Goal: Task Accomplishment & Management: Complete application form

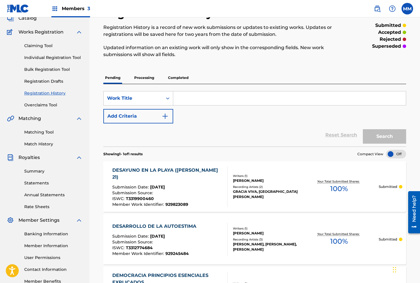
click at [42, 58] on link "Individual Registration Tool" at bounding box center [53, 58] width 58 height 6
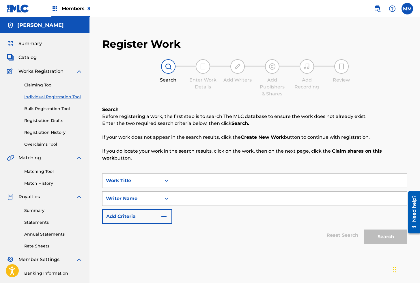
click at [180, 181] on input "Search Form" at bounding box center [289, 180] width 235 height 14
paste input "DESCANSO"
type input "DESCANSO"
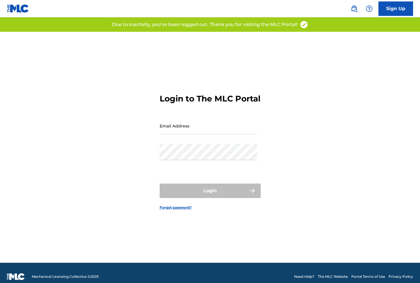
click at [177, 132] on input "Email Address" at bounding box center [209, 125] width 98 height 16
type input "[EMAIL_ADDRESS][DOMAIN_NAME]"
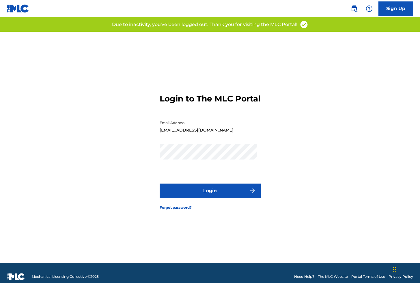
click at [198, 191] on button "Login" at bounding box center [210, 190] width 101 height 14
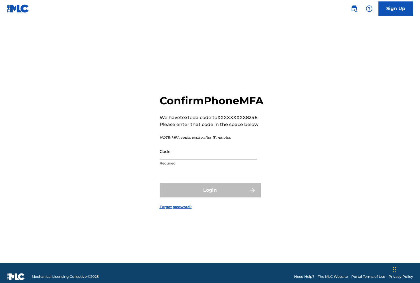
click at [178, 159] on input "Code" at bounding box center [209, 151] width 98 height 16
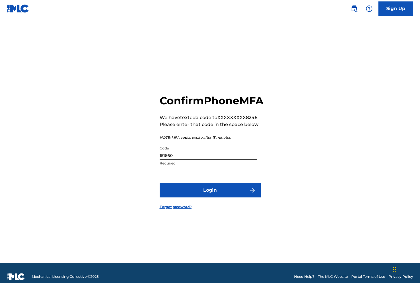
type input "151660"
click at [160, 183] on button "Login" at bounding box center [210, 190] width 101 height 14
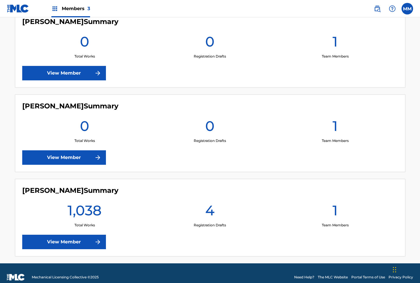
scroll to position [182, 0]
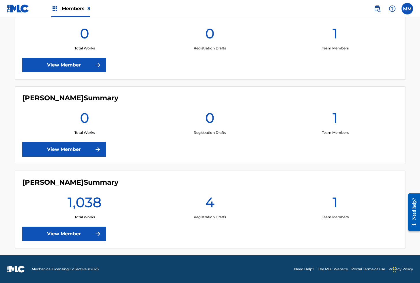
click at [70, 229] on link "View Member" at bounding box center [64, 233] width 84 height 14
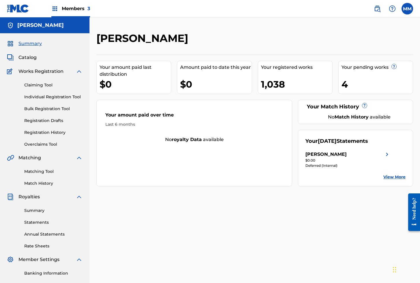
click at [48, 97] on link "Individual Registration Tool" at bounding box center [53, 97] width 58 height 6
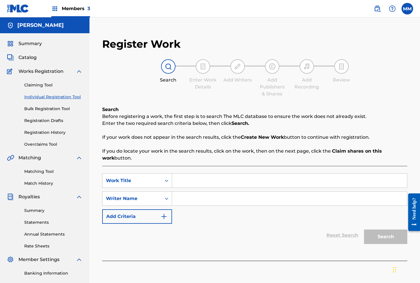
click at [193, 186] on input "Search Form" at bounding box center [289, 180] width 235 height 14
paste input "DESCANSO"
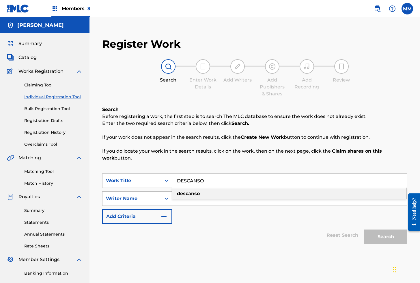
click at [204, 194] on div "descanso" at bounding box center [289, 193] width 234 height 10
type input "descanso"
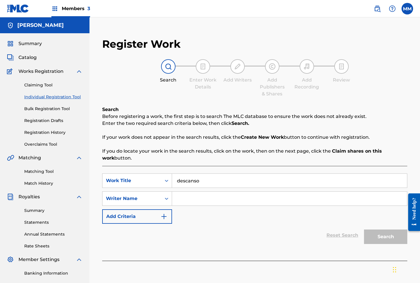
click at [197, 199] on input "Search Form" at bounding box center [289, 198] width 235 height 14
type input "[PERSON_NAME]"
click at [376, 238] on button "Search" at bounding box center [385, 236] width 43 height 14
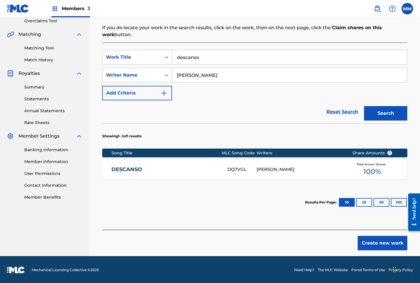
scroll to position [124, 0]
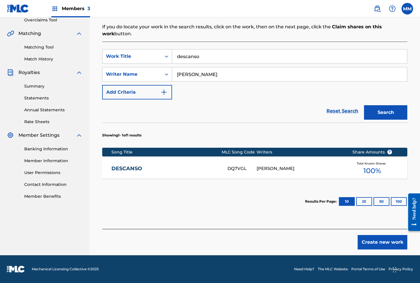
click at [179, 170] on link "DESCANSO" at bounding box center [165, 168] width 109 height 7
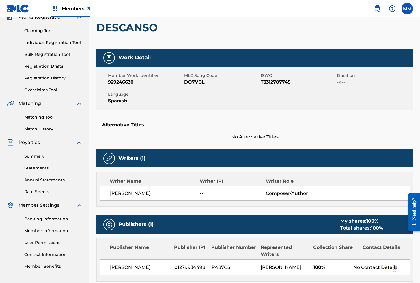
scroll to position [39, 0]
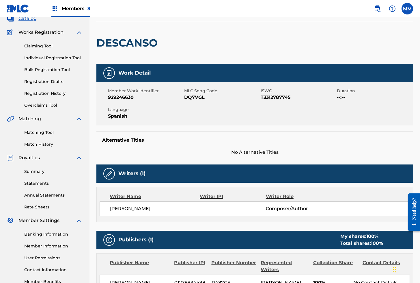
click at [51, 57] on link "Individual Registration Tool" at bounding box center [53, 58] width 58 height 6
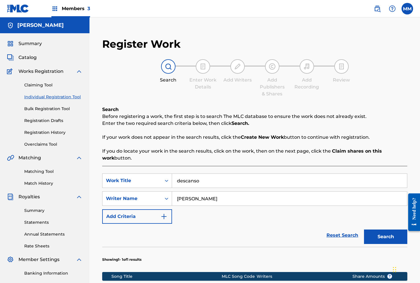
click at [214, 184] on input "descanso" at bounding box center [289, 180] width 235 height 14
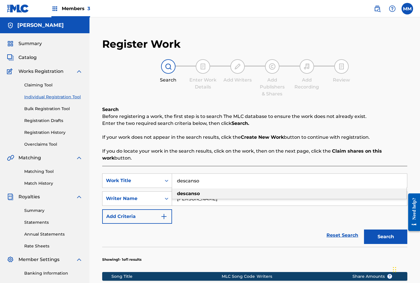
paste input "DESCANSO EN TI"
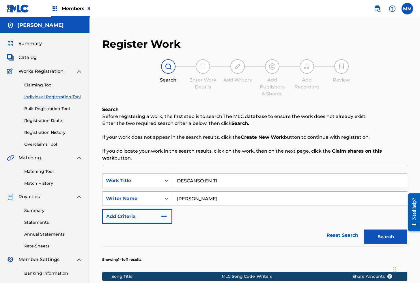
type input "DESCANSO EN TI"
click at [215, 198] on input "[PERSON_NAME]" at bounding box center [289, 198] width 235 height 14
type input "[PERSON_NAME]"
click at [375, 237] on button "Search" at bounding box center [385, 236] width 43 height 14
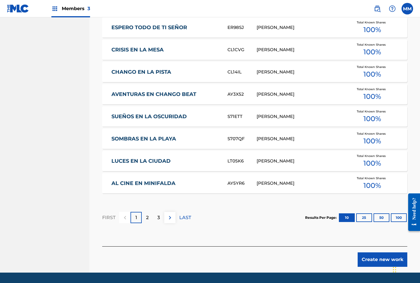
scroll to position [327, 0]
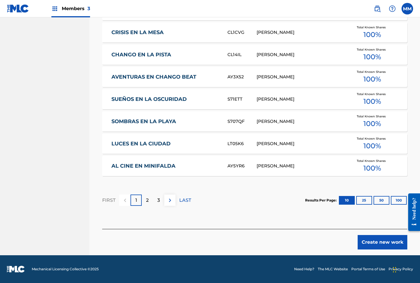
click at [384, 243] on button "Create new work" at bounding box center [383, 242] width 50 height 14
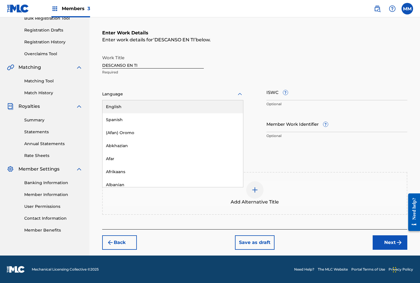
click at [115, 96] on div at bounding box center [172, 93] width 141 height 7
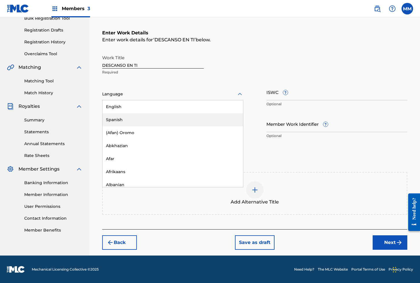
click at [117, 115] on div "Spanish" at bounding box center [172, 119] width 141 height 13
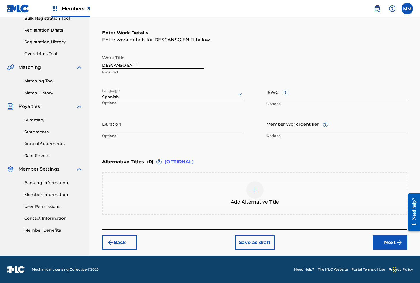
click at [279, 101] on p "Optional" at bounding box center [336, 103] width 141 height 5
click at [279, 97] on input "ISWC ?" at bounding box center [336, 92] width 141 height 16
paste input "T3310059957"
type input "T3310059957"
click at [276, 128] on input "Member Work Identifier ?" at bounding box center [336, 123] width 141 height 16
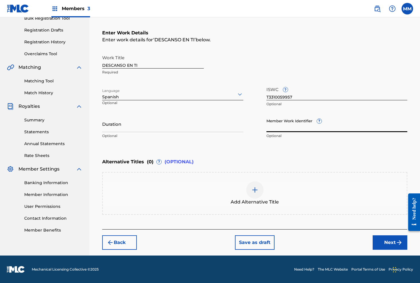
paste input "928995733"
type input "928995733"
click at [382, 239] on button "Next" at bounding box center [390, 242] width 35 height 14
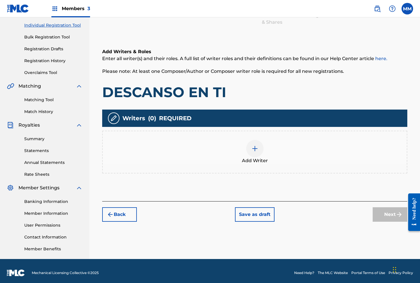
scroll to position [73, 0]
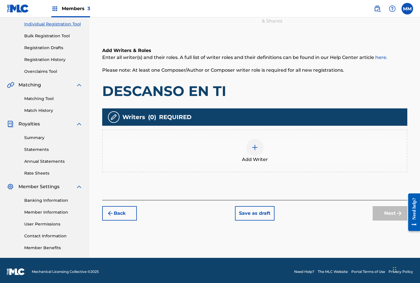
click at [256, 147] on img at bounding box center [254, 147] width 7 height 7
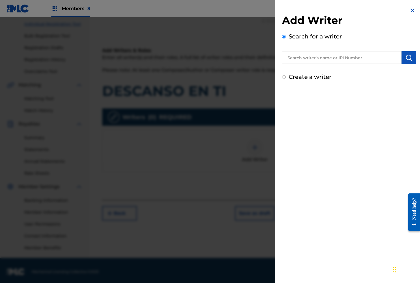
click at [304, 59] on input "text" at bounding box center [342, 57] width 120 height 13
paste input "01280563847"
type input "01280563847"
click at [407, 59] on img "submit" at bounding box center [408, 57] width 7 height 7
click at [408, 55] on img "submit" at bounding box center [408, 57] width 7 height 7
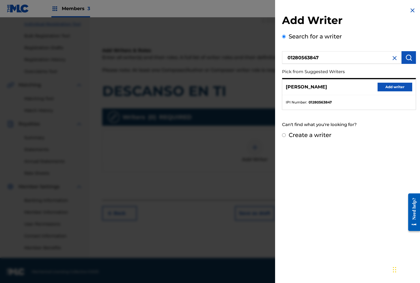
click at [397, 86] on button "Add writer" at bounding box center [395, 87] width 35 height 9
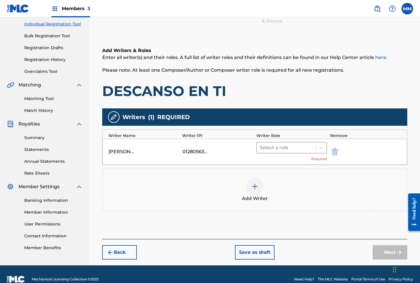
click at [272, 145] on div at bounding box center [286, 147] width 53 height 8
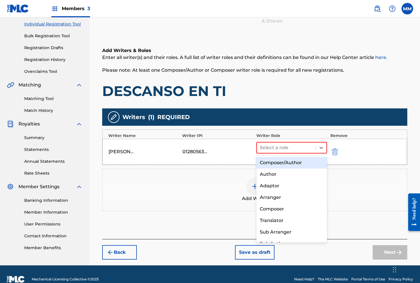
click at [273, 164] on div "Composer/Author" at bounding box center [291, 163] width 71 height 12
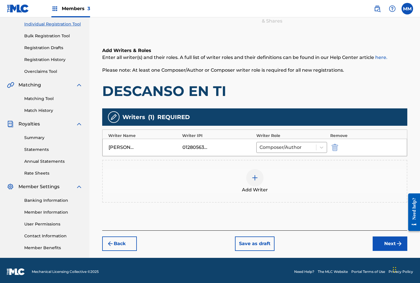
scroll to position [75, 0]
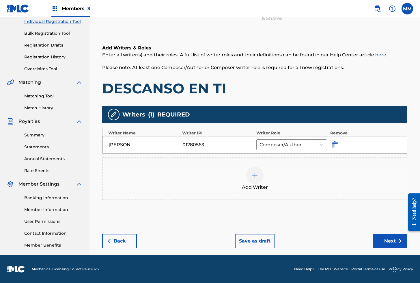
click at [394, 242] on button "Next" at bounding box center [390, 241] width 35 height 14
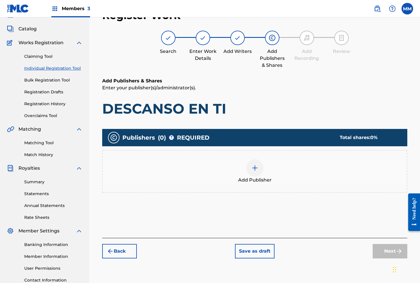
scroll to position [26, 0]
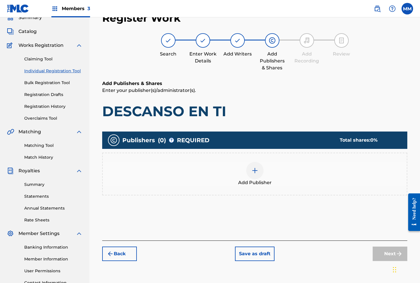
click at [254, 165] on div at bounding box center [254, 170] width 17 height 17
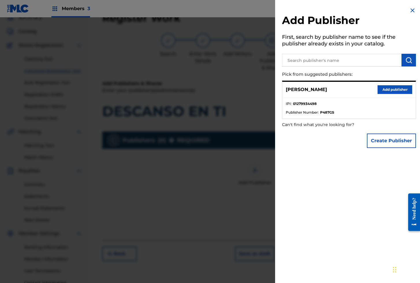
click at [391, 95] on div "[PERSON_NAME] Add publisher" at bounding box center [348, 90] width 133 height 16
click at [394, 90] on button "Add publisher" at bounding box center [395, 89] width 35 height 9
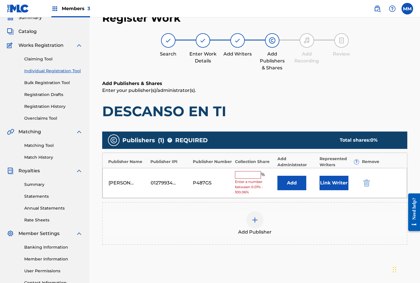
click at [328, 183] on button "Link Writer" at bounding box center [334, 182] width 29 height 14
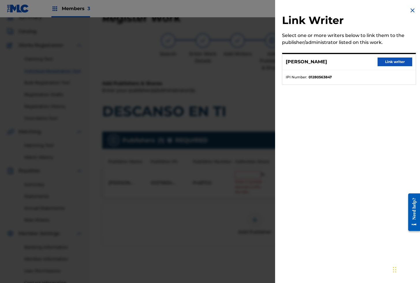
click at [391, 61] on button "Link writer" at bounding box center [395, 61] width 35 height 9
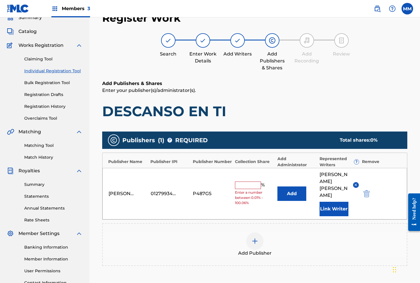
click at [249, 181] on input "text" at bounding box center [248, 185] width 26 height 8
type input "100"
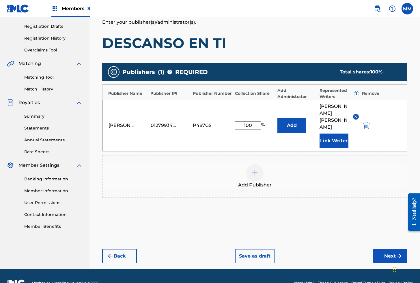
click at [390, 249] on button "Next" at bounding box center [390, 256] width 35 height 14
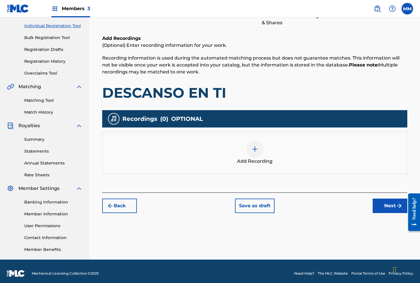
scroll to position [75, 0]
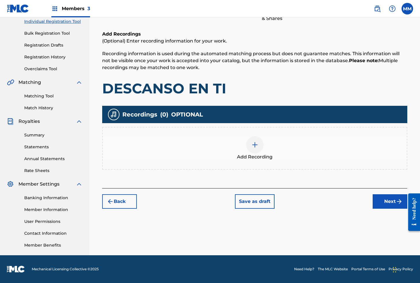
click at [260, 144] on div at bounding box center [254, 144] width 17 height 17
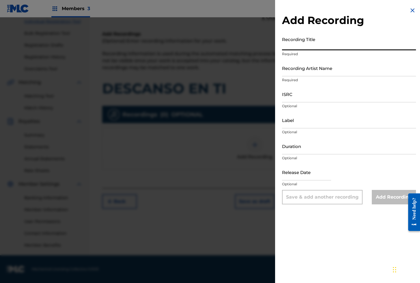
click at [315, 43] on input "Recording Title" at bounding box center [349, 42] width 134 height 16
paste input "DESCANSO EN TI"
type input "DESCANSO EN TI"
click at [318, 69] on input "Recording Artist Name" at bounding box center [349, 68] width 134 height 16
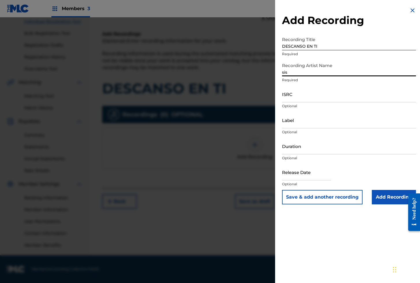
type input "[PERSON_NAME]"
click at [308, 98] on input "ISRC" at bounding box center [349, 94] width 134 height 16
paste input "QZXLZ2402803"
type input "QZXLZ2402803"
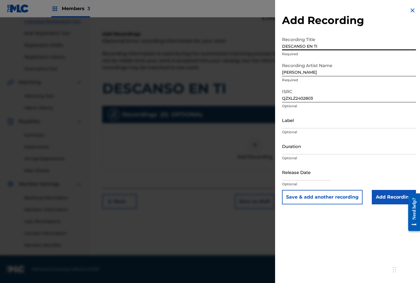
click at [292, 44] on input "DESCANSO EN TI" at bounding box center [349, 42] width 134 height 16
drag, startPoint x: 316, startPoint y: 196, endPoint x: 322, endPoint y: 111, distance: 85.7
click at [316, 196] on button "Save & add another recording" at bounding box center [322, 197] width 81 height 14
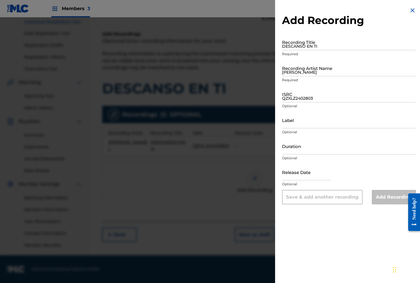
click at [296, 40] on input "DESCANSO EN TI" at bounding box center [349, 42] width 134 height 16
paste input "DESCANSO EN TI"
type input "DESCANSO EN TI"
click at [306, 72] on input "[PERSON_NAME]" at bounding box center [349, 68] width 134 height 16
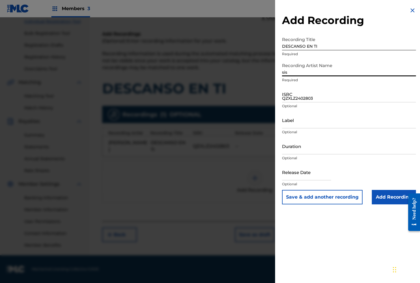
type input "[PERSON_NAME]"
click at [293, 99] on input "QZXLZ2402803" at bounding box center [349, 94] width 134 height 16
paste input "ES64E2320390"
type input "ES64E2320390"
click at [393, 197] on input "Add Recording" at bounding box center [394, 197] width 44 height 14
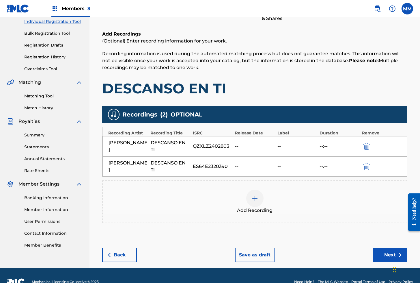
scroll to position [88, 0]
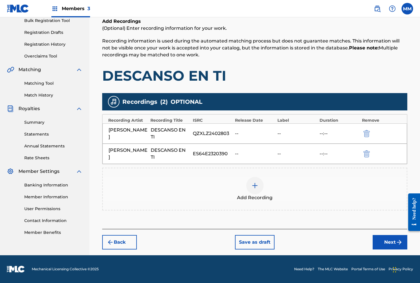
click at [392, 243] on button "Next" at bounding box center [390, 242] width 35 height 14
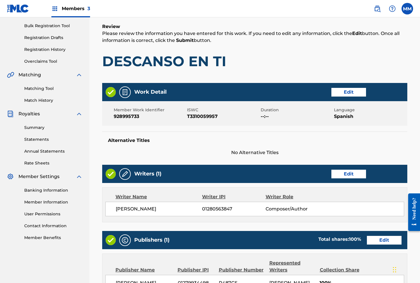
scroll to position [238, 0]
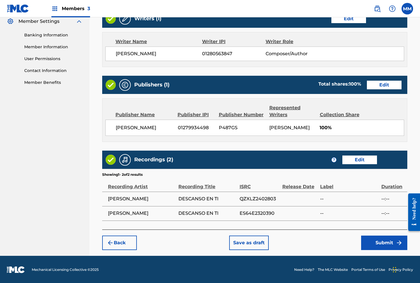
click at [378, 242] on button "Submit" at bounding box center [384, 242] width 46 height 14
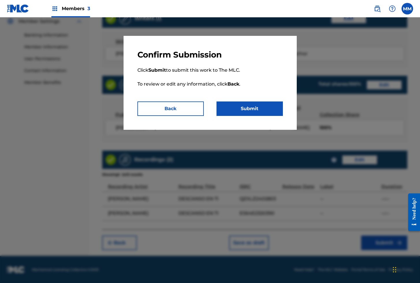
click at [249, 107] on button "Submit" at bounding box center [249, 108] width 66 height 14
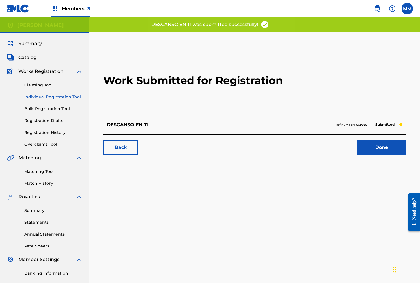
click at [373, 145] on link "Done" at bounding box center [381, 147] width 49 height 14
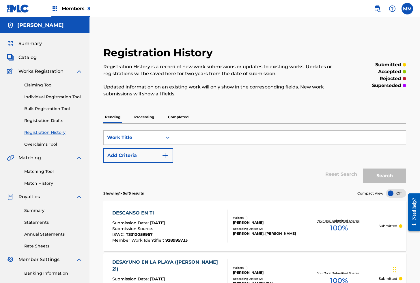
click at [70, 95] on link "Individual Registration Tool" at bounding box center [53, 97] width 58 height 6
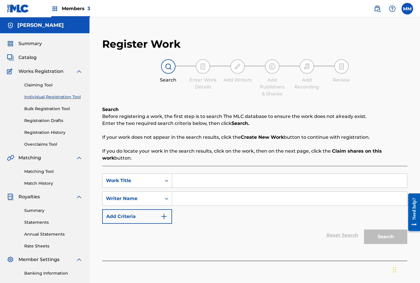
click at [193, 181] on input "Search Form" at bounding box center [289, 180] width 235 height 14
paste input "DESDE [GEOGRAPHIC_DATA] (CB)"
type input "DESDE [GEOGRAPHIC_DATA] (CB)"
click at [194, 203] on input "Search Form" at bounding box center [289, 198] width 235 height 14
type input "[PERSON_NAME]"
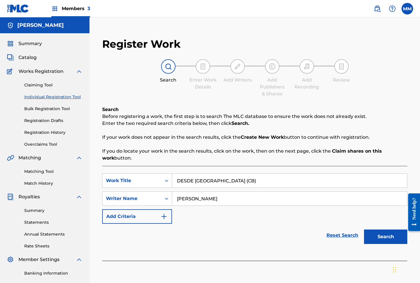
click at [392, 240] on button "Search" at bounding box center [385, 236] width 43 height 14
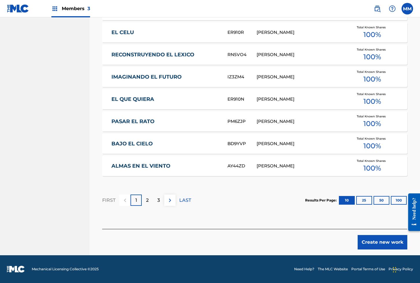
click at [387, 241] on button "Create new work" at bounding box center [383, 242] width 50 height 14
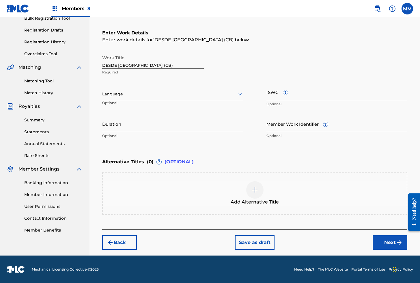
click at [143, 97] on div at bounding box center [172, 93] width 141 height 7
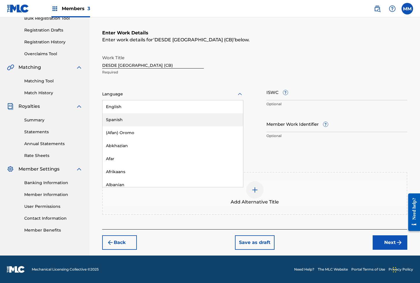
click at [124, 118] on div "Spanish" at bounding box center [172, 119] width 141 height 13
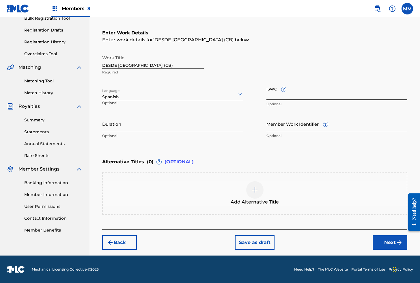
click at [274, 92] on input "ISWC ?" at bounding box center [336, 92] width 141 height 16
paste input "T3331229115"
type input "T3331229115"
click at [278, 126] on input "Member Work Identifier ?" at bounding box center [336, 123] width 141 height 16
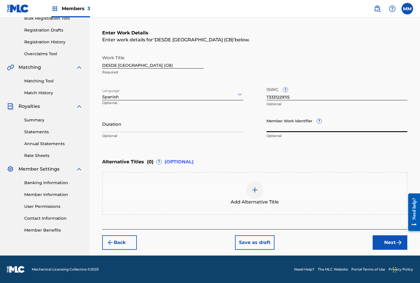
paste input "930617729"
type input "930617729"
click at [380, 240] on button "Next" at bounding box center [390, 242] width 35 height 14
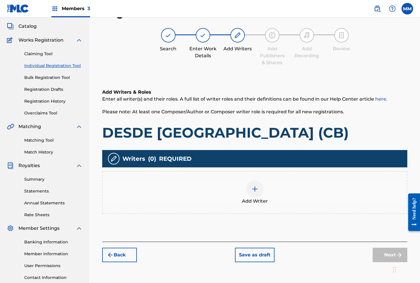
scroll to position [26, 0]
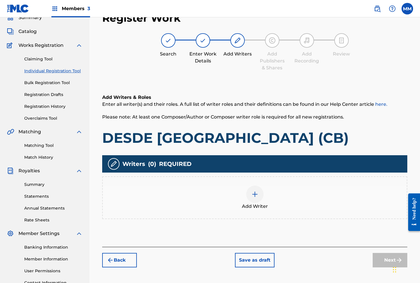
click at [259, 195] on div at bounding box center [254, 193] width 17 height 17
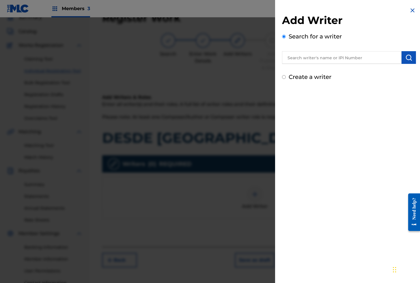
click at [376, 58] on input "text" at bounding box center [342, 57] width 120 height 13
paste input "01279306825"
type input "01279306825"
click at [405, 59] on img "submit" at bounding box center [408, 57] width 7 height 7
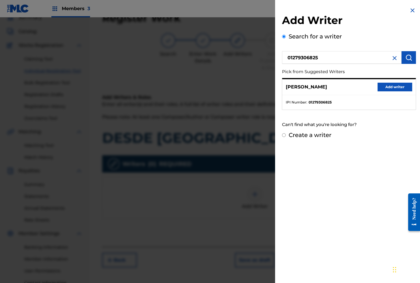
click at [394, 88] on button "Add writer" at bounding box center [395, 87] width 35 height 9
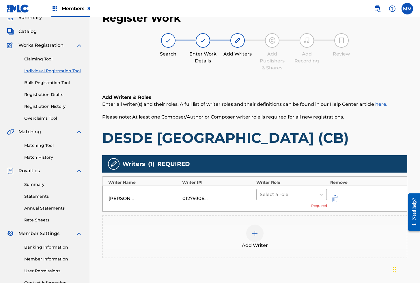
click at [291, 198] on div at bounding box center [286, 194] width 53 height 8
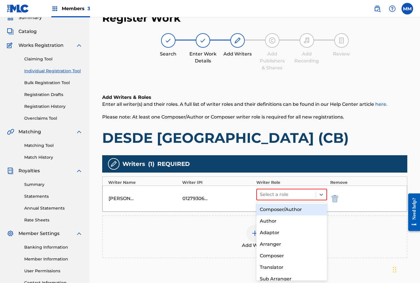
click at [279, 211] on div "Composer/Author" at bounding box center [291, 209] width 71 height 12
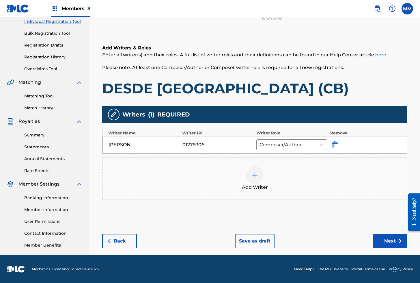
click at [404, 242] on button "Next" at bounding box center [390, 241] width 35 height 14
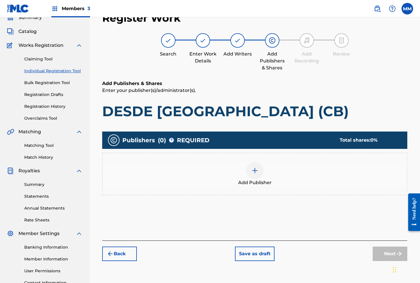
click at [258, 171] on div at bounding box center [254, 170] width 17 height 17
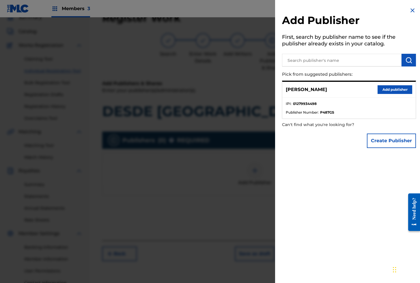
click at [391, 89] on button "Add publisher" at bounding box center [395, 89] width 35 height 9
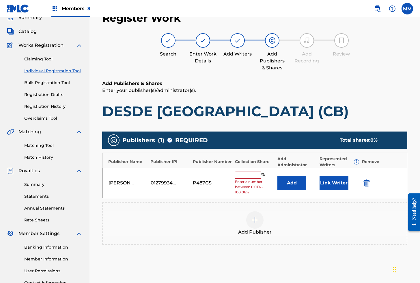
click at [327, 183] on button "Link Writer" at bounding box center [334, 182] width 29 height 14
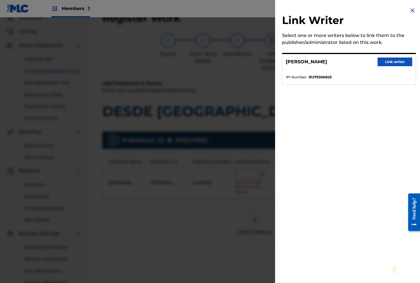
click at [388, 64] on button "Link writer" at bounding box center [395, 61] width 35 height 9
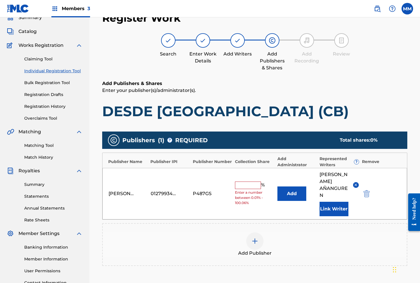
click at [247, 185] on div "% Enter a number between 0.01% - 100.06%" at bounding box center [254, 193] width 39 height 24
click at [247, 184] on input "text" at bounding box center [248, 185] width 26 height 8
type input "100"
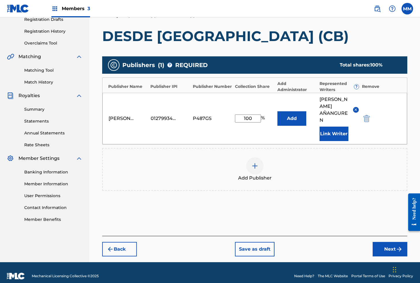
click at [380, 243] on button "Next" at bounding box center [390, 249] width 35 height 14
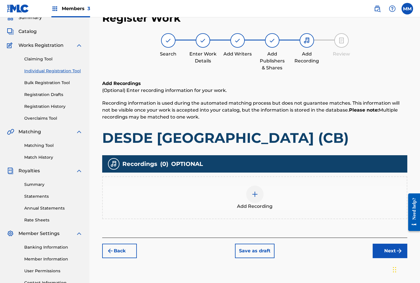
click at [241, 192] on div "Add Recording" at bounding box center [255, 197] width 304 height 24
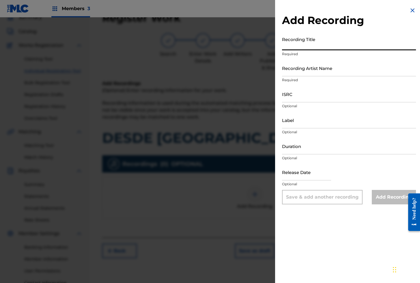
click at [307, 44] on input "Recording Title" at bounding box center [349, 42] width 134 height 16
paste input "DESDE [GEOGRAPHIC_DATA]"
type input "DESDE [GEOGRAPHIC_DATA]"
click at [306, 68] on input "Recording Artist Name" at bounding box center [349, 68] width 134 height 16
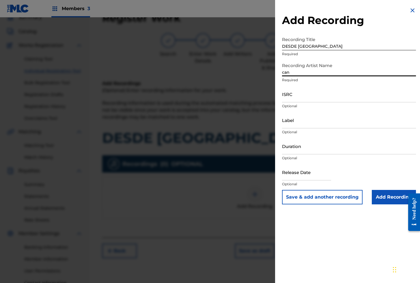
type input "Cantando la [DEMOGRAPHIC_DATA]"
click at [299, 100] on input "ISRC" at bounding box center [349, 94] width 134 height 16
paste input "GXBAV2199110"
type input "GXBAV2199110"
click at [388, 193] on input "Add Recording" at bounding box center [394, 197] width 44 height 14
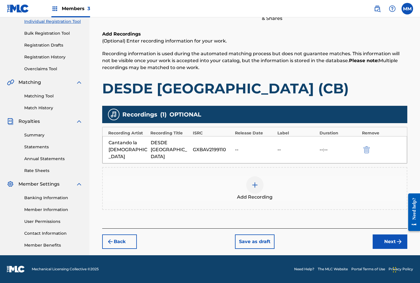
click at [389, 235] on button "Next" at bounding box center [390, 241] width 35 height 14
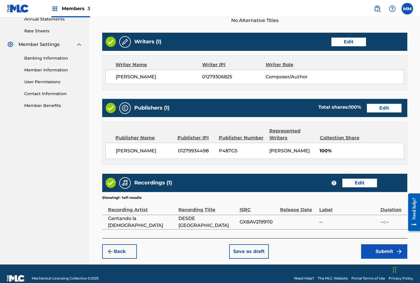
scroll to position [230, 0]
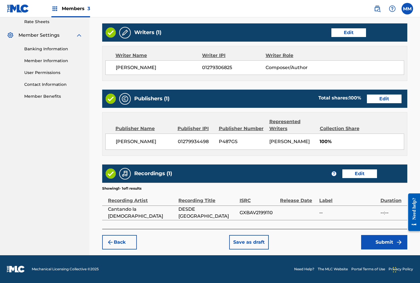
click at [376, 239] on button "Submit" at bounding box center [384, 242] width 46 height 14
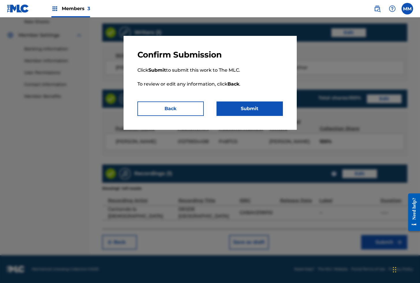
click at [247, 107] on button "Submit" at bounding box center [249, 108] width 66 height 14
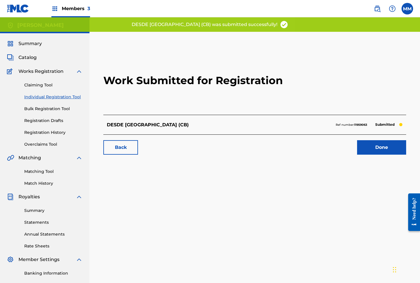
click at [372, 146] on link "Done" at bounding box center [381, 147] width 49 height 14
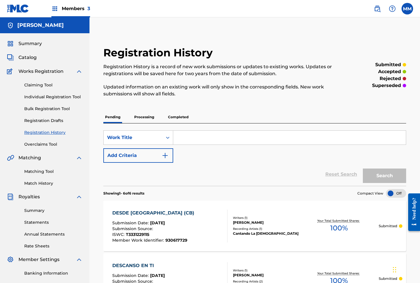
click at [51, 96] on link "Individual Registration Tool" at bounding box center [53, 97] width 58 height 6
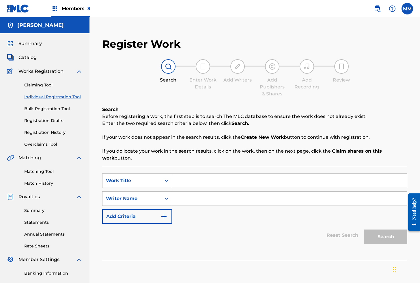
click at [189, 183] on input "Search Form" at bounding box center [289, 180] width 235 height 14
paste input "DESDE LA ANGUSTIA (SALMOS 118 4-6)"
type input "DESDE LA ANGUSTIA (SALMOS 118 4-6)"
click at [217, 199] on input "Search Form" at bounding box center [289, 198] width 235 height 14
type input "[PERSON_NAME]"
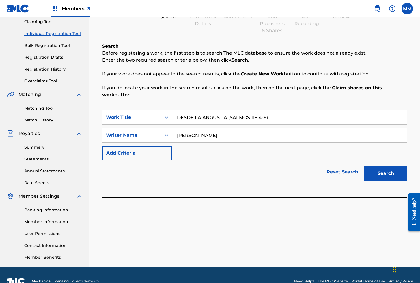
scroll to position [75, 0]
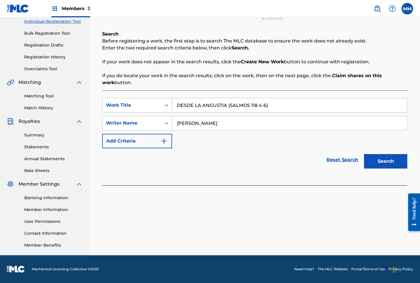
click at [380, 163] on button "Search" at bounding box center [385, 161] width 43 height 14
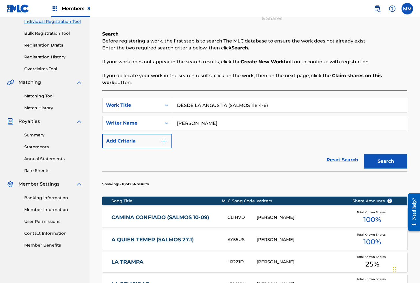
scroll to position [81, 0]
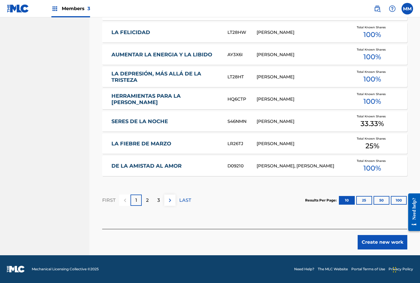
click at [382, 242] on button "Create new work" at bounding box center [383, 242] width 50 height 14
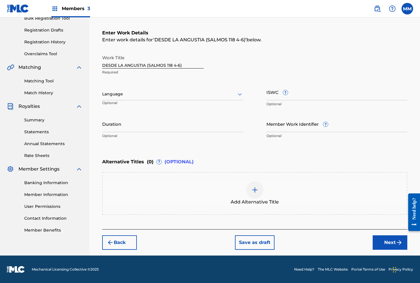
click at [120, 97] on div at bounding box center [172, 93] width 141 height 7
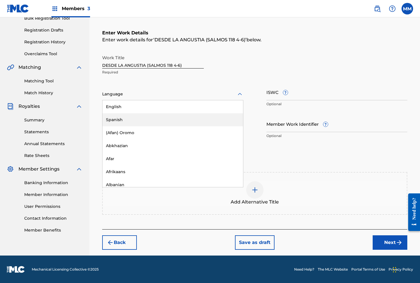
click at [118, 119] on div "Spanish" at bounding box center [172, 119] width 141 height 13
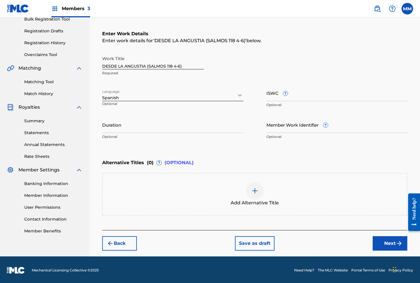
click at [272, 94] on input "ISWC ?" at bounding box center [336, 93] width 141 height 16
paste input "T3332048774"
type input "T3332048774"
click at [282, 127] on input "Member Work Identifier ?" at bounding box center [336, 124] width 141 height 16
paste input "930677976"
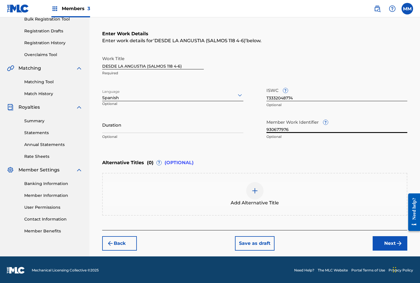
type input "930677976"
click at [392, 242] on button "Next" at bounding box center [390, 243] width 35 height 14
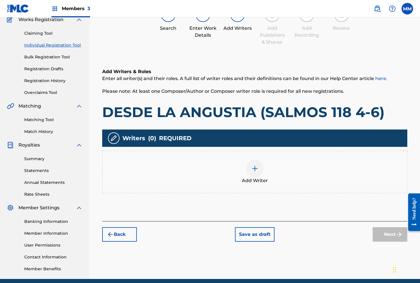
scroll to position [26, 0]
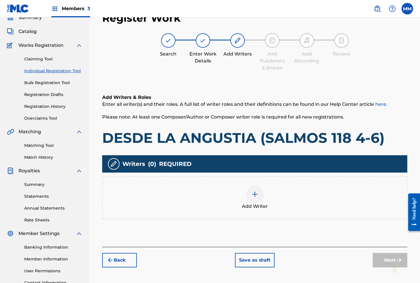
click at [253, 193] on img at bounding box center [254, 194] width 7 height 7
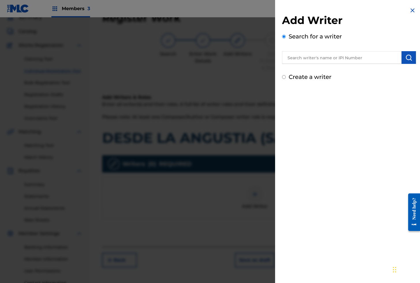
click at [336, 60] on input "text" at bounding box center [342, 57] width 120 height 13
paste input "01282187835"
type input "01282187835"
click at [408, 61] on button "submit" at bounding box center [409, 57] width 14 height 13
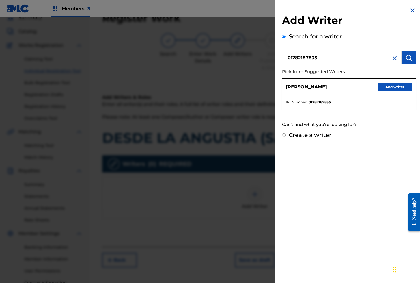
click at [387, 89] on button "Add writer" at bounding box center [395, 87] width 35 height 9
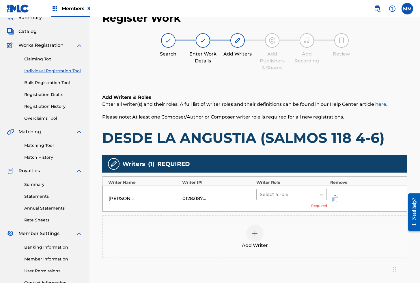
click at [290, 190] on div at bounding box center [286, 194] width 53 height 8
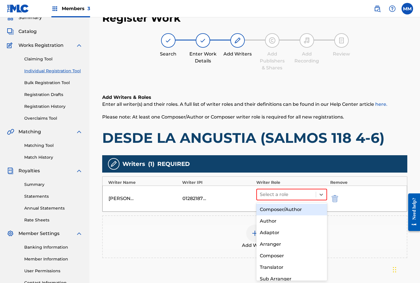
click at [279, 206] on div "Composer/Author" at bounding box center [291, 209] width 71 height 12
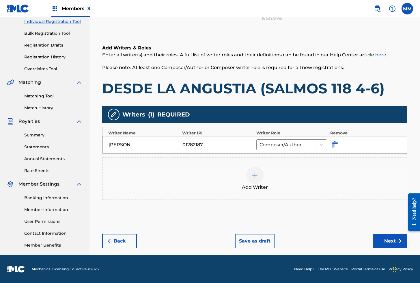
click at [388, 243] on button "Next" at bounding box center [390, 241] width 35 height 14
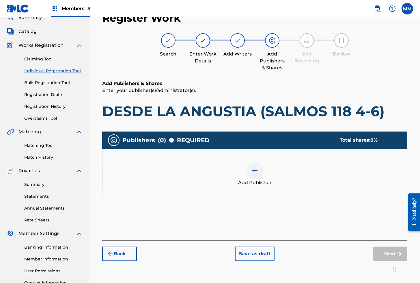
click at [260, 168] on div at bounding box center [254, 170] width 17 height 17
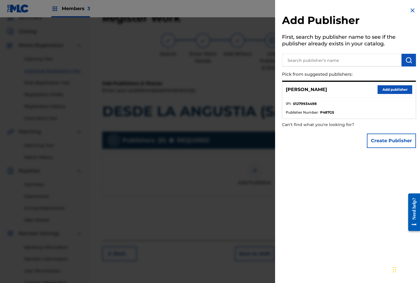
click at [396, 91] on button "Add publisher" at bounding box center [395, 89] width 35 height 9
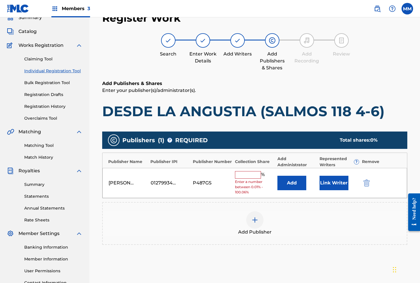
click at [334, 181] on button "Link Writer" at bounding box center [334, 182] width 29 height 14
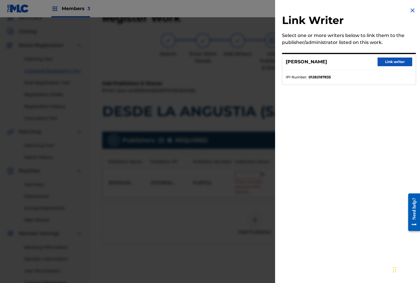
click at [388, 63] on button "Link writer" at bounding box center [395, 61] width 35 height 9
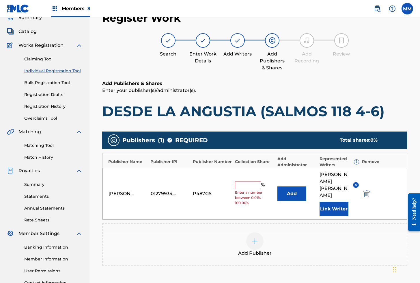
click at [249, 181] on input "text" at bounding box center [248, 185] width 26 height 8
type input "100"
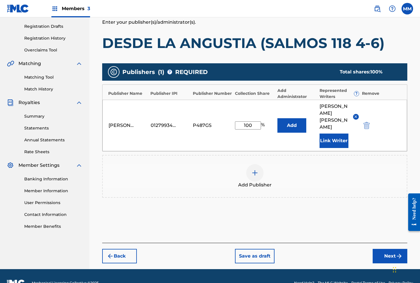
click at [387, 249] on button "Next" at bounding box center [390, 256] width 35 height 14
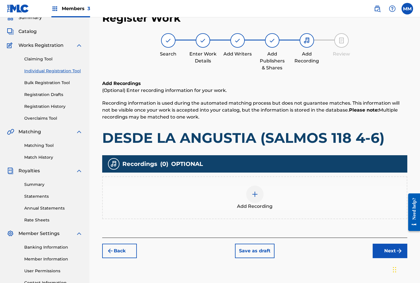
click at [262, 194] on div at bounding box center [254, 193] width 17 height 17
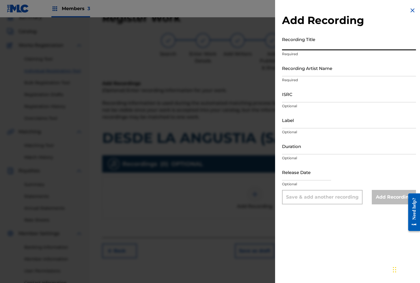
click at [296, 43] on input "Recording Title" at bounding box center [349, 42] width 134 height 16
paste input "DESDE LA ANGUSTIA (SALMOS 118 4-6)"
type input "DESDE LA ANGUSTIA (SALMOS 118 4-6)"
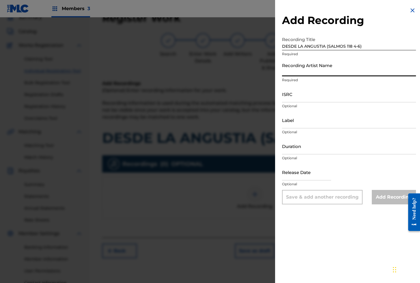
click at [290, 64] on input "Recording Artist Name" at bounding box center [349, 68] width 134 height 16
paste input "[PERSON_NAME]"
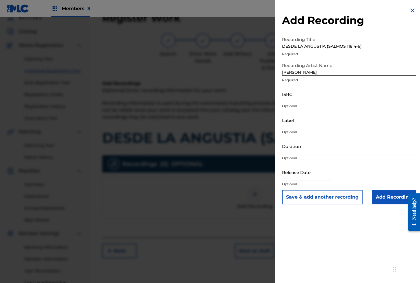
type input "[PERSON_NAME]"
click at [297, 93] on input "ISRC" at bounding box center [349, 94] width 134 height 16
paste input "QZXLZ2347042"
type input "QZXLZ2347042"
click at [385, 202] on input "Add Recording" at bounding box center [394, 197] width 44 height 14
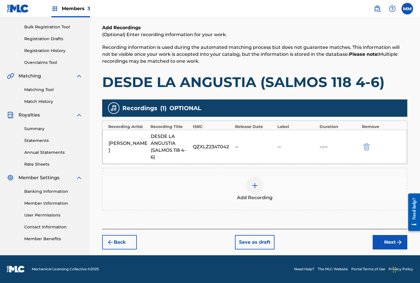
click at [379, 239] on button "Next" at bounding box center [390, 242] width 35 height 14
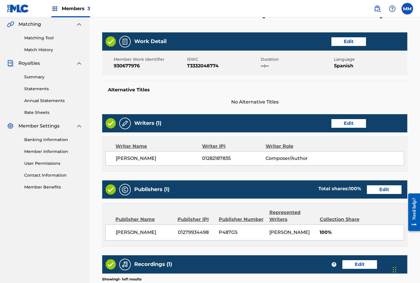
scroll to position [230, 0]
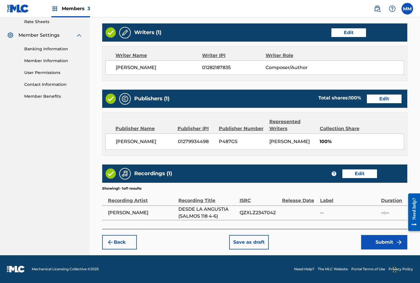
click at [387, 240] on button "Submit" at bounding box center [384, 242] width 46 height 14
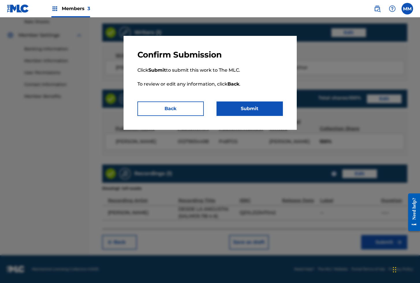
click at [256, 112] on button "Submit" at bounding box center [249, 108] width 66 height 14
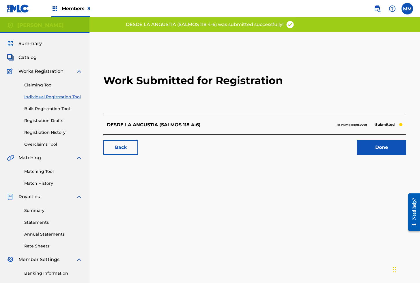
click at [370, 146] on link "Done" at bounding box center [381, 147] width 49 height 14
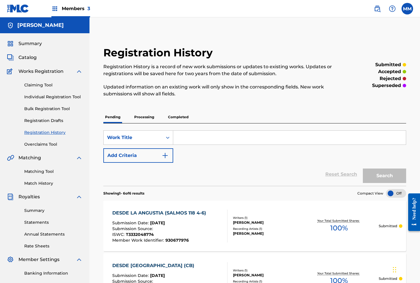
click at [68, 97] on link "Individual Registration Tool" at bounding box center [53, 97] width 58 height 6
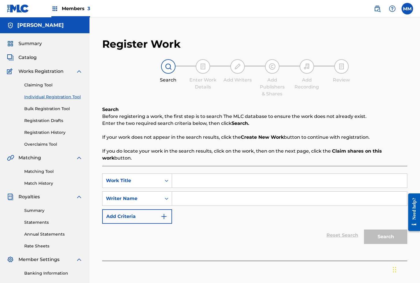
click at [197, 178] on input "Search Form" at bounding box center [289, 180] width 235 height 14
paste input "DESDE LA NINEZ"
type input "DESDE LA NINEZ"
click at [203, 199] on input "Search Form" at bounding box center [289, 198] width 235 height 14
type input "[PERSON_NAME]"
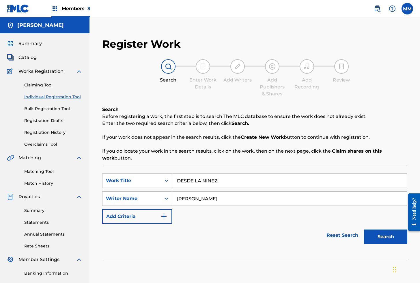
click at [376, 235] on button "Search" at bounding box center [385, 236] width 43 height 14
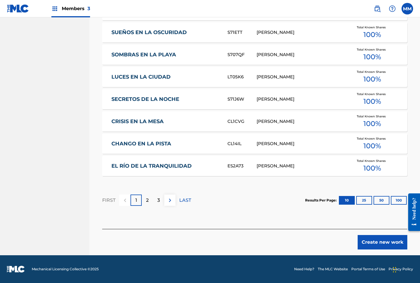
click at [365, 238] on button "Create new work" at bounding box center [383, 242] width 50 height 14
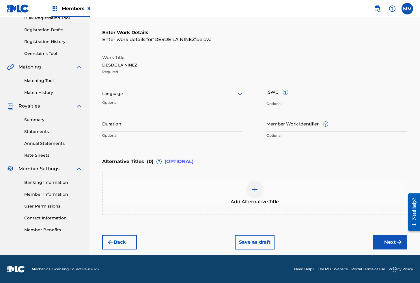
scroll to position [90, 0]
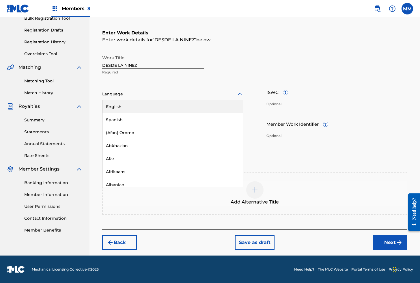
click at [117, 89] on div "Language" at bounding box center [172, 94] width 141 height 12
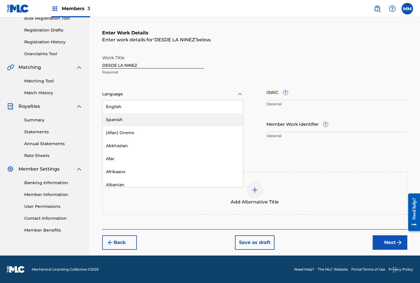
click at [121, 122] on div "Spanish" at bounding box center [172, 119] width 141 height 13
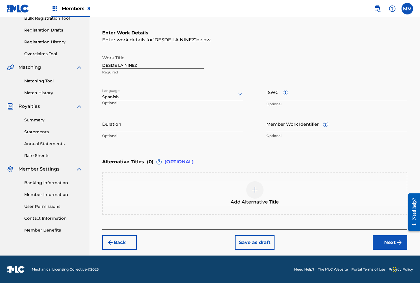
click at [270, 97] on input "ISWC ?" at bounding box center [336, 92] width 141 height 16
paste input "T3310058750"
type input "T3310058750"
click at [299, 129] on input "Member Work Identifier ?" at bounding box center [336, 123] width 141 height 16
paste input "928996059"
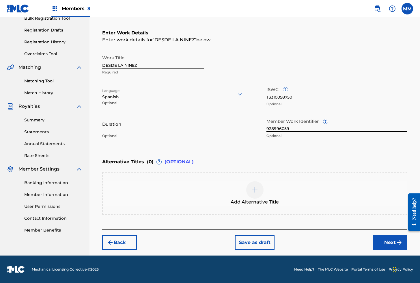
type input "928996059"
click at [392, 247] on button "Next" at bounding box center [390, 242] width 35 height 14
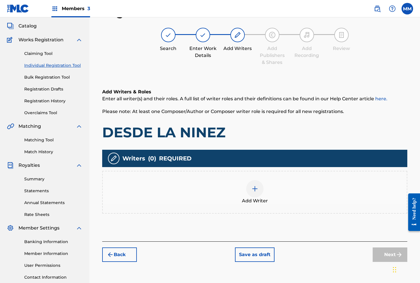
scroll to position [26, 0]
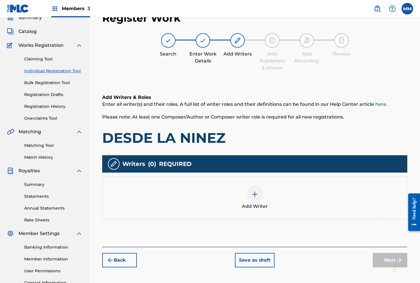
click at [248, 195] on div at bounding box center [254, 193] width 17 height 17
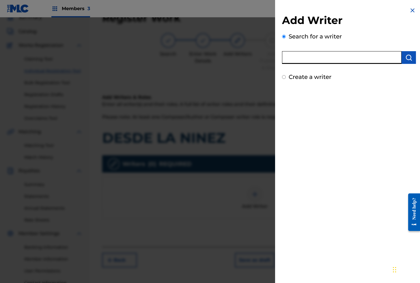
click at [311, 60] on input "text" at bounding box center [342, 57] width 120 height 13
paste input "01280563847"
type input "01280563847"
click at [405, 55] on img "submit" at bounding box center [408, 57] width 7 height 7
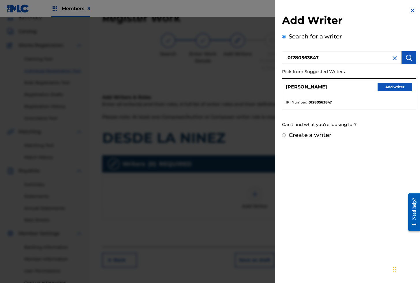
click at [395, 87] on button "Add writer" at bounding box center [395, 87] width 35 height 9
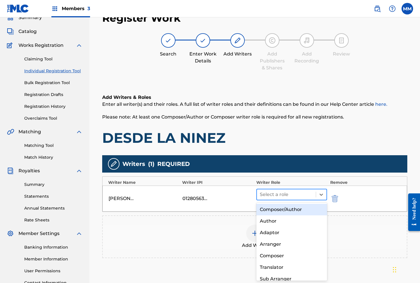
click at [277, 199] on div "Select a role" at bounding box center [286, 194] width 59 height 10
click at [277, 211] on div "Composer/Author" at bounding box center [291, 209] width 71 height 12
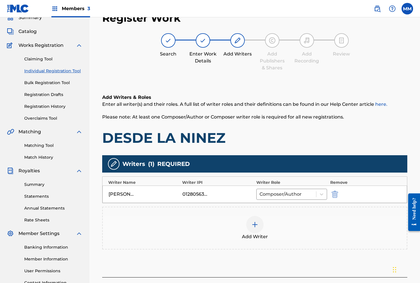
scroll to position [75, 0]
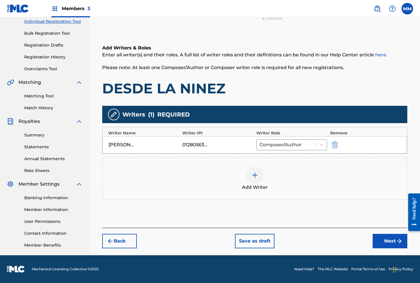
click at [390, 240] on button "Next" at bounding box center [390, 241] width 35 height 14
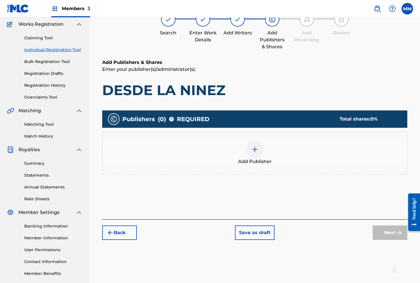
scroll to position [26, 0]
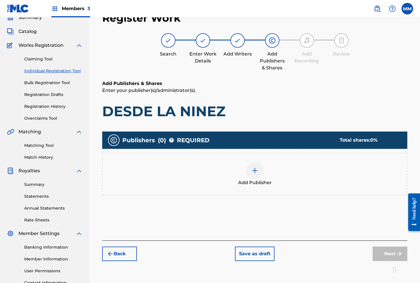
click at [254, 169] on img at bounding box center [254, 170] width 7 height 7
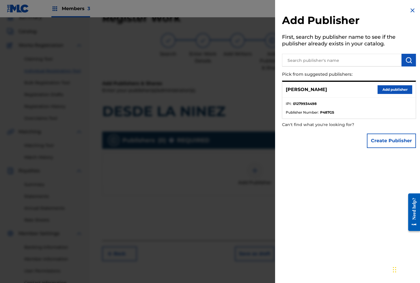
click at [398, 90] on button "Add publisher" at bounding box center [395, 89] width 35 height 9
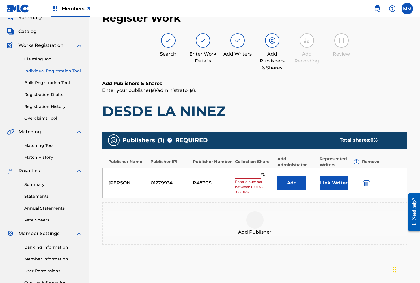
click at [322, 188] on button "Link Writer" at bounding box center [334, 182] width 29 height 14
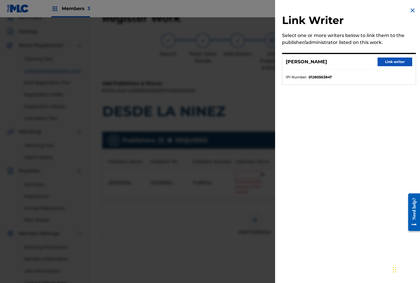
click at [392, 62] on button "Link writer" at bounding box center [395, 61] width 35 height 9
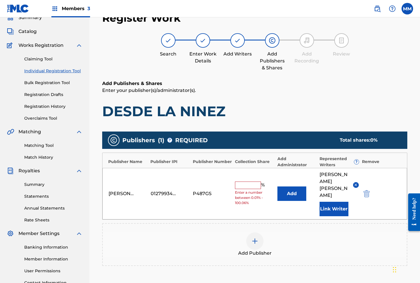
click at [245, 181] on input "text" at bounding box center [248, 185] width 26 height 8
type input "100"
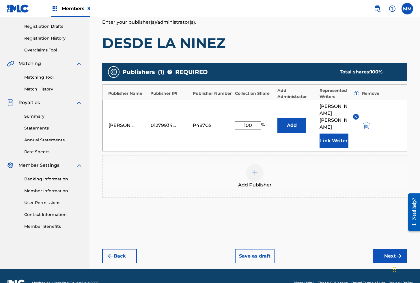
click at [383, 249] on button "Next" at bounding box center [390, 256] width 35 height 14
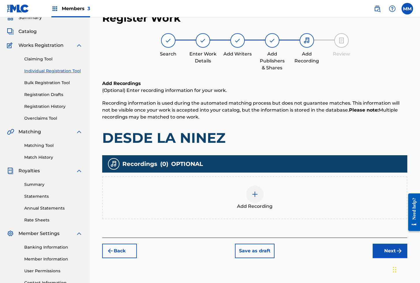
click at [253, 197] on div at bounding box center [254, 193] width 17 height 17
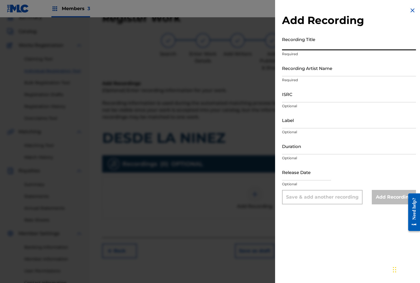
click at [300, 45] on input "Recording Title" at bounding box center [349, 42] width 134 height 16
paste input "DESDE LA NINEZ"
type input "DESDE LA NINEZ"
click at [307, 72] on input "Recording Artist Name" at bounding box center [349, 68] width 134 height 16
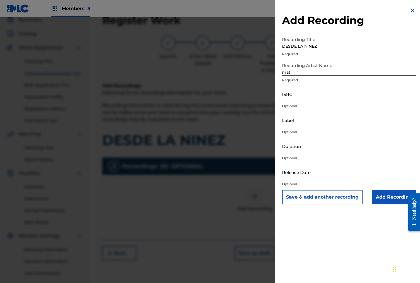
click at [313, 71] on input "mat" at bounding box center [349, 68] width 134 height 16
click at [316, 74] on input "mat" at bounding box center [349, 68] width 134 height 16
type input "[PERSON_NAME]"
click at [305, 91] on input "ISRC" at bounding box center [349, 94] width 134 height 16
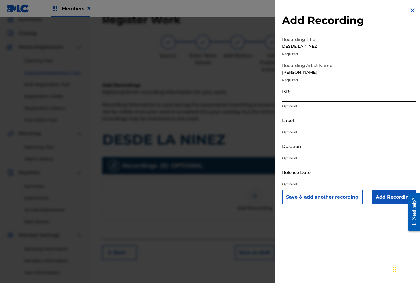
paste input "QZNW72406439"
type input "QZNW72406439"
click at [300, 44] on input "DESDE LA NINEZ" at bounding box center [349, 42] width 134 height 16
drag, startPoint x: 305, startPoint y: 196, endPoint x: 305, endPoint y: 168, distance: 28.3
click at [305, 196] on button "Save & add another recording" at bounding box center [322, 197] width 81 height 14
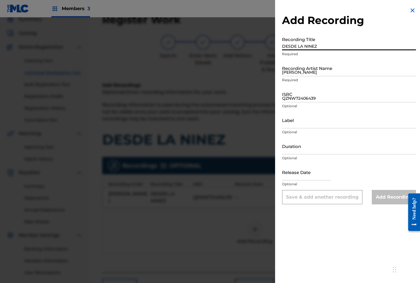
click at [307, 47] on input "DESDE LA NINEZ" at bounding box center [349, 42] width 134 height 16
paste input "DESDE LA NINEZ"
type input "DESDE LA NINEZ"
click at [300, 70] on input "[PERSON_NAME]" at bounding box center [349, 68] width 134 height 16
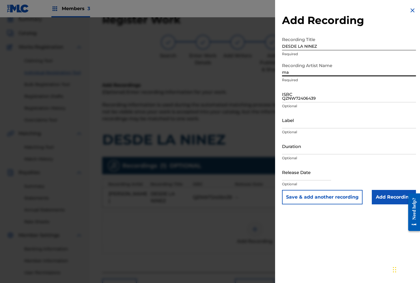
type input "[PERSON_NAME]"
click at [313, 101] on input "QZNW72406439" at bounding box center [349, 94] width 134 height 16
paste input "QZXLZ2402832"
type input "QZXLZ2402832"
click at [395, 198] on input "Add Recording" at bounding box center [394, 197] width 44 height 14
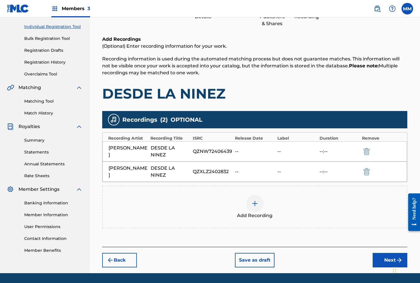
scroll to position [88, 0]
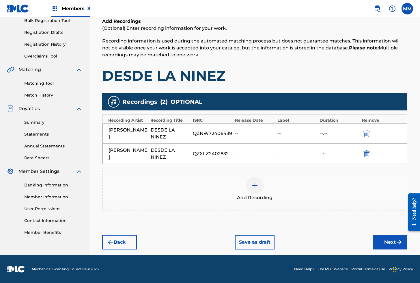
click at [380, 241] on button "Next" at bounding box center [390, 242] width 35 height 14
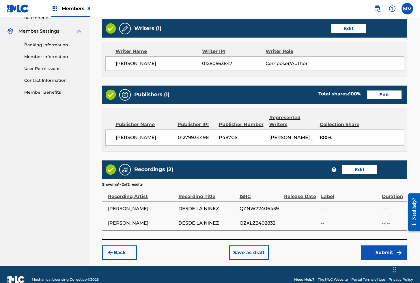
scroll to position [238, 0]
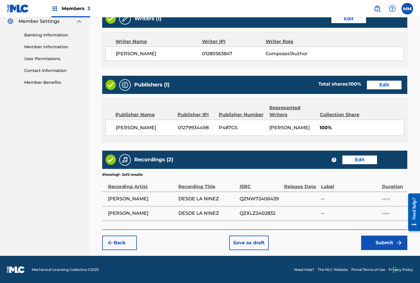
click at [379, 243] on button "Submit" at bounding box center [384, 242] width 46 height 14
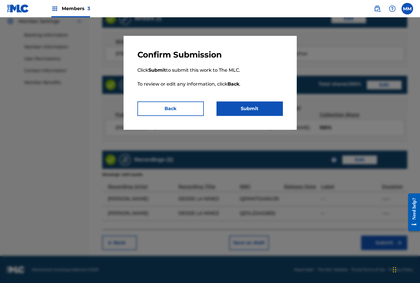
click at [267, 113] on button "Submit" at bounding box center [249, 108] width 66 height 14
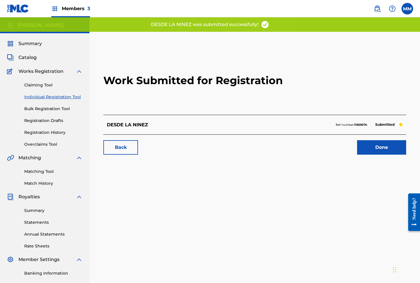
click at [377, 145] on link "Done" at bounding box center [381, 147] width 49 height 14
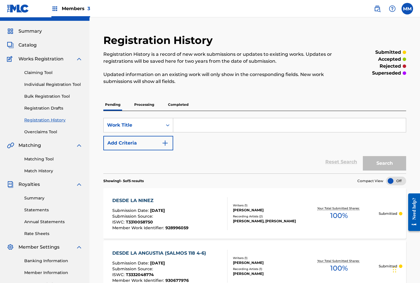
scroll to position [13, 0]
click at [41, 86] on link "Individual Registration Tool" at bounding box center [53, 84] width 58 height 6
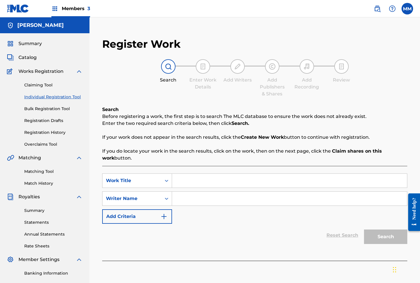
click at [200, 187] on div "Search Form" at bounding box center [289, 180] width 235 height 14
click at [197, 183] on input "Search Form" at bounding box center [289, 180] width 235 height 14
paste input "DESENFUNDA PAPI"
type input "DESENFUNDA PAPI"
click at [195, 199] on input "Search Form" at bounding box center [289, 198] width 235 height 14
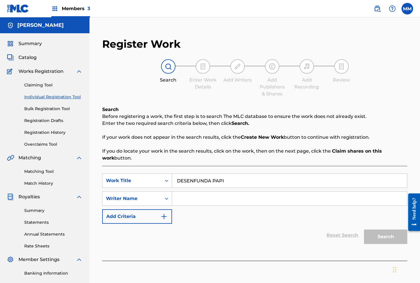
type input "[PERSON_NAME]"
click at [384, 236] on button "Search" at bounding box center [385, 236] width 43 height 14
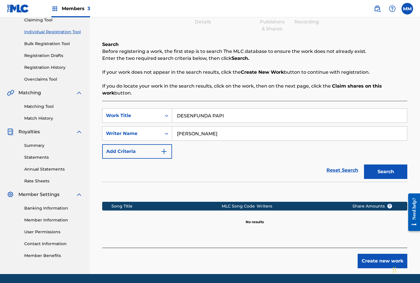
scroll to position [84, 0]
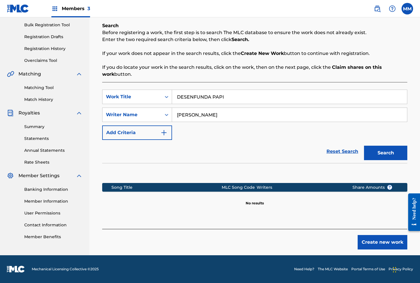
click at [387, 242] on button "Create new work" at bounding box center [383, 242] width 50 height 14
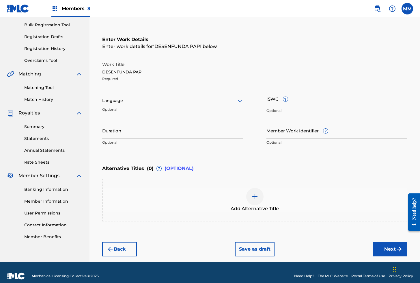
click at [123, 107] on p "Optional" at bounding box center [124, 112] width 45 height 10
click at [122, 103] on div at bounding box center [172, 100] width 141 height 7
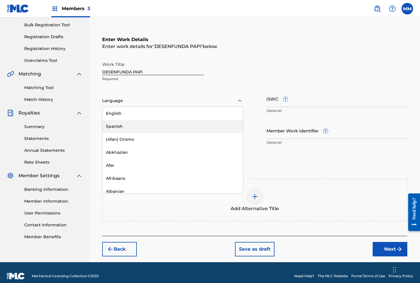
click at [115, 124] on div "Spanish" at bounding box center [172, 126] width 141 height 13
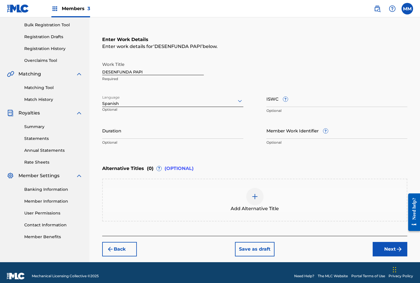
click at [279, 98] on input "ISWC ?" at bounding box center [336, 98] width 141 height 16
paste input "T3310065926"
type input "T3310065926"
click at [283, 131] on input "Member Work Identifier ?" at bounding box center [336, 130] width 141 height 16
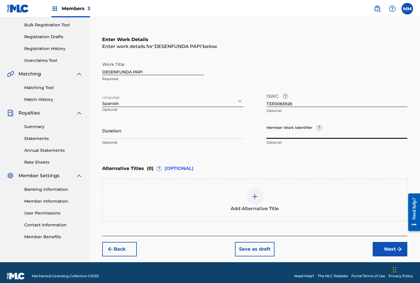
paste input "928996851"
type input "928996851"
click at [382, 247] on button "Next" at bounding box center [390, 249] width 35 height 14
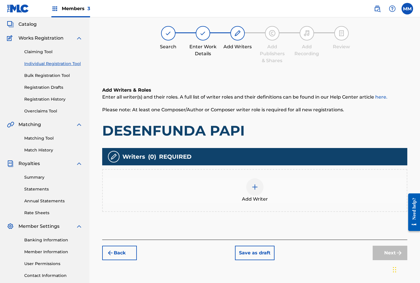
scroll to position [26, 0]
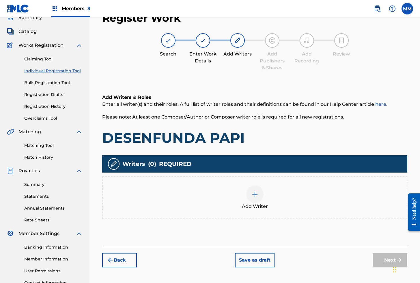
click at [255, 190] on div at bounding box center [254, 193] width 17 height 17
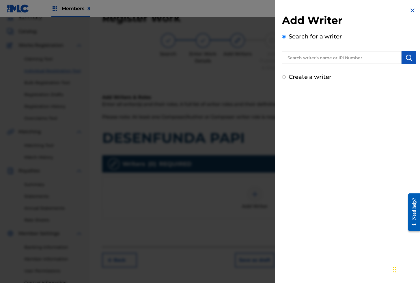
click at [322, 55] on input "text" at bounding box center [342, 57] width 120 height 13
paste input "01280563847"
type input "01280563847"
click at [406, 59] on img "submit" at bounding box center [408, 57] width 7 height 7
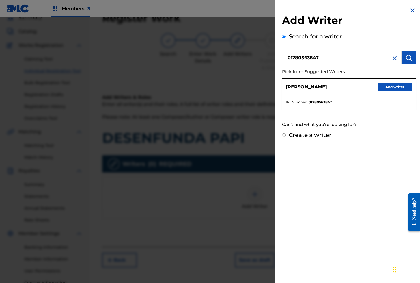
click at [385, 87] on button "Add writer" at bounding box center [395, 87] width 35 height 9
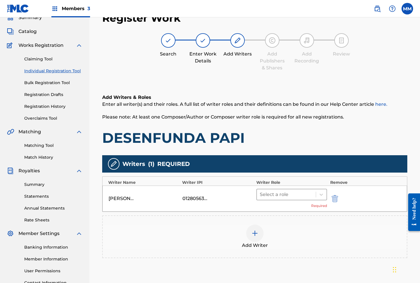
click at [287, 196] on div at bounding box center [286, 194] width 53 height 8
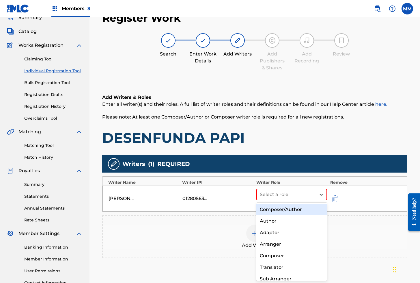
click at [266, 212] on div "Composer/Author" at bounding box center [291, 209] width 71 height 12
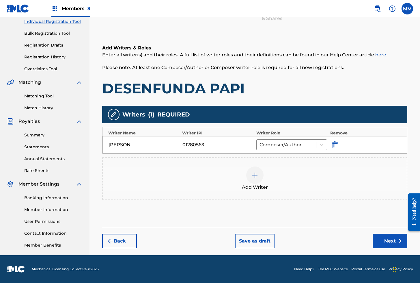
click at [385, 239] on button "Next" at bounding box center [390, 241] width 35 height 14
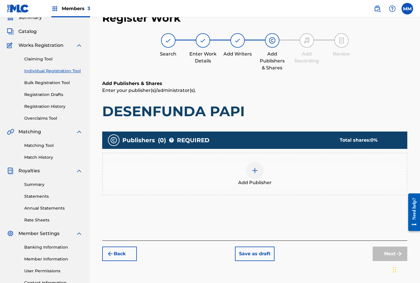
click at [253, 171] on img at bounding box center [254, 170] width 7 height 7
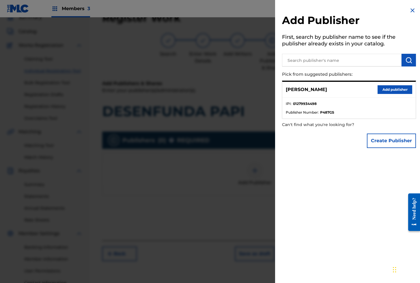
click at [387, 91] on button "Add publisher" at bounding box center [395, 89] width 35 height 9
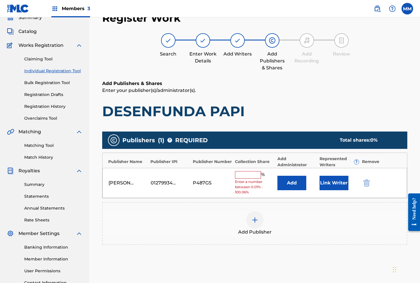
click at [333, 184] on button "Link Writer" at bounding box center [334, 182] width 29 height 14
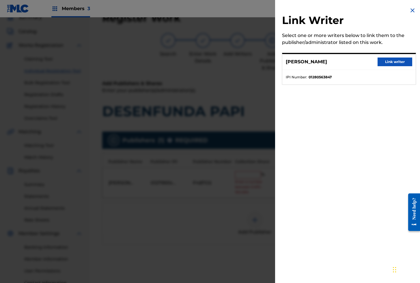
click at [389, 64] on button "Link writer" at bounding box center [395, 61] width 35 height 9
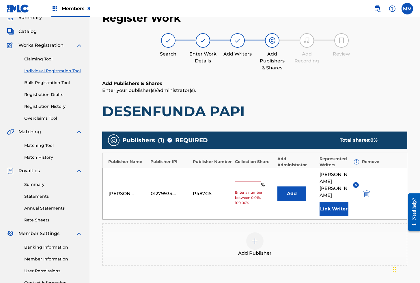
click at [245, 181] on input "text" at bounding box center [248, 185] width 26 height 8
type input "100"
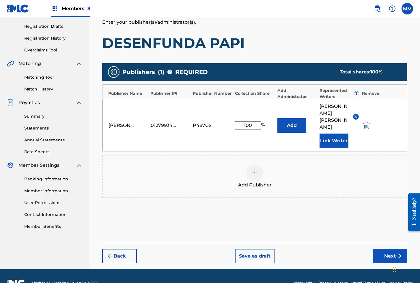
click at [382, 249] on button "Next" at bounding box center [390, 256] width 35 height 14
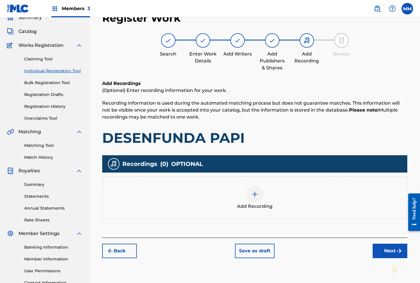
click at [259, 186] on div at bounding box center [254, 193] width 17 height 17
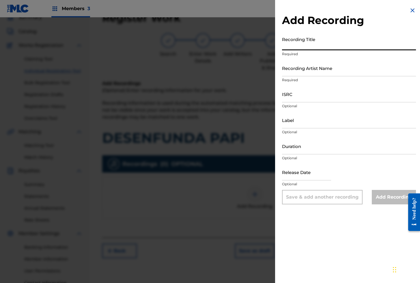
click at [307, 46] on input "Recording Title" at bounding box center [349, 42] width 134 height 16
paste input "DESENFUNDA PAPI"
type input "DESENFUNDA PAPI"
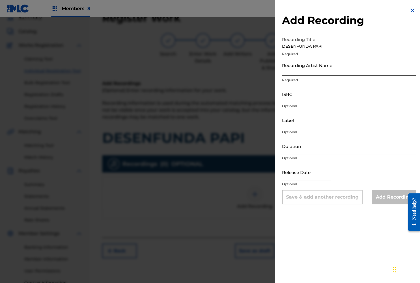
click at [309, 67] on input "Recording Artist Name" at bounding box center [349, 68] width 134 height 16
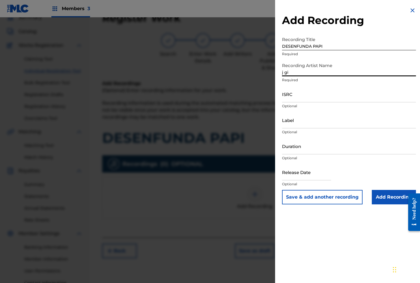
scroll to position [26, 0]
click at [308, 72] on input "j gi" at bounding box center [349, 68] width 134 height 16
type input "[PERSON_NAME]"
click at [310, 92] on input "ISRC" at bounding box center [349, 94] width 134 height 16
paste input "GXBAV2521890"
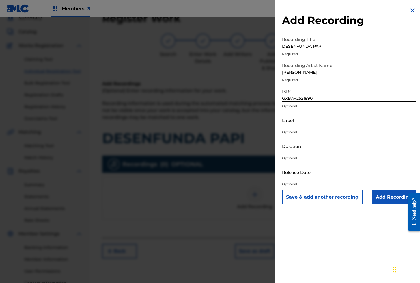
type input "GXBAV2521890"
click at [307, 46] on input "DESENFUNDA PAPI" at bounding box center [349, 42] width 134 height 16
click at [325, 195] on button "Save & add another recording" at bounding box center [322, 197] width 81 height 14
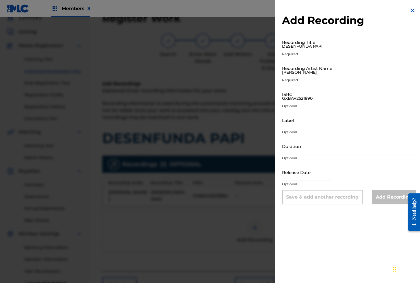
click at [298, 47] on input "DESENFUNDA PAPI" at bounding box center [349, 42] width 134 height 16
paste input "DESENFUNDA PAPI"
type input "DESENFUNDA PAPI"
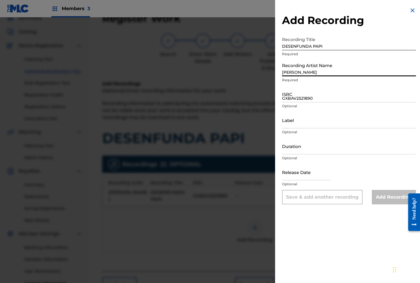
click at [298, 67] on input "[PERSON_NAME]" at bounding box center [349, 68] width 134 height 16
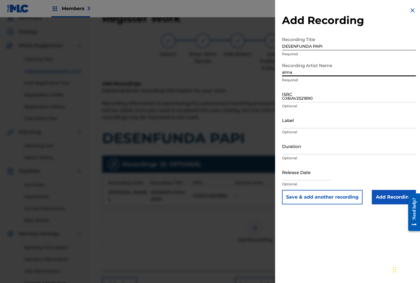
type input "[PERSON_NAME]"
click at [296, 96] on input "GXBAV2521890" at bounding box center [349, 94] width 134 height 16
paste input "GXD7G2593365"
type input "GXD7G2593365"
click at [391, 202] on input "Add Recording" at bounding box center [394, 197] width 44 height 14
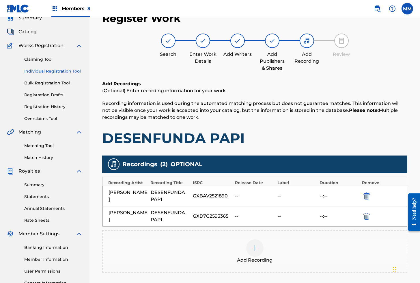
scroll to position [88, 0]
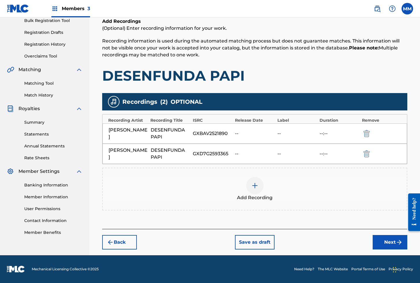
click at [384, 238] on button "Next" at bounding box center [390, 242] width 35 height 14
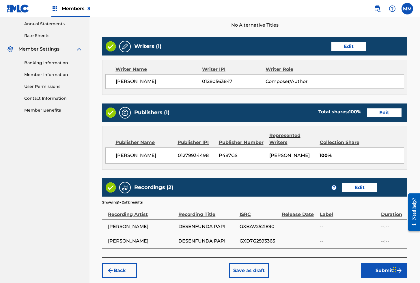
scroll to position [238, 0]
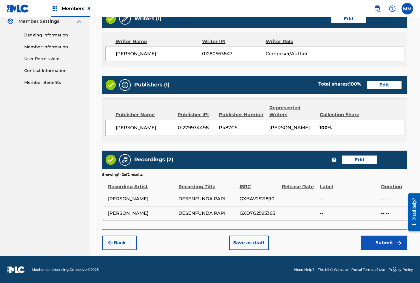
click at [374, 241] on button "Submit" at bounding box center [384, 242] width 46 height 14
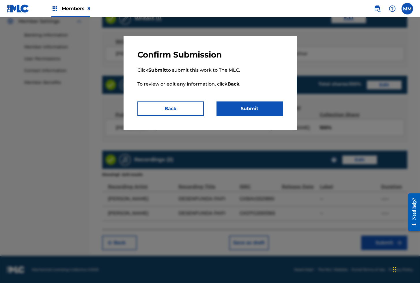
click at [252, 109] on button "Submit" at bounding box center [249, 108] width 66 height 14
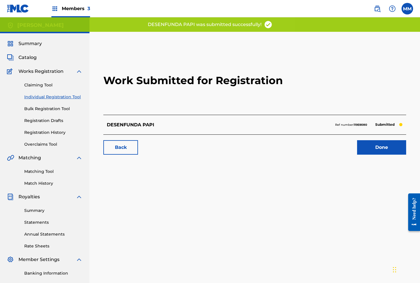
click at [376, 147] on link "Done" at bounding box center [381, 147] width 49 height 14
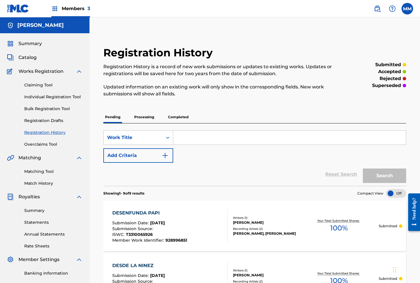
click at [47, 99] on link "Individual Registration Tool" at bounding box center [53, 97] width 58 height 6
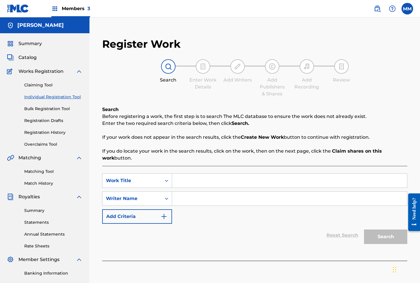
click at [198, 182] on input "Search Form" at bounding box center [289, 180] width 235 height 14
paste input "DESINFORMACION Y FAKE NEWS. EPISODIO 1"
type input "DESINFORMACION Y FAKE NEWS. EPISODIO 1"
click at [204, 202] on input "Search Form" at bounding box center [289, 198] width 235 height 14
type input "[PERSON_NAME]"
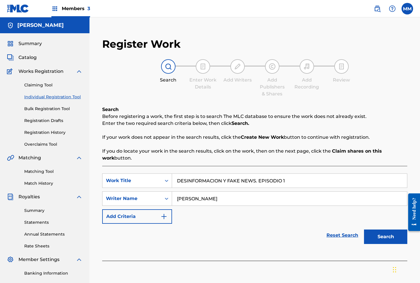
click at [392, 238] on button "Search" at bounding box center [385, 236] width 43 height 14
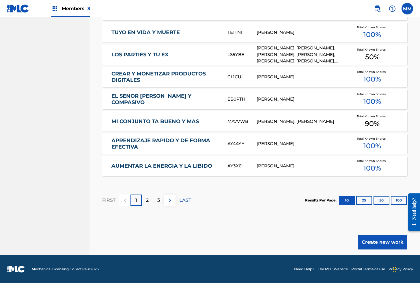
click at [387, 243] on button "Create new work" at bounding box center [383, 242] width 50 height 14
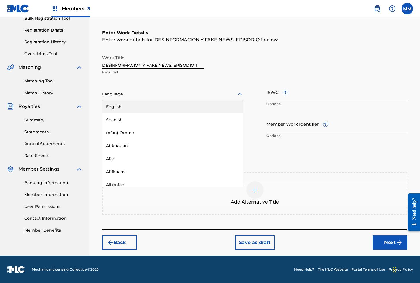
click at [116, 97] on div at bounding box center [172, 93] width 141 height 7
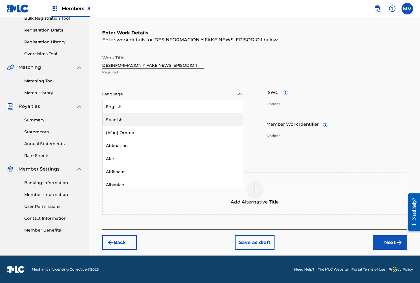
click at [118, 118] on div "Spanish" at bounding box center [172, 119] width 141 height 13
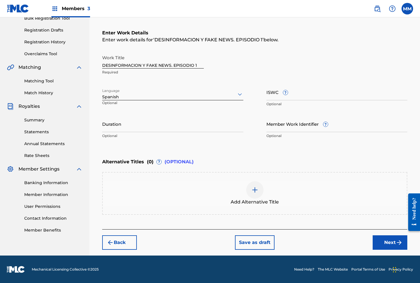
click at [279, 95] on input "ISWC ?" at bounding box center [336, 92] width 141 height 16
paste input "T3312123954"
type input "T3312123954"
click at [294, 125] on input "Member Work Identifier ?" at bounding box center [336, 123] width 141 height 16
paste input "929194999"
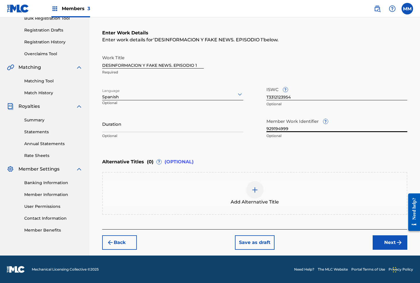
type input "929194999"
click at [387, 239] on button "Next" at bounding box center [390, 242] width 35 height 14
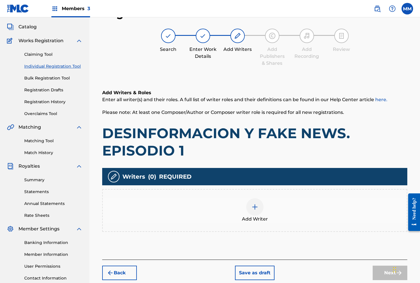
scroll to position [26, 0]
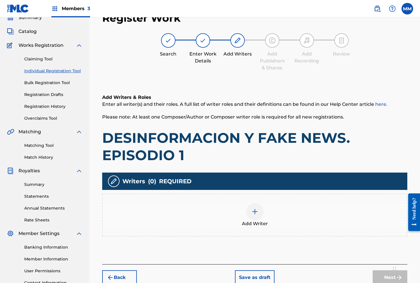
click at [254, 210] on img at bounding box center [254, 211] width 7 height 7
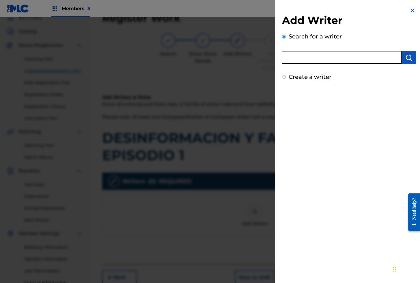
click at [320, 61] on input "text" at bounding box center [342, 57] width 120 height 13
paste input "01282187835"
type input "01282187835"
click at [405, 57] on img "submit" at bounding box center [408, 57] width 7 height 7
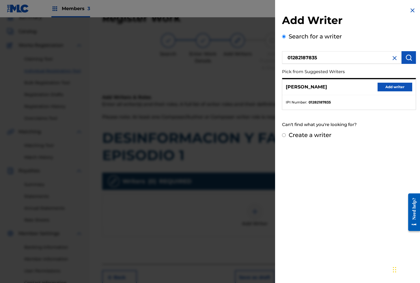
click at [384, 89] on button "Add writer" at bounding box center [395, 87] width 35 height 9
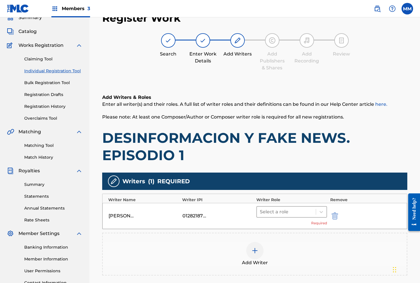
click at [287, 210] on div at bounding box center [286, 212] width 53 height 8
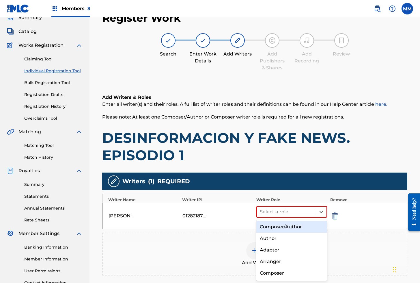
click at [284, 226] on div "Composer/Author" at bounding box center [291, 227] width 71 height 12
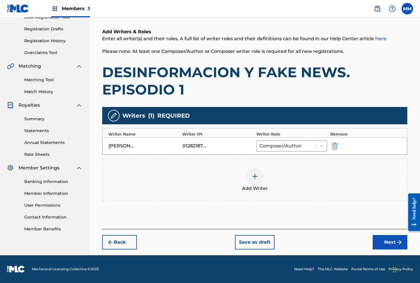
click at [384, 238] on button "Next" at bounding box center [390, 242] width 35 height 14
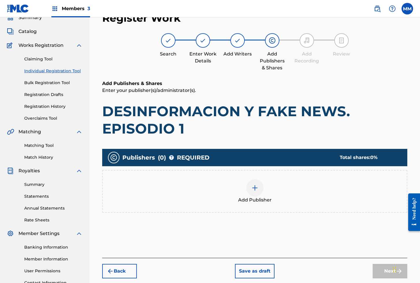
click at [253, 186] on img at bounding box center [254, 187] width 7 height 7
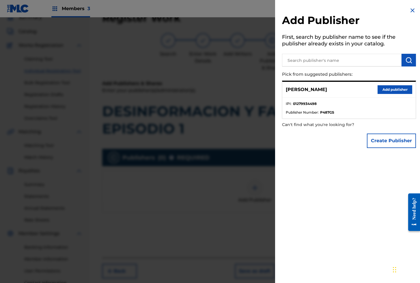
click at [386, 88] on button "Add publisher" at bounding box center [395, 89] width 35 height 9
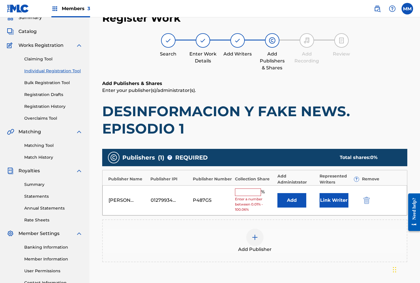
click at [330, 204] on button "Link Writer" at bounding box center [334, 200] width 29 height 14
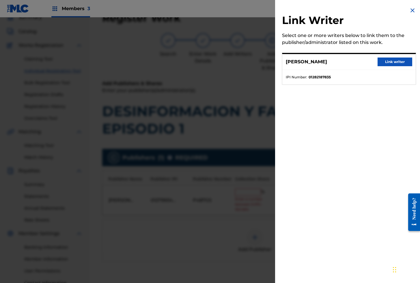
click at [391, 62] on button "Link writer" at bounding box center [395, 61] width 35 height 9
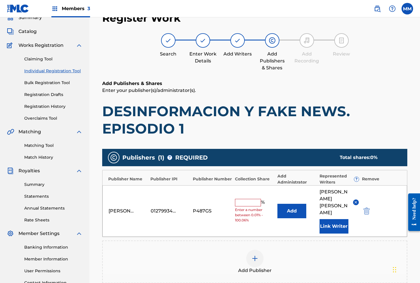
scroll to position [25, 0]
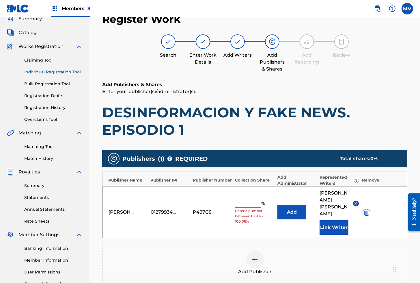
click at [247, 200] on input "text" at bounding box center [248, 204] width 26 height 8
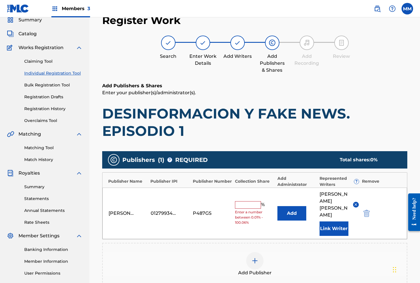
click at [247, 201] on input "text" at bounding box center [248, 205] width 26 height 8
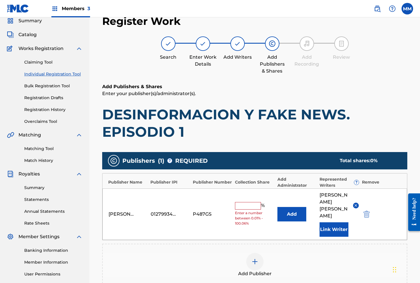
click at [246, 202] on input "text" at bounding box center [248, 206] width 26 height 8
type input "100"
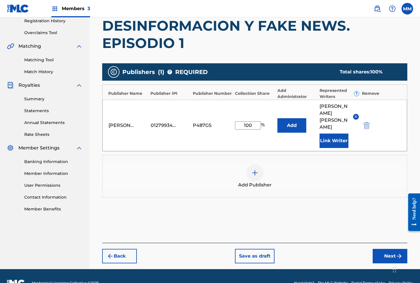
click at [396, 252] on img "submit" at bounding box center [399, 255] width 7 height 7
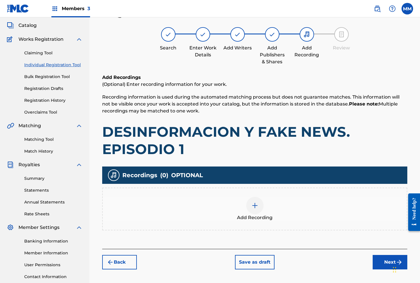
scroll to position [26, 0]
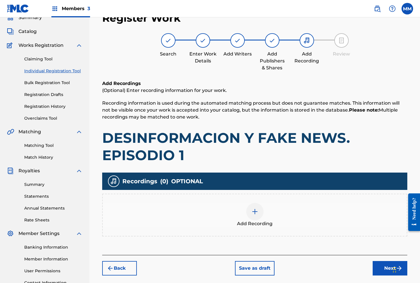
click at [255, 206] on div at bounding box center [254, 211] width 17 height 17
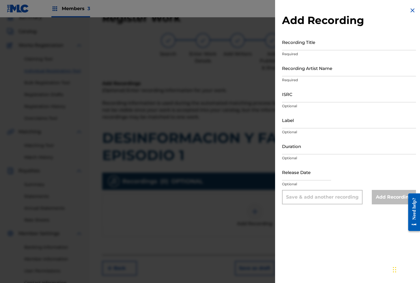
click at [300, 43] on input "Recording Title" at bounding box center [349, 42] width 134 height 16
paste input "DESINFORMACION Y FAKE NEWS. EPISODIO 1"
type input "DESINFORMACION Y FAKE NEWS. EPISODIO 1"
click at [311, 69] on input "Recording Artist Name" at bounding box center [349, 68] width 134 height 16
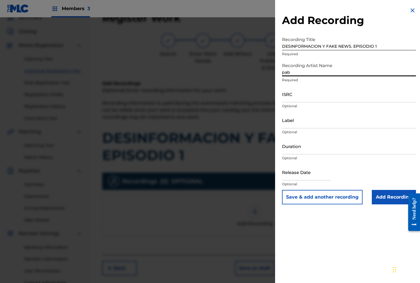
type input "[PERSON_NAME]"
click at [298, 98] on input "ISRC" at bounding box center [349, 94] width 134 height 16
paste input "QZXLZ2501757"
type input "QZXLZ2501757"
click at [318, 43] on input "DESINFORMACION Y FAKE NEWS. EPISODIO 1" at bounding box center [349, 42] width 134 height 16
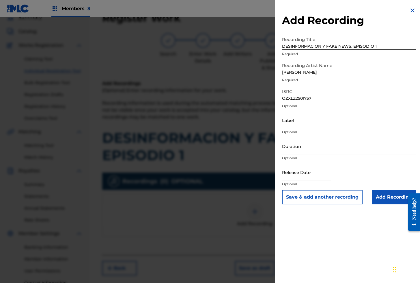
drag, startPoint x: 303, startPoint y: 199, endPoint x: 305, endPoint y: 191, distance: 8.2
click at [304, 199] on button "Save & add another recording" at bounding box center [322, 197] width 81 height 14
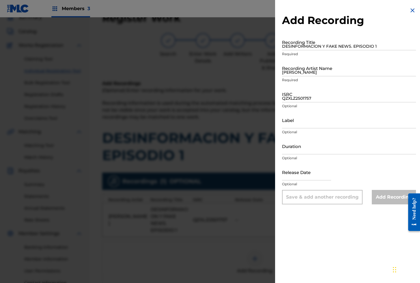
click at [300, 47] on input "DESINFORMACION Y FAKE NEWS. EPISODIO 1" at bounding box center [349, 42] width 134 height 16
paste input "DESINFORMACION Y FAKE NEWS. EPISODIO 1"
type input "DESINFORMACION Y FAKE NEWS. EPISODIO 2"
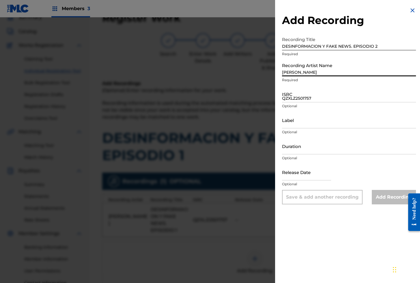
click at [308, 72] on input "[PERSON_NAME]" at bounding box center [349, 68] width 134 height 16
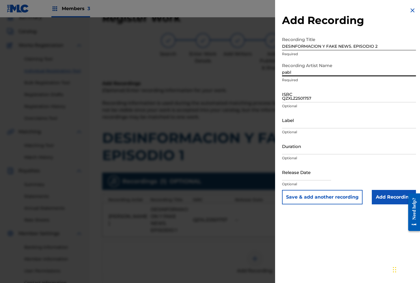
type input "[PERSON_NAME]"
click at [296, 97] on input "QZXLZ2501757" at bounding box center [349, 94] width 134 height 16
paste input "QZXLZ2501761"
type input "QZXLZ2501761"
click at [321, 47] on input "DESINFORMACION Y FAKE NEWS. EPISODIO 2" at bounding box center [349, 42] width 134 height 16
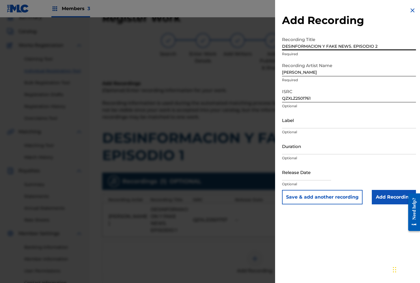
click at [323, 196] on button "Save & add another recording" at bounding box center [322, 197] width 81 height 14
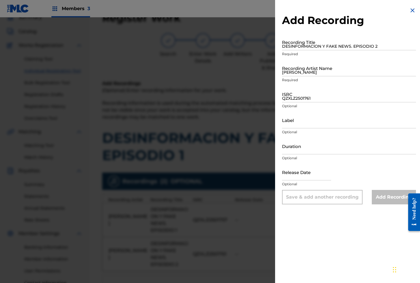
click at [313, 49] on input "DESINFORMACION Y FAKE NEWS. EPISODIO 2" at bounding box center [349, 42] width 134 height 16
paste input "DESINFORMACION Y FAKE NEWS. EPISODIO 2"
type input "DESINFORMACION Y FAKE NEWS. EPISODIO 3"
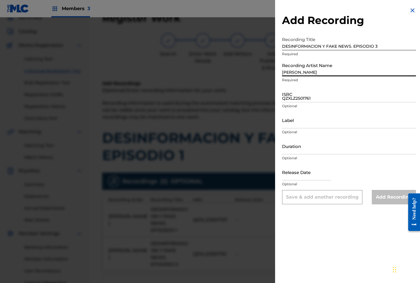
click at [309, 68] on input "[PERSON_NAME]" at bounding box center [349, 68] width 134 height 16
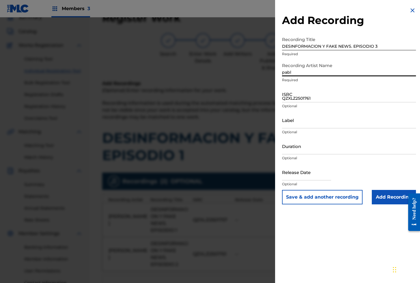
type input "[PERSON_NAME]"
click at [292, 96] on input "QZXLZ2501761" at bounding box center [349, 94] width 134 height 16
paste input "QZXLZ2501755"
type input "QZXLZ2501755"
click at [387, 195] on input "Add Recording" at bounding box center [394, 197] width 44 height 14
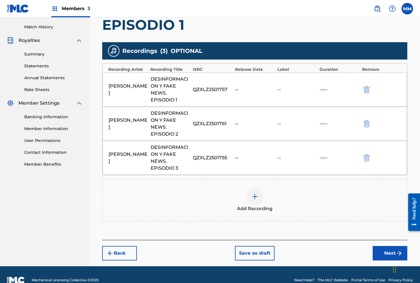
scroll to position [167, 0]
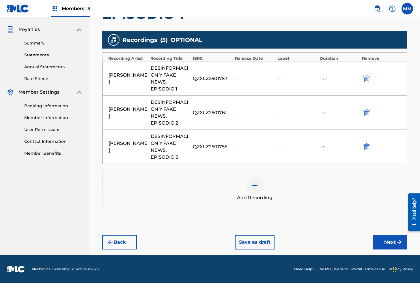
click at [383, 236] on button "Next" at bounding box center [390, 242] width 35 height 14
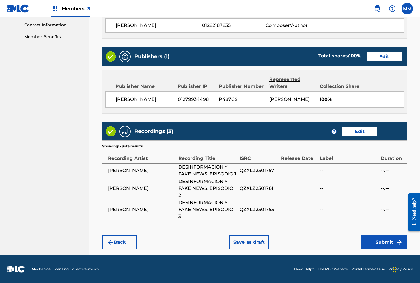
scroll to position [290, 0]
click at [374, 242] on button "Submit" at bounding box center [384, 242] width 46 height 14
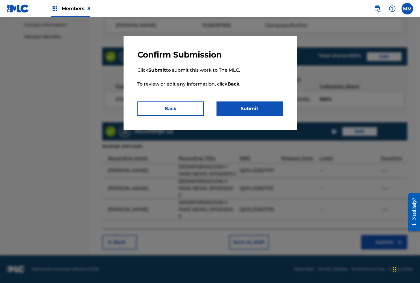
click at [250, 110] on button "Submit" at bounding box center [249, 108] width 66 height 14
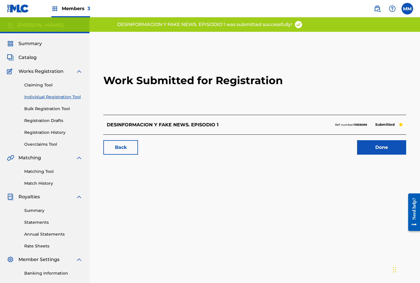
click at [382, 144] on link "Done" at bounding box center [381, 147] width 49 height 14
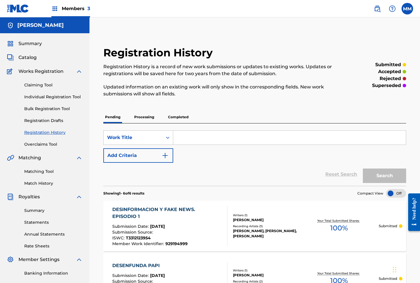
click at [44, 97] on link "Individual Registration Tool" at bounding box center [53, 97] width 58 height 6
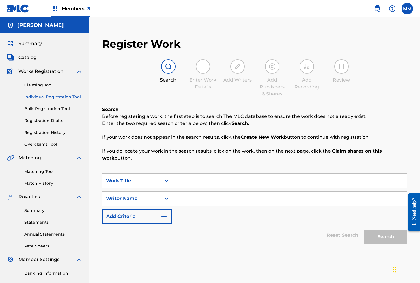
click at [189, 185] on input "Search Form" at bounding box center [289, 180] width 235 height 14
paste input "DESINTOXICACION DIGITAL"
type input "DESINTOXICACION DIGITAL"
click at [197, 202] on input "Search Form" at bounding box center [289, 198] width 235 height 14
type input "[PERSON_NAME]"
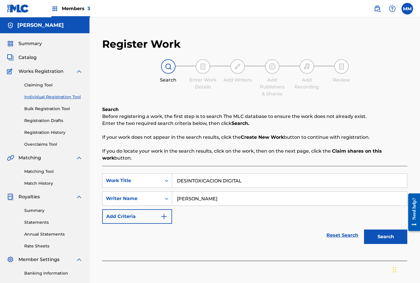
click at [377, 236] on button "Search" at bounding box center [385, 236] width 43 height 14
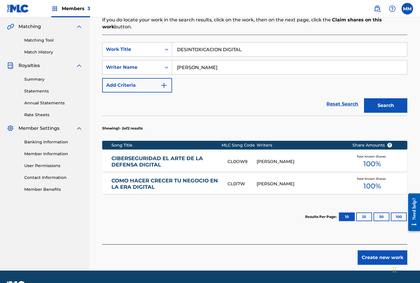
scroll to position [146, 0]
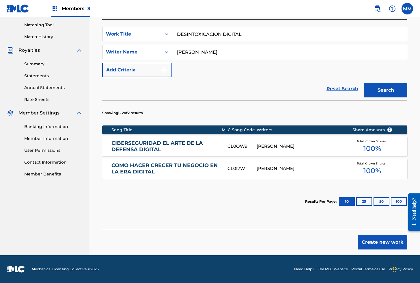
click at [375, 240] on button "Create new work" at bounding box center [383, 242] width 50 height 14
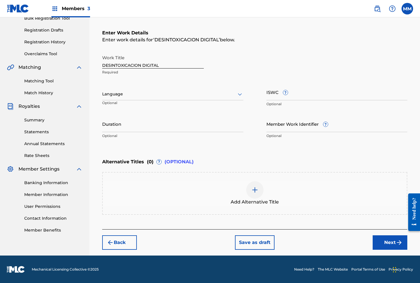
click at [106, 94] on div at bounding box center [172, 93] width 141 height 7
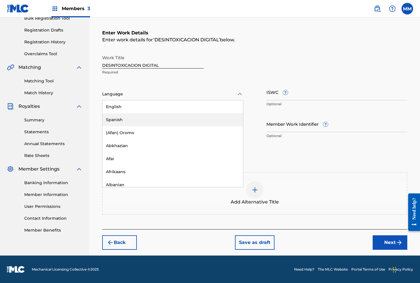
click at [112, 118] on div "Spanish" at bounding box center [172, 119] width 141 height 13
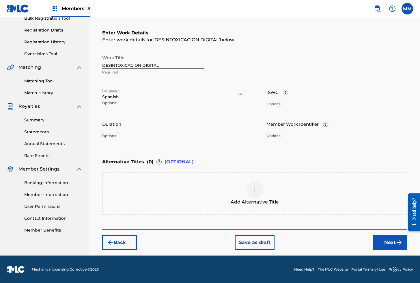
click at [273, 96] on input "ISWC ?" at bounding box center [336, 92] width 141 height 16
paste input "T3312774991"
type input "T3312774991"
click at [285, 127] on input "Member Work Identifier ?" at bounding box center [336, 123] width 141 height 16
paste input "929245438"
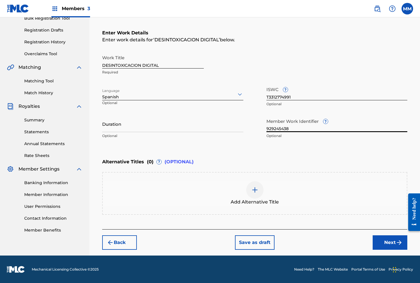
type input "929245438"
click at [396, 239] on img "submit" at bounding box center [399, 242] width 7 height 7
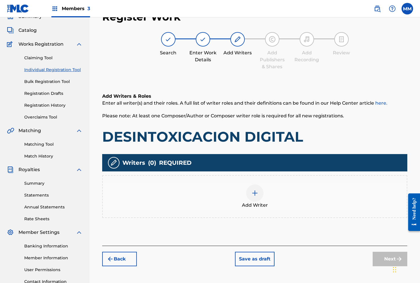
scroll to position [26, 0]
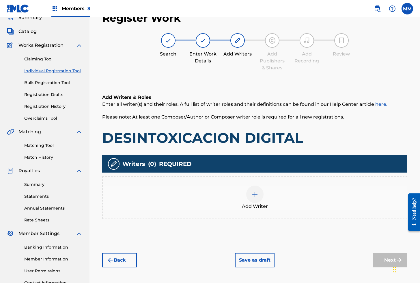
click at [259, 195] on div at bounding box center [254, 193] width 17 height 17
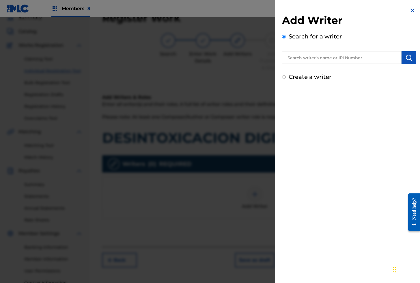
click at [302, 61] on input "text" at bounding box center [342, 57] width 120 height 13
paste input "01282187835"
type input "01282187835"
click at [411, 61] on button "submit" at bounding box center [409, 57] width 14 height 13
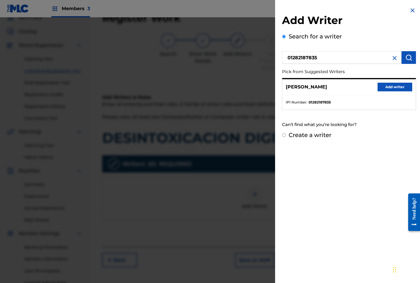
click at [383, 86] on button "Add writer" at bounding box center [395, 87] width 35 height 9
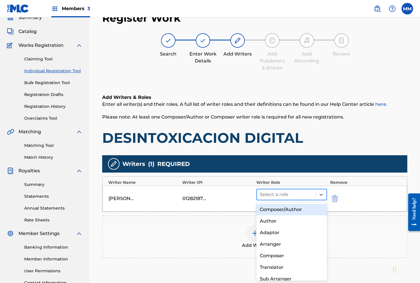
click at [287, 197] on div at bounding box center [286, 194] width 53 height 8
click at [284, 208] on div "Composer/Author" at bounding box center [291, 209] width 71 height 12
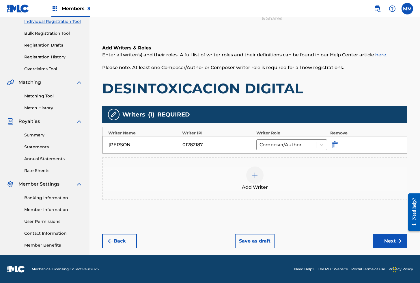
click at [382, 242] on button "Next" at bounding box center [390, 241] width 35 height 14
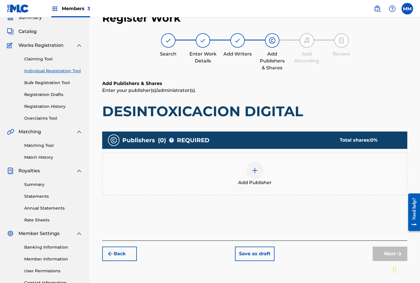
click at [251, 167] on img at bounding box center [254, 170] width 7 height 7
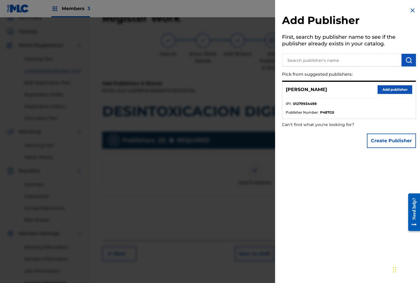
click at [390, 94] on div "[PERSON_NAME] Add publisher" at bounding box center [348, 90] width 133 height 16
click at [396, 90] on button "Add publisher" at bounding box center [395, 89] width 35 height 9
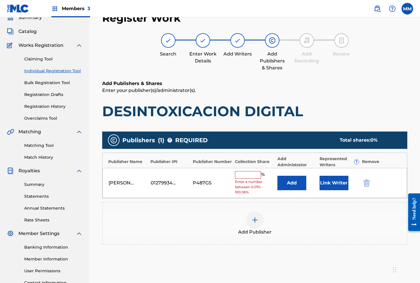
click at [332, 180] on button "Link Writer" at bounding box center [334, 182] width 29 height 14
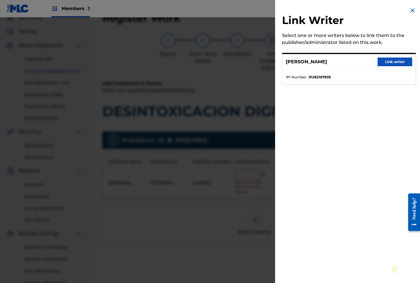
click at [391, 61] on button "Link writer" at bounding box center [395, 61] width 35 height 9
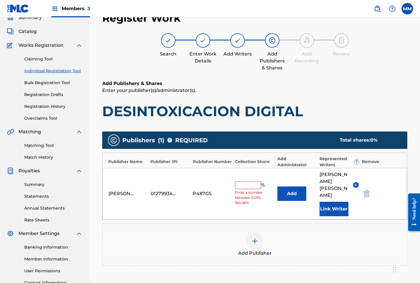
click at [254, 181] on input "text" at bounding box center [248, 185] width 26 height 8
type input "100"
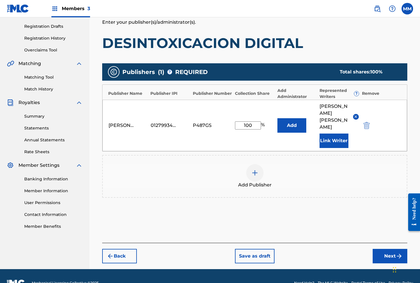
click at [391, 249] on button "Next" at bounding box center [390, 256] width 35 height 14
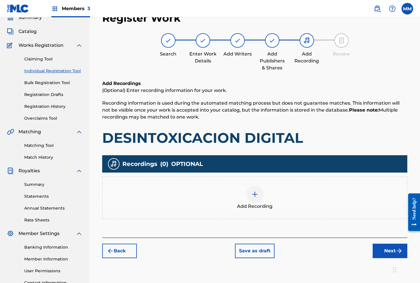
click at [259, 193] on div at bounding box center [254, 193] width 17 height 17
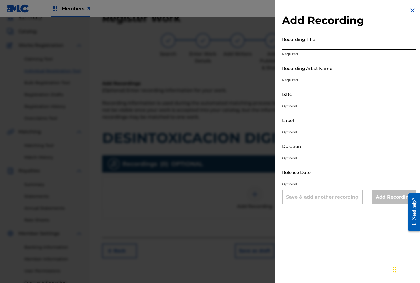
click at [302, 47] on input "Recording Title" at bounding box center [349, 42] width 134 height 16
paste input "DESINTOXICACION DIGITAL. EPISODIO 1"
type input "DESINTOXICACION DIGITAL. EPISODIO 1"
click at [303, 89] on input "ISRC" at bounding box center [349, 94] width 134 height 16
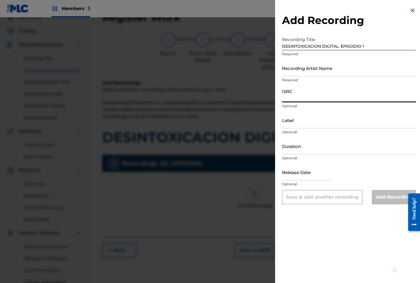
paste input "QZXLZ2403580"
type input "QZXLZ2403580"
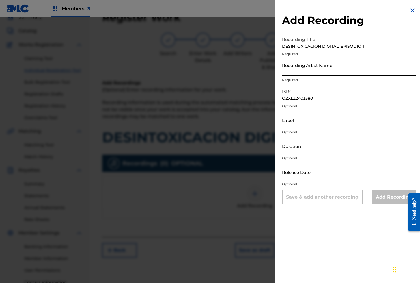
click at [324, 69] on input "Recording Artist Name" at bounding box center [349, 68] width 134 height 16
type input "[PERSON_NAME]"
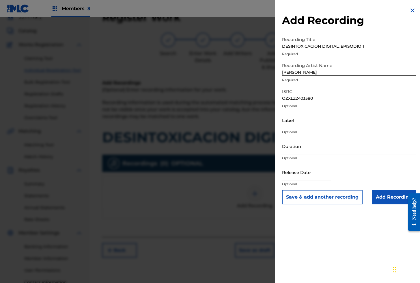
click at [343, 45] on input "DESINTOXICACION DIGITAL. EPISODIO 1" at bounding box center [349, 42] width 134 height 16
drag, startPoint x: 324, startPoint y: 196, endPoint x: 317, endPoint y: 157, distance: 39.6
click at [324, 196] on button "Save & add another recording" at bounding box center [322, 197] width 81 height 14
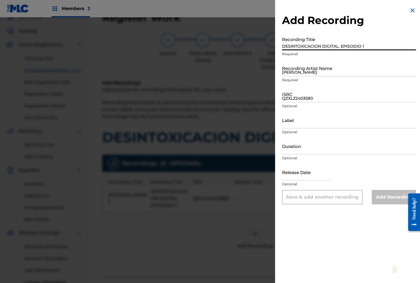
click at [294, 48] on input "DESINTOXICACION DIGITAL. EPISODIO 1" at bounding box center [349, 42] width 134 height 16
paste input "DESINTOXICACION DIGITAL. EPISODIO 1"
type input "DESINTOXICACION DIGITAL. EPISODIO 2"
click at [312, 73] on input "[PERSON_NAME]" at bounding box center [349, 68] width 134 height 16
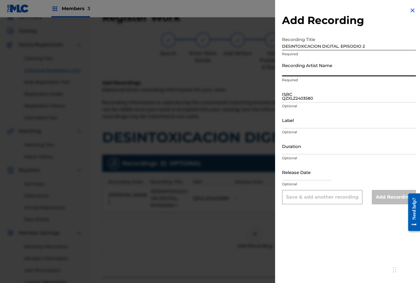
type input "[PERSON_NAME]"
click at [290, 87] on input "QZXLZ2403580" at bounding box center [349, 94] width 134 height 16
paste input "QZXLZ2403581"
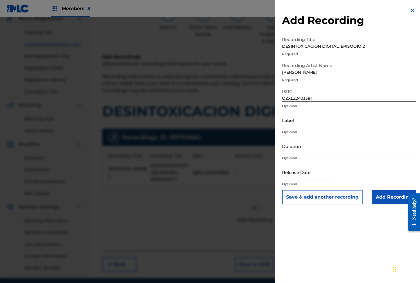
scroll to position [55, 0]
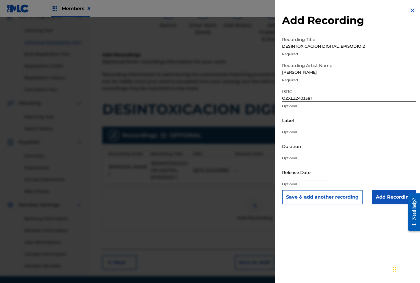
type input "QZXLZ2403581"
click at [328, 46] on input "DESINTOXICACION DIGITAL. EPISODIO 2" at bounding box center [349, 42] width 134 height 16
click at [320, 196] on button "Save & add another recording" at bounding box center [322, 197] width 81 height 14
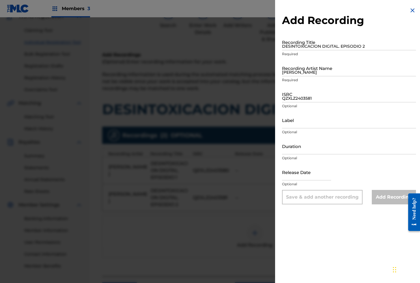
click at [326, 46] on input "DESINTOXICACION DIGITAL. EPISODIO 2" at bounding box center [349, 42] width 134 height 16
paste input "DESINTOXICACION DIGITAL. EPISODIO 2"
type input "DESINTOXICACION DIGITAL. EPISODIO 3"
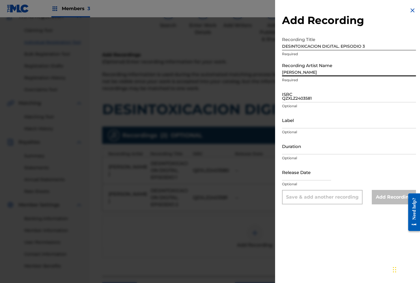
click at [305, 72] on input "[PERSON_NAME]" at bounding box center [349, 68] width 134 height 16
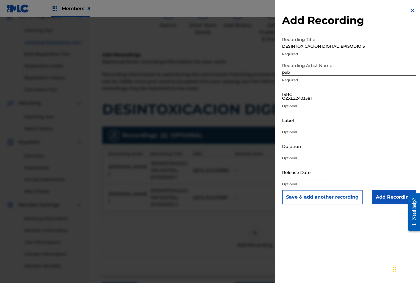
type input "[PERSON_NAME]"
click at [292, 100] on input "QZXLZ2403581" at bounding box center [349, 94] width 134 height 16
paste input "QZXLZ2403588"
type input "QZXLZ2403588"
click at [386, 199] on input "Add Recording" at bounding box center [394, 197] width 44 height 14
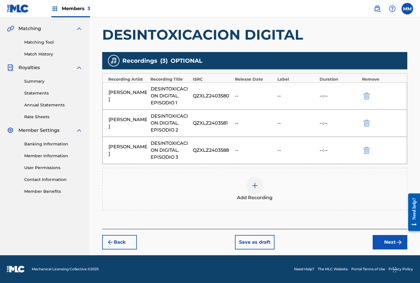
click at [386, 240] on button "Next" at bounding box center [390, 242] width 35 height 14
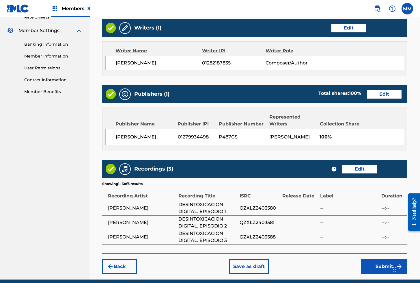
scroll to position [259, 0]
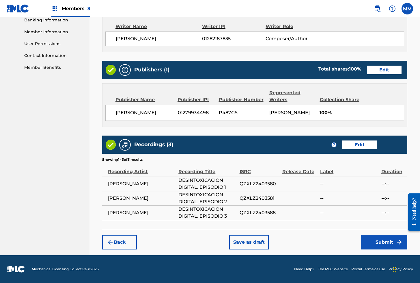
click at [393, 245] on button "Submit" at bounding box center [384, 242] width 46 height 14
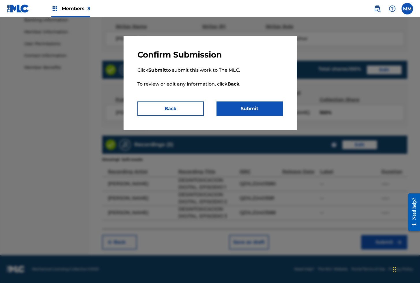
click at [247, 107] on button "Submit" at bounding box center [249, 108] width 66 height 14
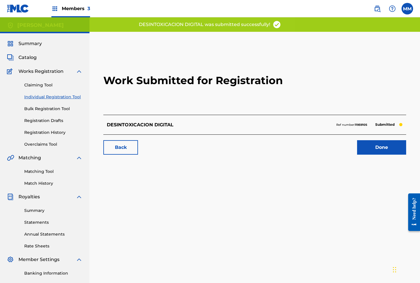
click at [364, 141] on link "Done" at bounding box center [381, 147] width 49 height 14
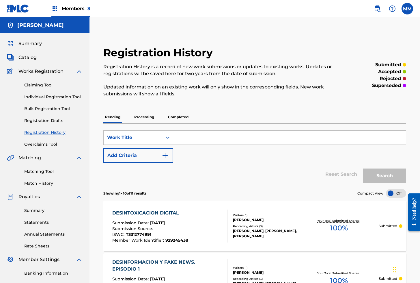
click at [52, 97] on link "Individual Registration Tool" at bounding box center [53, 97] width 58 height 6
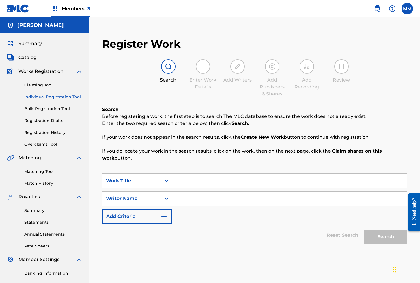
click at [193, 177] on input "Search Form" at bounding box center [289, 180] width 235 height 14
paste input "DESIRE AWAKENED"
type input "DESIRE AWAKENED"
click at [187, 196] on input "Search Form" at bounding box center [289, 198] width 235 height 14
type input "[PERSON_NAME]"
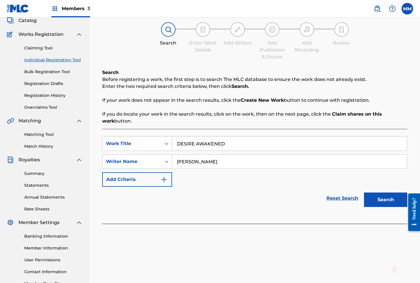
scroll to position [75, 0]
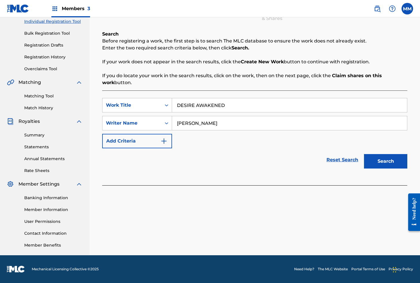
click at [381, 155] on button "Search" at bounding box center [385, 161] width 43 height 14
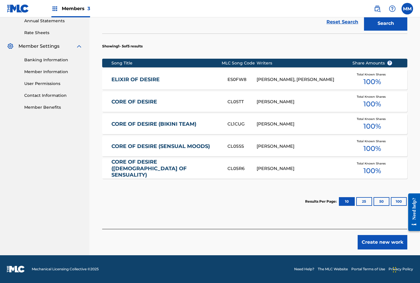
click at [371, 245] on button "Create new work" at bounding box center [383, 242] width 50 height 14
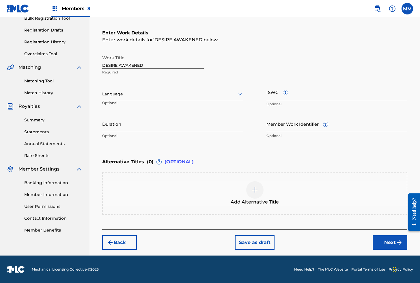
click at [126, 96] on div at bounding box center [172, 93] width 141 height 7
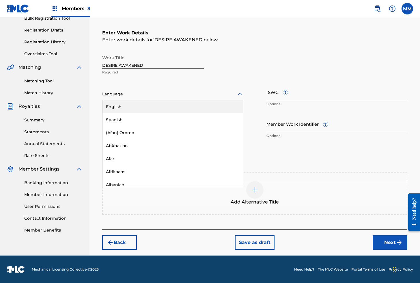
click at [119, 108] on div "English" at bounding box center [172, 106] width 141 height 13
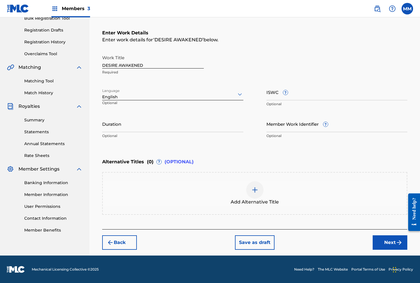
click at [271, 92] on input "ISWC ?" at bounding box center [336, 92] width 141 height 16
paste input "T3310593621"
type input "T3310593621"
click at [286, 128] on input "Member Work Identifier ?" at bounding box center [336, 123] width 141 height 16
paste input "929054321"
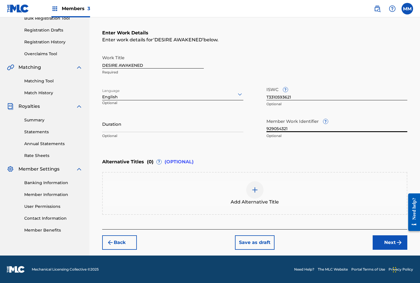
type input "929054321"
click at [388, 238] on button "Next" at bounding box center [390, 242] width 35 height 14
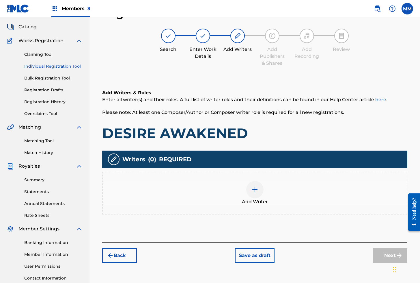
scroll to position [26, 0]
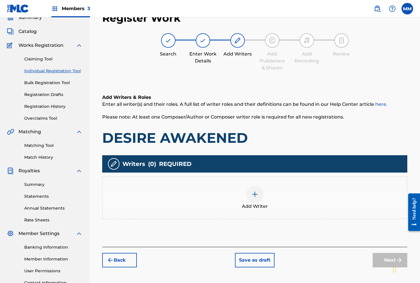
click at [247, 194] on div at bounding box center [254, 193] width 17 height 17
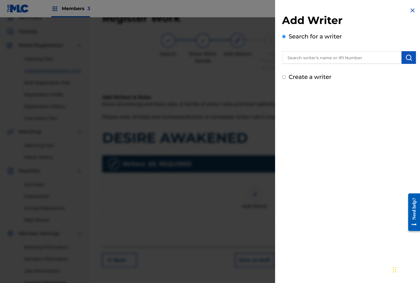
click at [311, 56] on input "text" at bounding box center [342, 57] width 120 height 13
paste input "01279306825"
type input "01279306825"
click at [405, 59] on img "submit" at bounding box center [408, 57] width 7 height 7
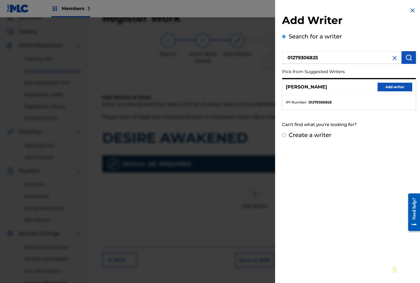
click at [393, 91] on button "Add writer" at bounding box center [395, 87] width 35 height 9
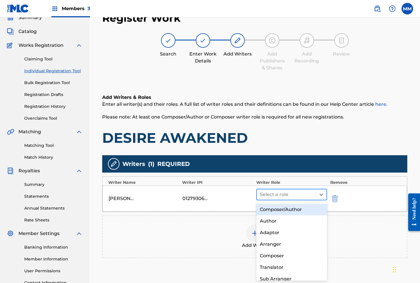
click at [303, 198] on div at bounding box center [286, 194] width 53 height 8
click at [283, 210] on div "Composer/Author" at bounding box center [291, 209] width 71 height 12
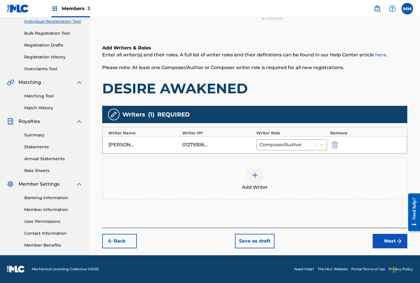
click at [391, 242] on button "Next" at bounding box center [390, 241] width 35 height 14
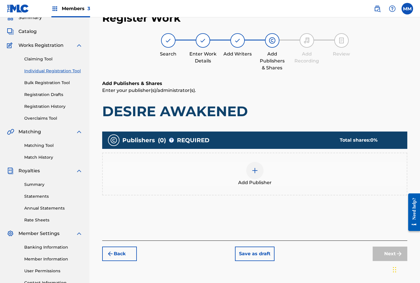
click at [259, 175] on div at bounding box center [254, 170] width 17 height 17
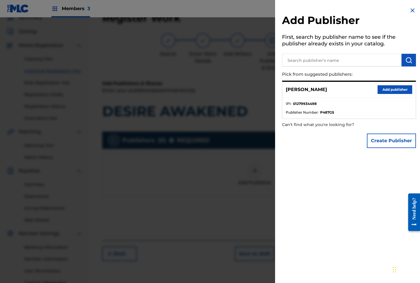
click at [387, 90] on button "Add publisher" at bounding box center [395, 89] width 35 height 9
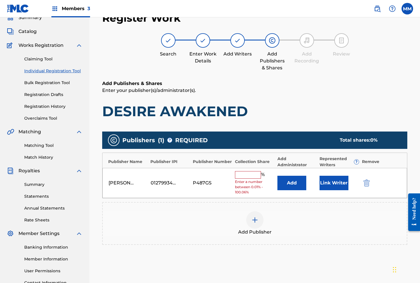
click at [334, 182] on button "Link Writer" at bounding box center [334, 182] width 29 height 14
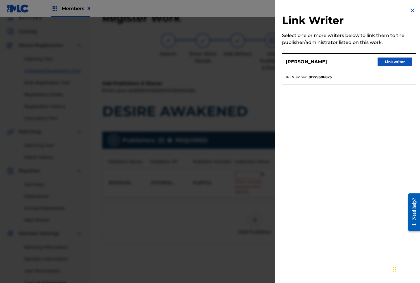
click at [391, 61] on button "Link writer" at bounding box center [395, 61] width 35 height 9
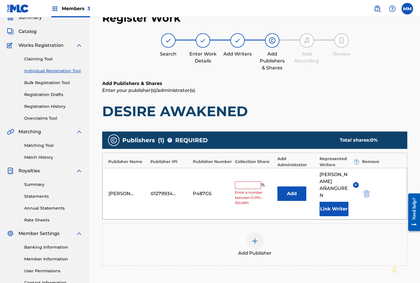
click at [248, 182] on input "text" at bounding box center [248, 185] width 26 height 8
type input "100"
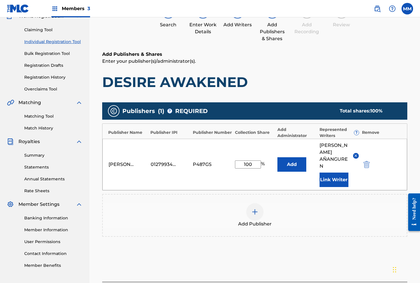
scroll to position [101, 0]
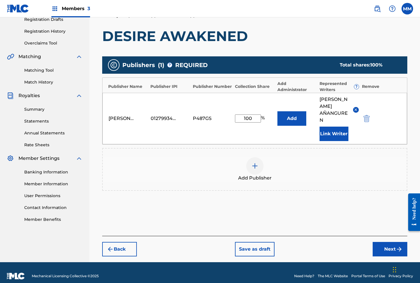
click at [393, 242] on button "Next" at bounding box center [390, 249] width 35 height 14
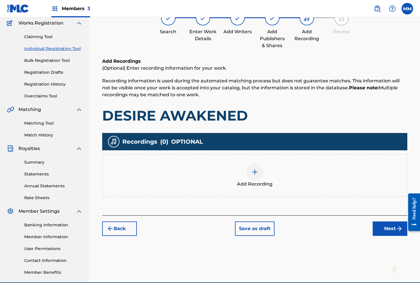
scroll to position [75, 0]
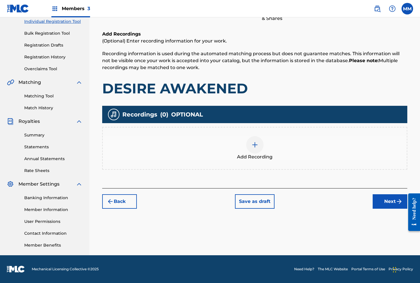
click at [248, 143] on div at bounding box center [254, 144] width 17 height 17
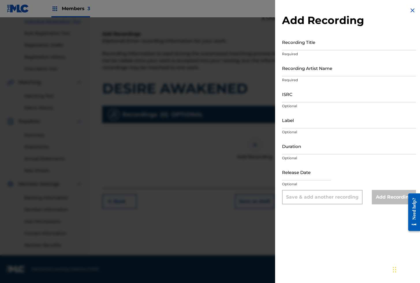
click at [296, 46] on input "Recording Title" at bounding box center [349, 42] width 134 height 16
paste input "DESIRE AWAKENED"
type input "DESIRE AWAKENED"
click at [311, 72] on input "Recording Artist Name" at bounding box center [349, 68] width 134 height 16
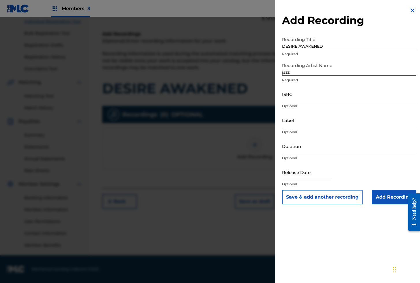
type input "Jazzy [DEMOGRAPHIC_DATA]"
click at [292, 93] on input "ISRC" at bounding box center [349, 94] width 134 height 16
paste input "GXBAV2548758"
type input "GXBAV2548758"
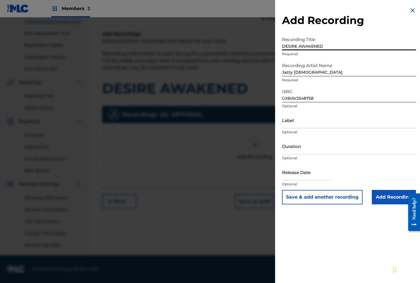
click at [309, 43] on input "DESIRE AWAKENED" at bounding box center [349, 42] width 134 height 16
click at [320, 197] on button "Save & add another recording" at bounding box center [322, 197] width 81 height 14
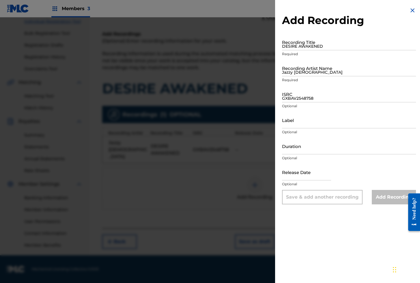
click at [297, 45] on input "DESIRE AWAKENED" at bounding box center [349, 42] width 134 height 16
paste input "DESIRE AWAKENED"
type input "DESIRE AWAKENED"
click at [298, 72] on input "Jazzy [DEMOGRAPHIC_DATA]" at bounding box center [349, 68] width 134 height 16
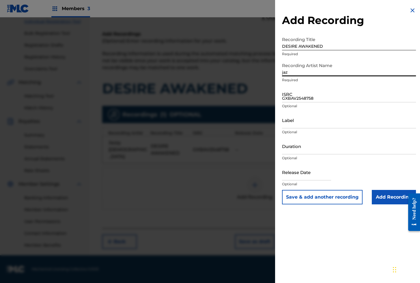
type input "Jazzy [DEMOGRAPHIC_DATA]"
click at [299, 98] on input "GXBAV2548758" at bounding box center [349, 94] width 134 height 16
paste input "GXBAV2581832"
type input "GXBAV2581832"
click at [387, 202] on input "Add Recording" at bounding box center [394, 197] width 44 height 14
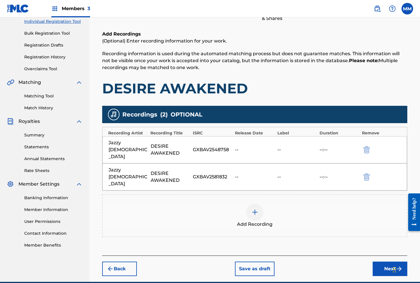
scroll to position [88, 0]
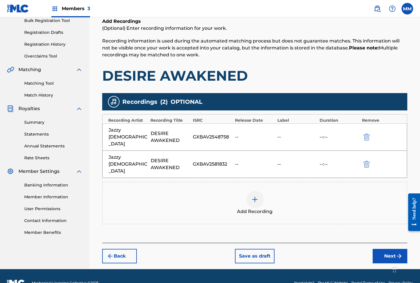
click at [392, 249] on button "Next" at bounding box center [390, 256] width 35 height 14
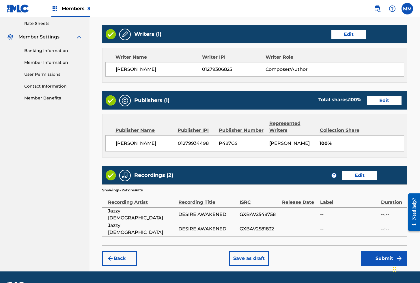
scroll to position [245, 0]
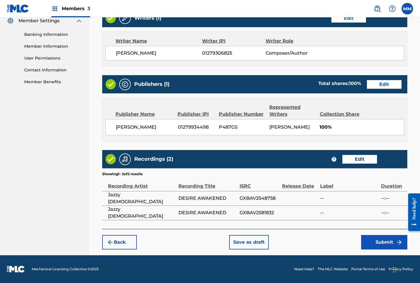
click at [378, 239] on button "Submit" at bounding box center [384, 242] width 46 height 14
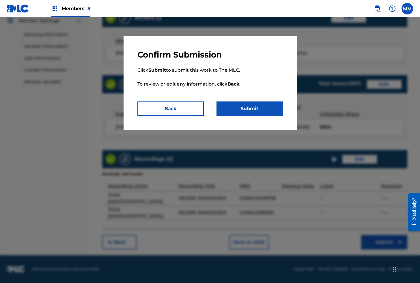
click at [250, 109] on button "Submit" at bounding box center [249, 108] width 66 height 14
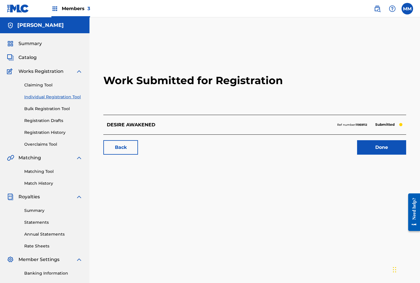
click at [384, 142] on link "Done" at bounding box center [381, 147] width 49 height 14
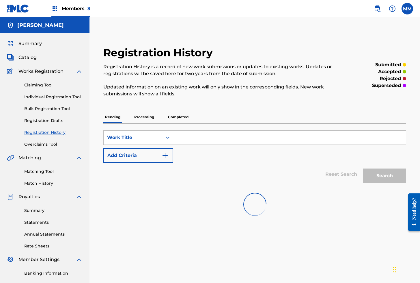
click at [52, 99] on link "Individual Registration Tool" at bounding box center [53, 97] width 58 height 6
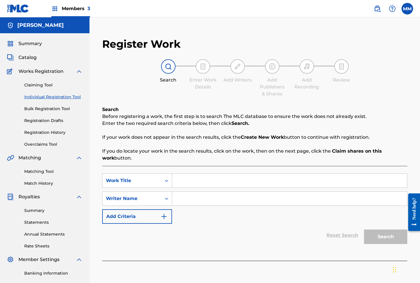
click at [214, 186] on input "Search Form" at bounding box center [289, 180] width 235 height 14
paste input "DESIRE AWAKENED (BIKINI TEAM)"
type input "DESIRE AWAKENED (BIKINI TEAM)"
click at [210, 197] on input "Search Form" at bounding box center [289, 198] width 235 height 14
click at [199, 200] on input "Search Form" at bounding box center [289, 198] width 235 height 14
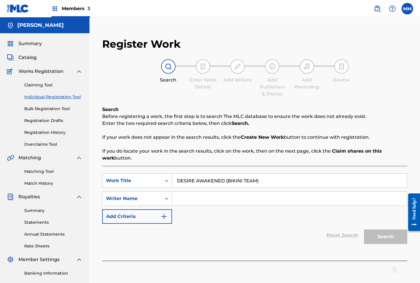
type input "[PERSON_NAME]"
click at [386, 237] on button "Search" at bounding box center [385, 236] width 43 height 14
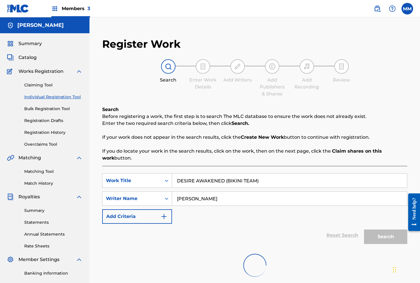
click at [29, 45] on span "Summary" at bounding box center [29, 43] width 23 height 7
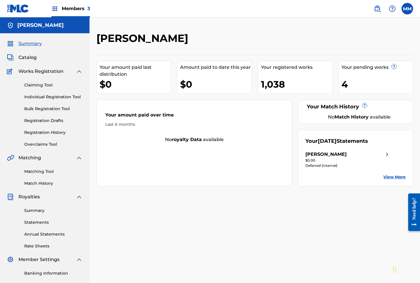
click at [396, 175] on link "View More" at bounding box center [394, 177] width 22 height 6
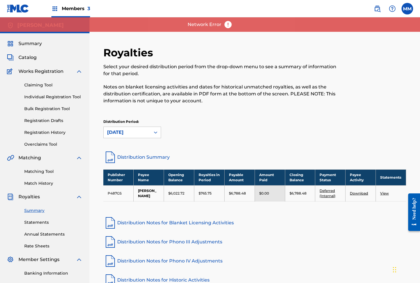
click at [327, 195] on link "Deferred (Internal)" at bounding box center [328, 193] width 16 height 10
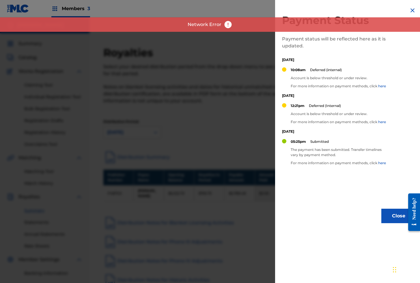
click at [391, 214] on button "Close" at bounding box center [398, 215] width 35 height 14
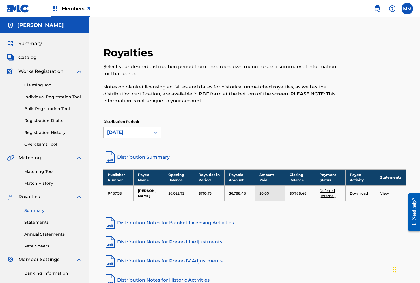
click at [58, 97] on link "Individual Registration Tool" at bounding box center [53, 97] width 58 height 6
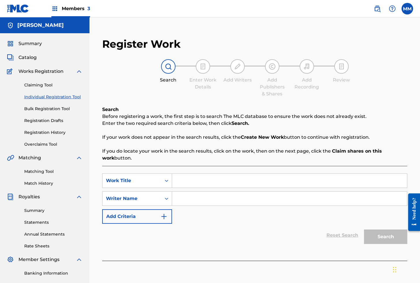
click at [210, 179] on input "Search Form" at bounding box center [289, 180] width 235 height 14
paste input "DESIRE AWAKENED (BIKINI TEAM)"
type input "DESIRE AWAKENED (BIKINI TEAM)"
click at [195, 201] on input "Search Form" at bounding box center [289, 198] width 235 height 14
type input "[PERSON_NAME]"
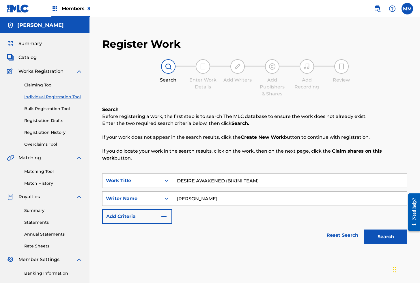
click at [393, 238] on button "Search" at bounding box center [385, 236] width 43 height 14
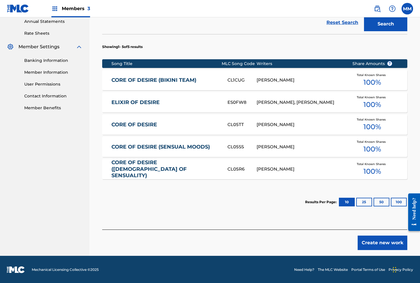
click at [384, 245] on button "Create new work" at bounding box center [383, 242] width 50 height 14
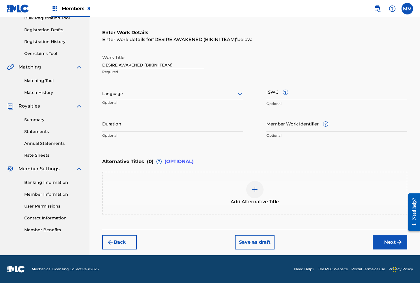
scroll to position [90, 0]
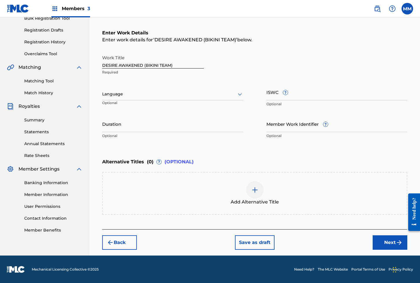
click at [113, 90] on div "Language" at bounding box center [172, 94] width 141 height 12
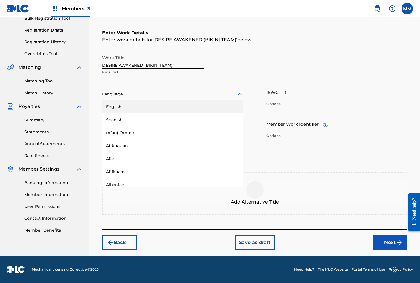
click at [118, 108] on div "English" at bounding box center [172, 106] width 141 height 13
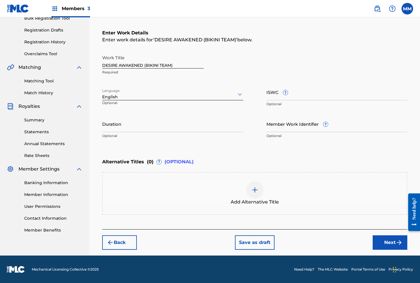
click at [272, 91] on input "ISWC ?" at bounding box center [336, 92] width 141 height 16
paste input "T3324983173"
type input "T3324983173"
click at [285, 125] on input "Member Work Identifier ?" at bounding box center [336, 123] width 141 height 16
paste input "930237633"
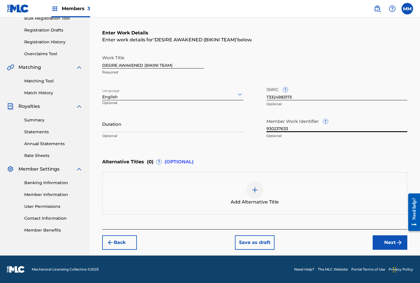
type input "930237633"
click at [387, 244] on button "Next" at bounding box center [390, 242] width 35 height 14
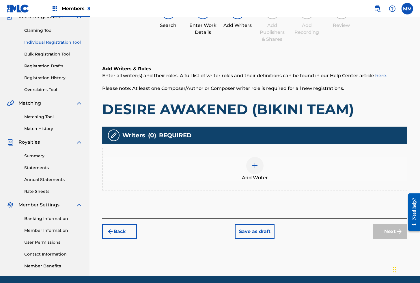
scroll to position [26, 0]
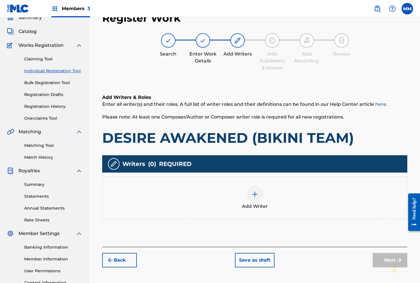
click at [256, 190] on div at bounding box center [254, 193] width 17 height 17
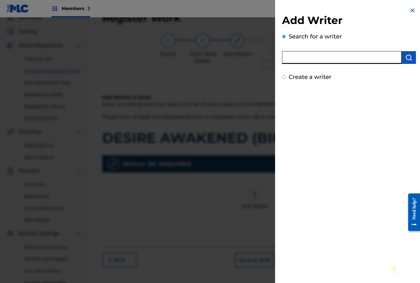
click at [341, 62] on input "text" at bounding box center [342, 57] width 120 height 13
paste input "01279306825"
type input "01279306825"
click at [405, 58] on img "submit" at bounding box center [408, 57] width 7 height 7
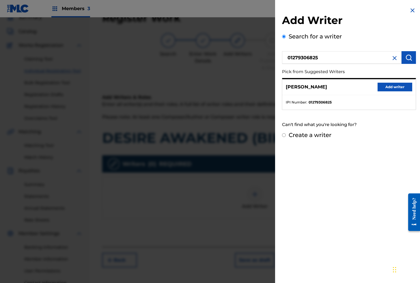
click at [387, 84] on button "Add writer" at bounding box center [395, 87] width 35 height 9
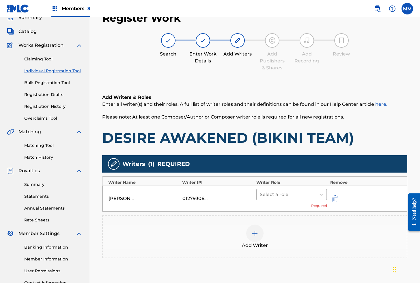
click at [281, 198] on div at bounding box center [286, 194] width 53 height 8
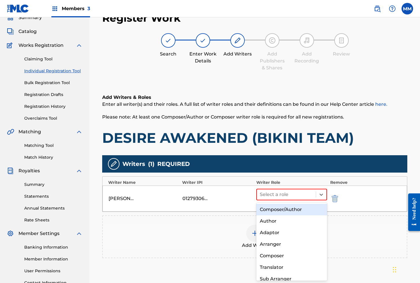
click at [279, 212] on div "Composer/Author" at bounding box center [291, 209] width 71 height 12
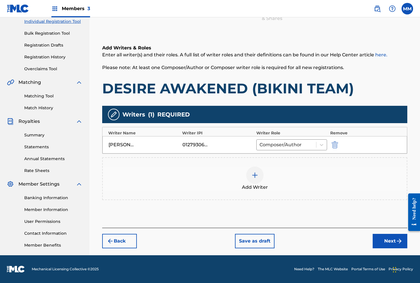
click at [385, 241] on button "Next" at bounding box center [390, 241] width 35 height 14
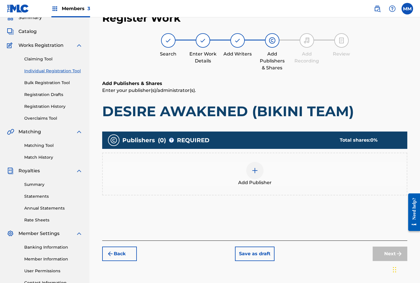
click at [257, 171] on img at bounding box center [254, 170] width 7 height 7
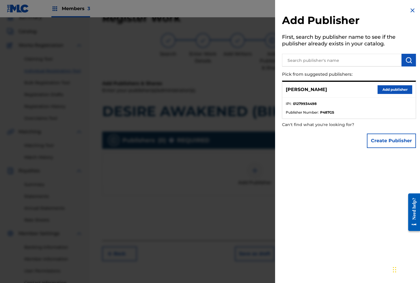
click at [391, 88] on button "Add publisher" at bounding box center [395, 89] width 35 height 9
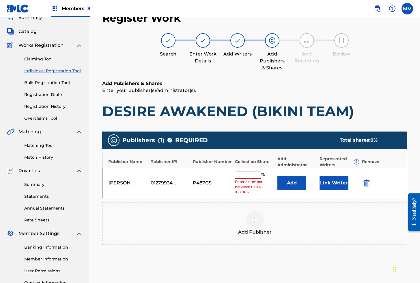
click at [323, 179] on button "Link Writer" at bounding box center [334, 182] width 29 height 14
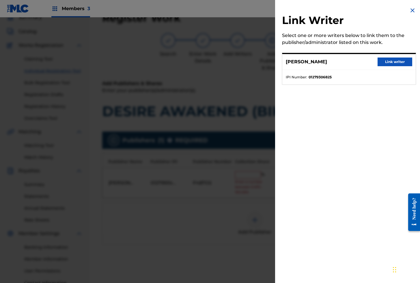
click at [394, 62] on button "Link writer" at bounding box center [395, 61] width 35 height 9
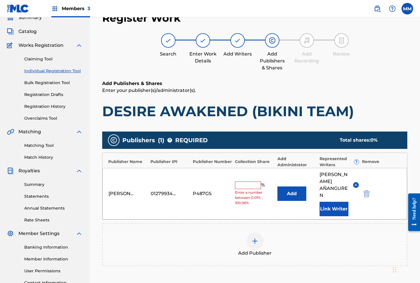
click at [239, 183] on input "text" at bounding box center [248, 185] width 26 height 8
type input "100"
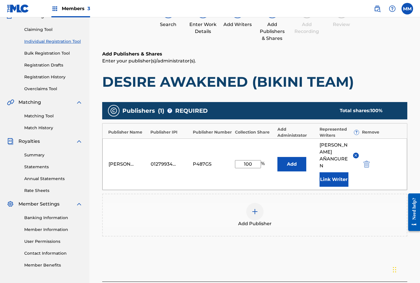
scroll to position [101, 0]
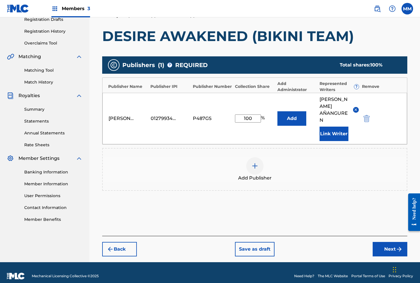
click at [379, 242] on button "Next" at bounding box center [390, 249] width 35 height 14
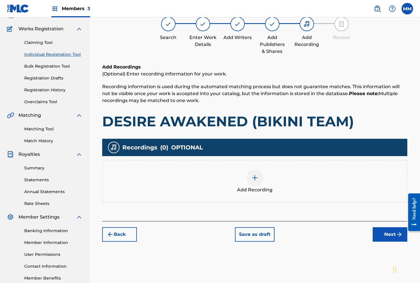
scroll to position [26, 0]
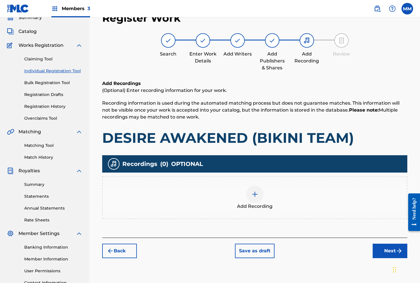
click at [248, 193] on div at bounding box center [254, 193] width 17 height 17
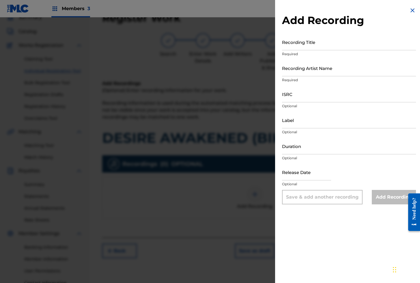
click at [335, 42] on input "Recording Title" at bounding box center [349, 42] width 134 height 16
paste input "DESIRE AWAKENED"
type input "DESIRE AWAKENED"
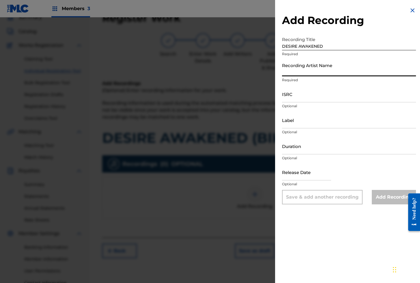
click at [295, 68] on input "Recording Artist Name" at bounding box center [349, 68] width 134 height 16
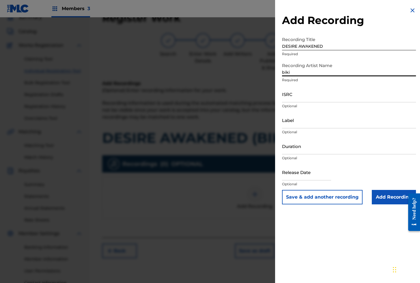
type input "Bikini Team"
click at [309, 97] on input "ISRC" at bounding box center [349, 94] width 134 height 16
paste input "AEA3A2523630"
type input "AEA3A2523630"
click at [392, 200] on input "Add Recording" at bounding box center [394, 197] width 44 height 14
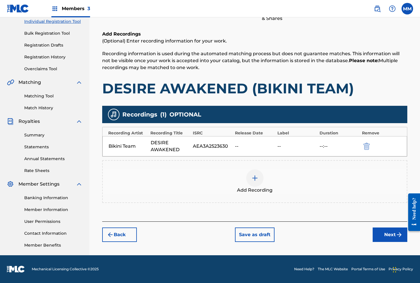
click at [383, 233] on button "Next" at bounding box center [390, 234] width 35 height 14
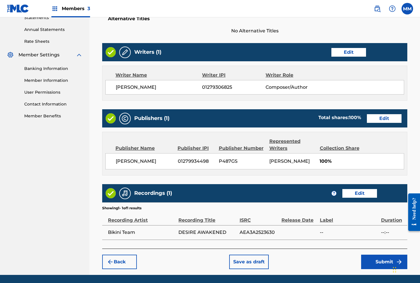
scroll to position [230, 0]
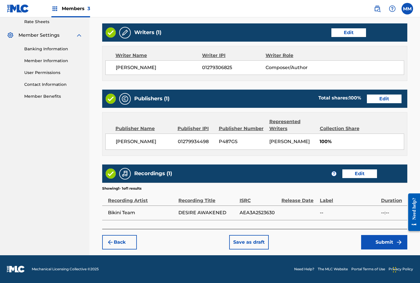
click at [379, 247] on button "Submit" at bounding box center [384, 242] width 46 height 14
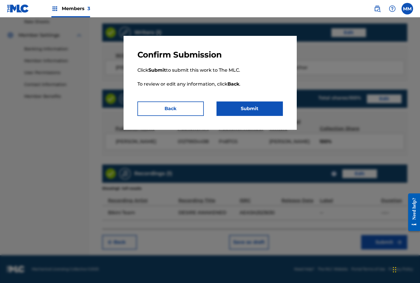
click at [261, 111] on button "Submit" at bounding box center [249, 108] width 66 height 14
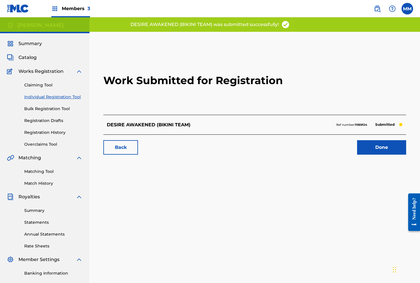
click at [380, 149] on link "Done" at bounding box center [381, 147] width 49 height 14
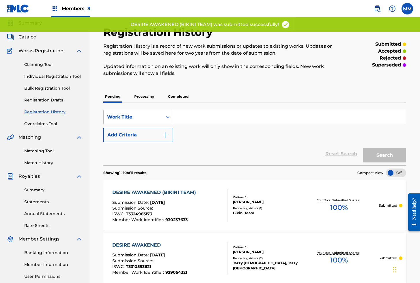
scroll to position [24, 0]
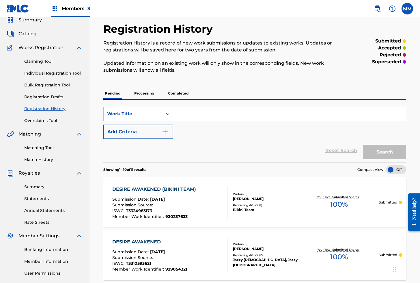
click at [194, 111] on input "Search Form" at bounding box center [289, 114] width 233 height 14
click at [69, 73] on link "Individual Registration Tool" at bounding box center [53, 73] width 58 height 6
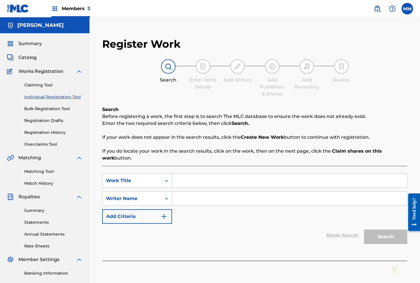
click at [189, 174] on input "Search Form" at bounding box center [289, 180] width 235 height 14
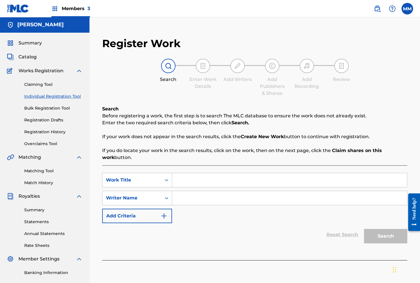
paste input "DESIRE AWAKENED (SENSUAL MOODS)"
type input "DESIRE AWAKENED (SENSUAL MOODS)"
click at [203, 200] on input "Search Form" at bounding box center [289, 198] width 235 height 14
type input "[PERSON_NAME]"
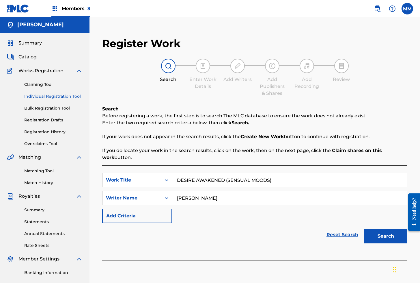
click at [388, 238] on button "Search" at bounding box center [385, 236] width 43 height 14
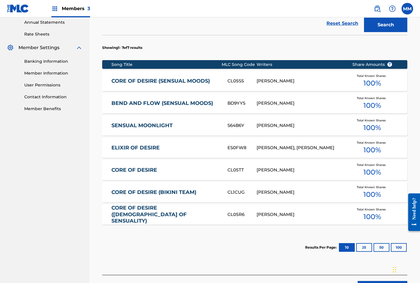
scroll to position [257, 0]
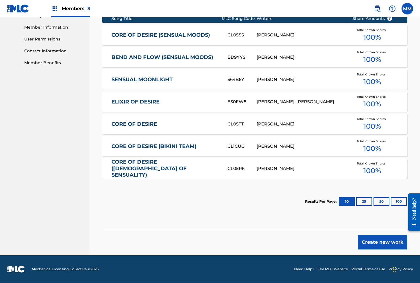
click at [378, 240] on button "Create new work" at bounding box center [383, 242] width 50 height 14
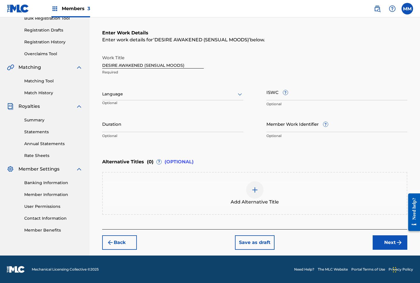
drag, startPoint x: 133, startPoint y: 89, endPoint x: 133, endPoint y: 93, distance: 4.1
click at [134, 89] on div "Language" at bounding box center [172, 94] width 141 height 12
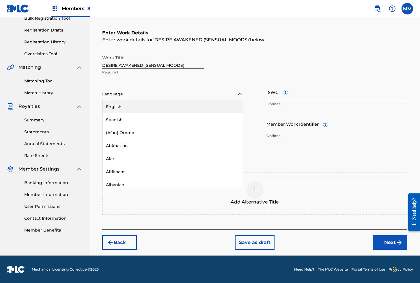
click at [119, 106] on div "English" at bounding box center [172, 106] width 141 height 13
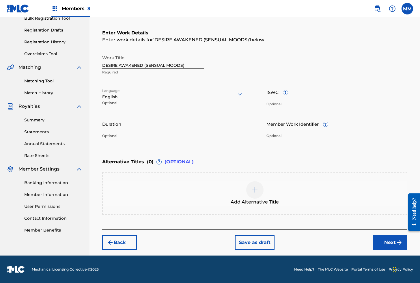
click at [271, 90] on input "ISWC ?" at bounding box center [336, 92] width 141 height 16
paste input "T3330978097"
type input "T3330978097"
click at [303, 126] on input "Member Work Identifier ?" at bounding box center [336, 123] width 141 height 16
paste input "930585636"
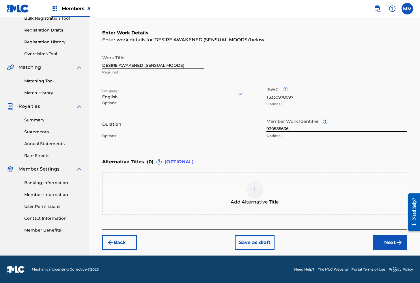
type input "930585636"
click at [390, 243] on button "Next" at bounding box center [390, 242] width 35 height 14
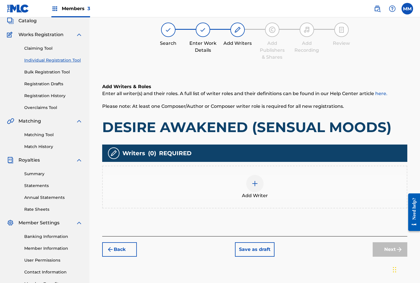
scroll to position [26, 0]
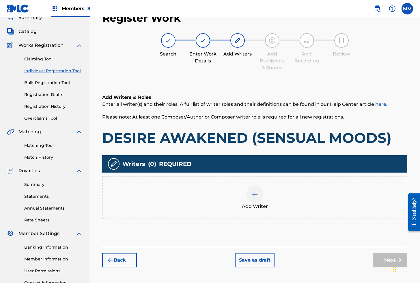
click at [257, 194] on img at bounding box center [254, 194] width 7 height 7
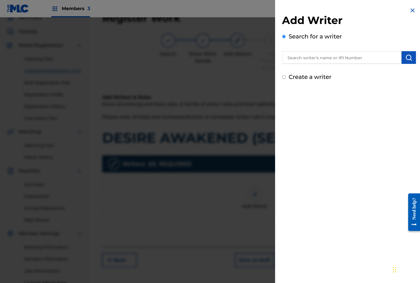
click at [301, 59] on input "text" at bounding box center [342, 57] width 120 height 13
paste input "01279306825"
type input "01279306825"
click at [405, 54] on img "submit" at bounding box center [408, 57] width 7 height 7
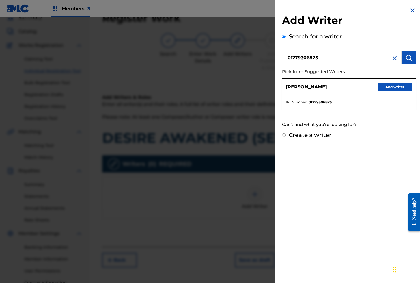
click at [383, 89] on button "Add writer" at bounding box center [395, 87] width 35 height 9
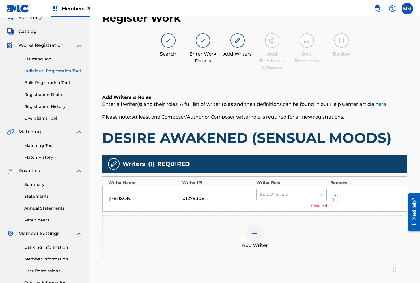
click at [283, 195] on div at bounding box center [286, 194] width 53 height 8
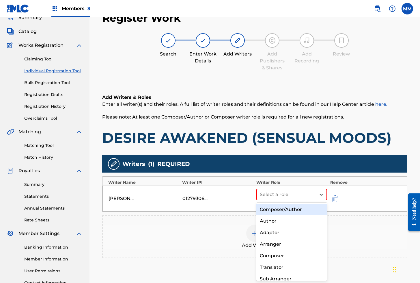
click at [272, 210] on div "Composer/Author" at bounding box center [291, 209] width 71 height 12
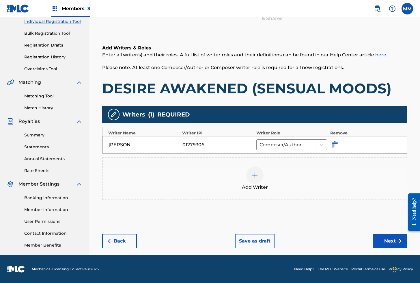
click at [384, 244] on button "Next" at bounding box center [390, 241] width 35 height 14
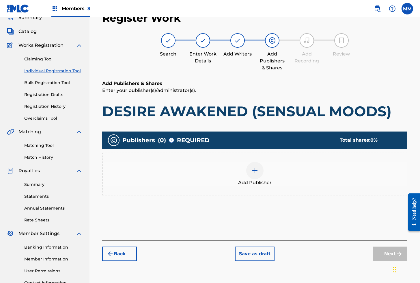
click at [262, 174] on div at bounding box center [254, 170] width 17 height 17
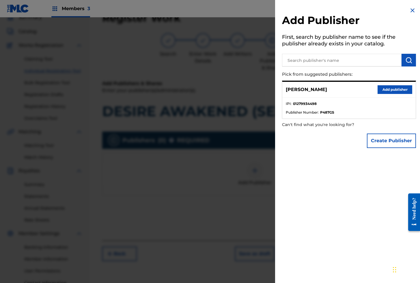
click at [402, 92] on button "Add publisher" at bounding box center [395, 89] width 35 height 9
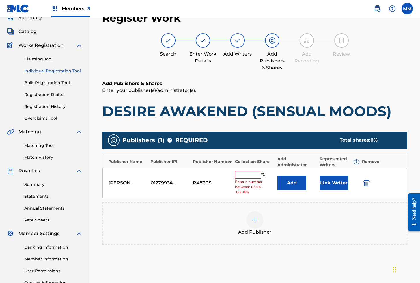
click at [337, 182] on button "Link Writer" at bounding box center [334, 182] width 29 height 14
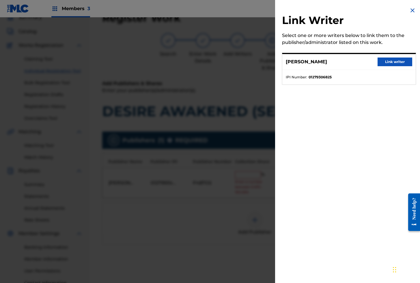
click at [392, 63] on button "Link writer" at bounding box center [395, 61] width 35 height 9
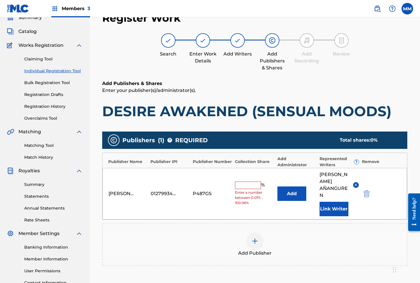
click at [251, 185] on input "text" at bounding box center [248, 185] width 26 height 8
type input "100"
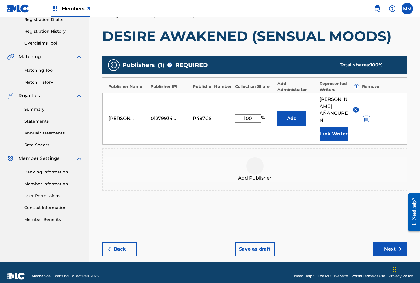
click at [389, 247] on button "Next" at bounding box center [390, 249] width 35 height 14
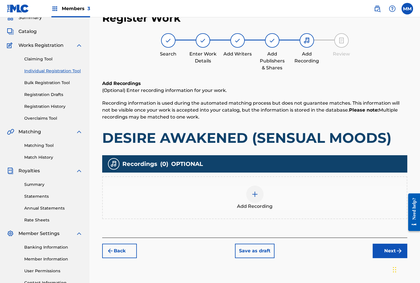
click at [254, 193] on img at bounding box center [254, 194] width 7 height 7
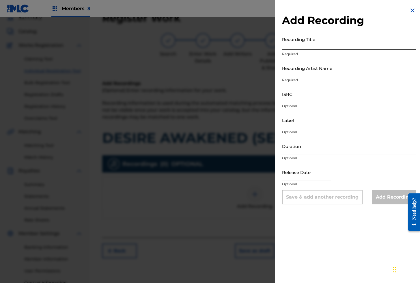
click at [300, 43] on input "Recording Title" at bounding box center [349, 42] width 134 height 16
paste input "DESIRE AWAKENED"
type input "DESIRE AWAKENED"
click at [302, 70] on input "Recording Artist Name" at bounding box center [349, 68] width 134 height 16
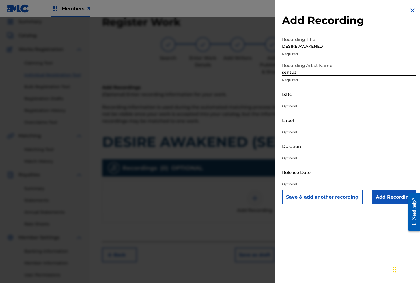
click at [311, 73] on input "sensua" at bounding box center [349, 68] width 134 height 16
click at [325, 75] on input "sensua" at bounding box center [349, 68] width 134 height 16
type input "SENSUAL MOODS"
click at [293, 94] on input "ISRC" at bounding box center [349, 94] width 134 height 16
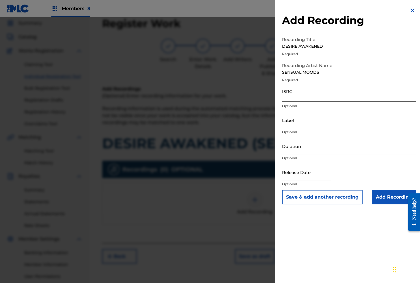
paste input "AEA3A2149990"
type input "AEA3A2149990"
click at [384, 193] on input "Add Recording" at bounding box center [394, 197] width 44 height 14
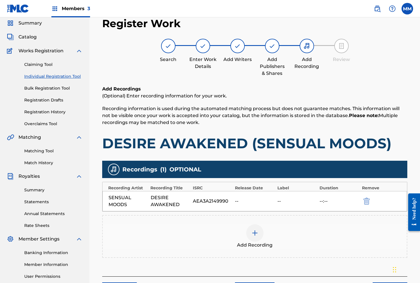
scroll to position [75, 0]
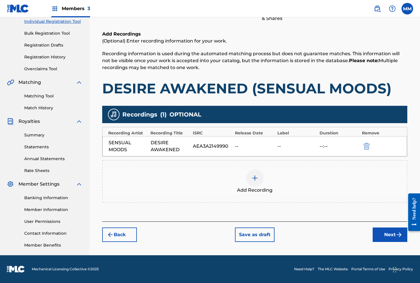
click at [379, 232] on button "Next" at bounding box center [390, 234] width 35 height 14
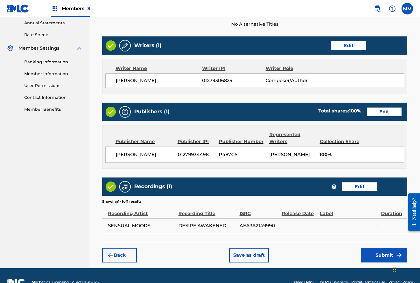
scroll to position [230, 0]
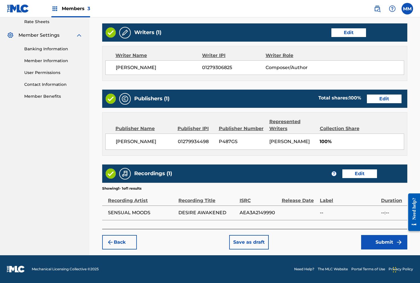
click at [383, 238] on button "Submit" at bounding box center [384, 242] width 46 height 14
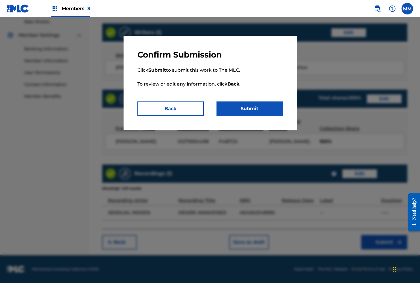
click at [250, 105] on button "Submit" at bounding box center [249, 108] width 66 height 14
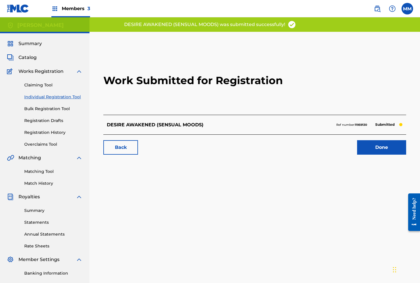
click at [369, 141] on link "Done" at bounding box center [381, 147] width 49 height 14
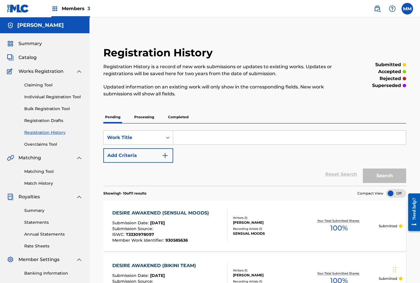
click at [44, 96] on link "Individual Registration Tool" at bounding box center [53, 97] width 58 height 6
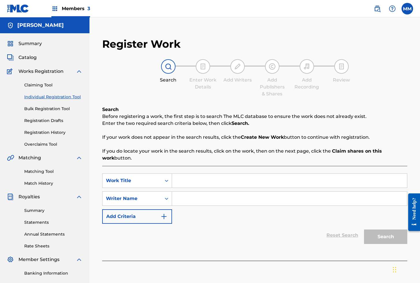
click at [194, 184] on input "Search Form" at bounding box center [289, 180] width 235 height 14
paste input "DESIRE AWAKENED ([DEMOGRAPHIC_DATA] OF SENSUALITY)"
type input "DESIRE AWAKENED ([DEMOGRAPHIC_DATA] OF SENSUALITY)"
click at [207, 191] on div "Search Form" at bounding box center [289, 198] width 235 height 14
click at [201, 203] on input "Search Form" at bounding box center [289, 198] width 235 height 14
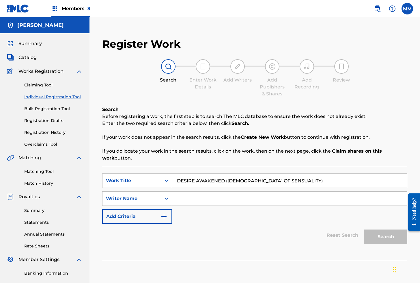
click at [192, 201] on input "Search Form" at bounding box center [289, 198] width 235 height 14
type input "[PERSON_NAME]"
click at [379, 238] on button "Search" at bounding box center [385, 236] width 43 height 14
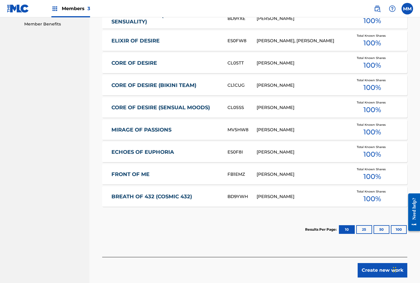
click at [378, 269] on button "Create new work" at bounding box center [383, 270] width 50 height 14
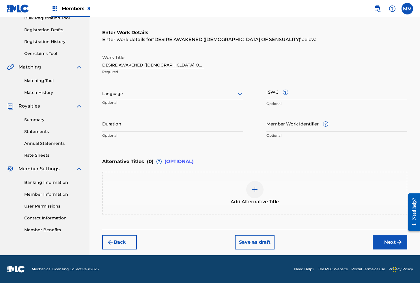
scroll to position [90, 0]
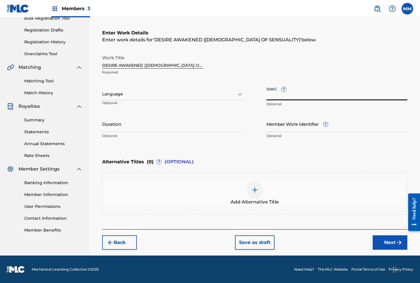
click at [274, 94] on input "ISWC ?" at bounding box center [336, 92] width 141 height 16
paste input "T3326064880"
type input "T3326064880"
click at [278, 129] on input "Member Work Identifier ?" at bounding box center [336, 123] width 141 height 16
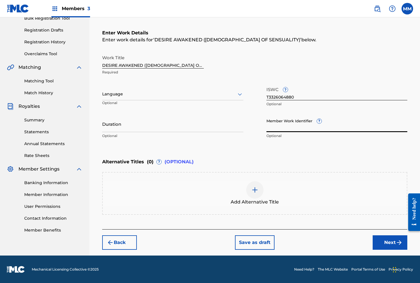
paste input "930271758"
type input "930271758"
click at [384, 243] on button "Next" at bounding box center [390, 242] width 35 height 14
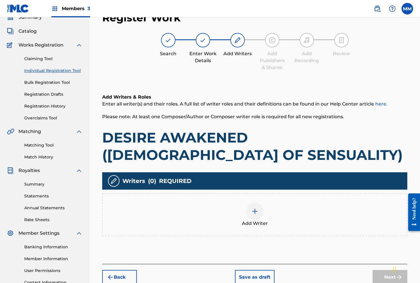
scroll to position [26, 0]
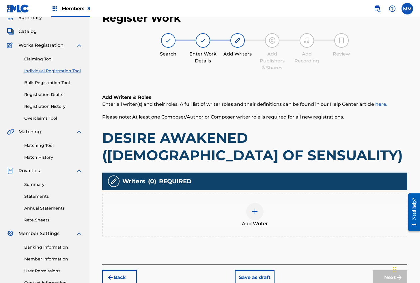
click at [255, 214] on img at bounding box center [254, 211] width 7 height 7
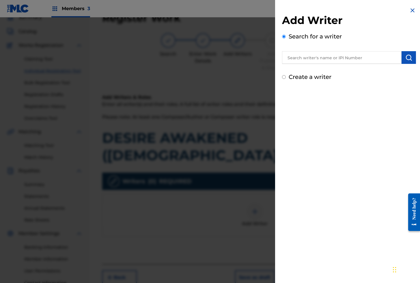
scroll to position [26, 0]
click at [309, 56] on input "text" at bounding box center [342, 57] width 120 height 13
paste input "01279306825"
type input "01279306825"
click at [405, 58] on img "submit" at bounding box center [408, 57] width 7 height 7
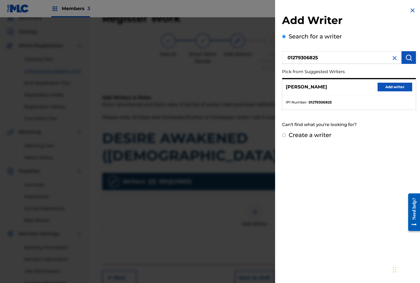
click at [382, 84] on button "Add writer" at bounding box center [395, 87] width 35 height 9
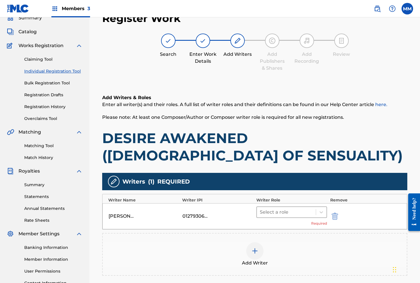
click at [277, 215] on div at bounding box center [286, 212] width 53 height 8
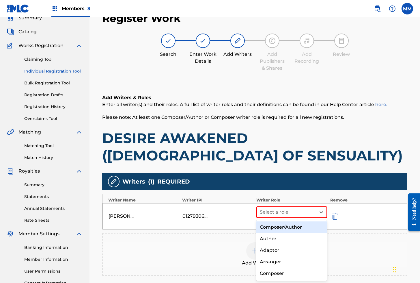
click at [277, 226] on div "Composer/Author" at bounding box center [291, 227] width 71 height 12
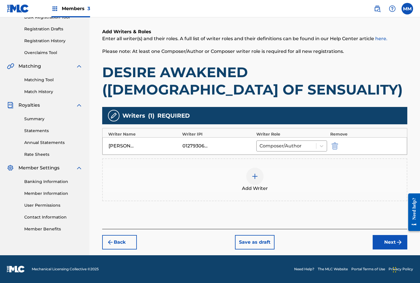
click at [381, 246] on button "Next" at bounding box center [390, 242] width 35 height 14
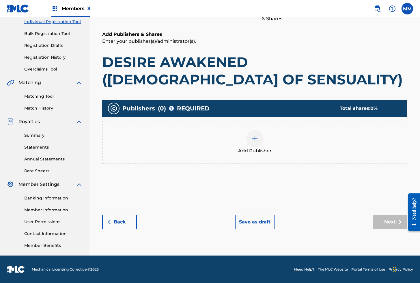
scroll to position [75, 0]
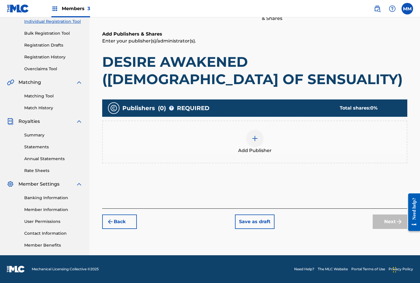
click at [255, 135] on img at bounding box center [254, 138] width 7 height 7
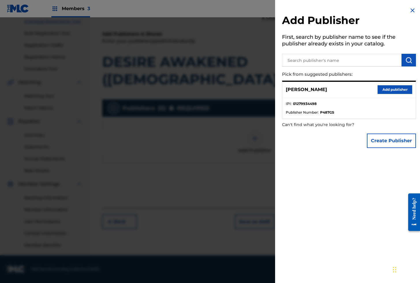
click at [395, 90] on button "Add publisher" at bounding box center [395, 89] width 35 height 9
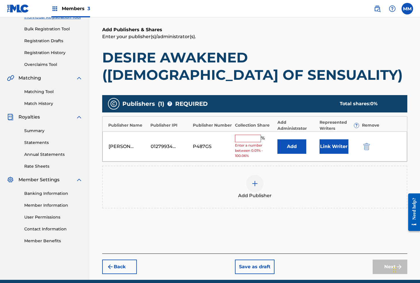
scroll to position [80, 0]
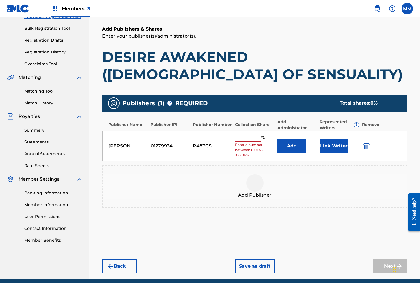
click at [339, 142] on button "Link Writer" at bounding box center [334, 146] width 29 height 14
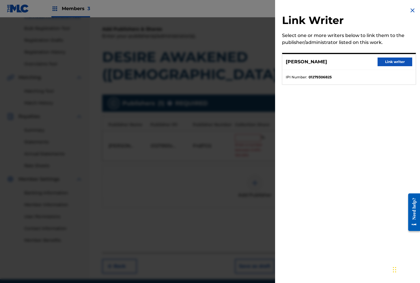
click at [395, 62] on button "Link writer" at bounding box center [395, 61] width 35 height 9
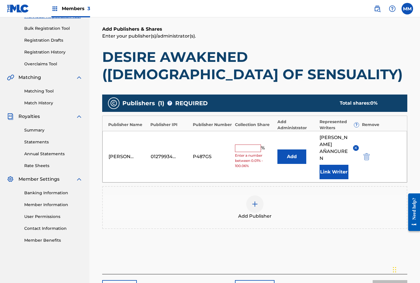
click at [238, 144] on input "text" at bounding box center [248, 148] width 26 height 8
type input "100"
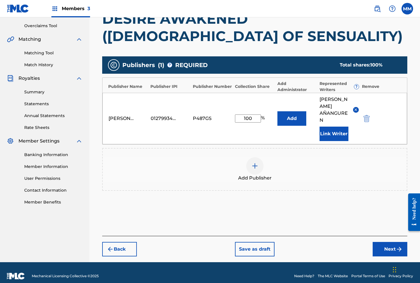
click at [386, 244] on button "Next" at bounding box center [390, 249] width 35 height 14
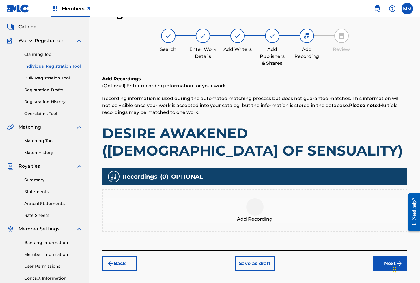
scroll to position [26, 0]
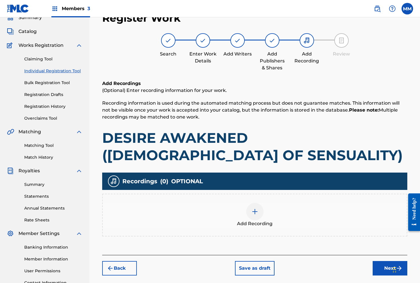
click at [249, 212] on div at bounding box center [254, 211] width 17 height 17
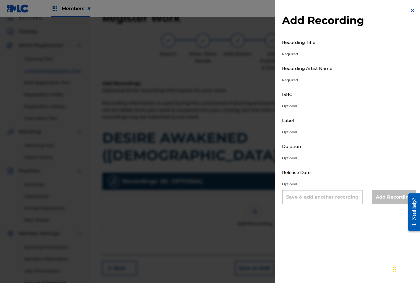
click at [287, 46] on input "Recording Title" at bounding box center [349, 42] width 134 height 16
paste input "DESIRE AWAKENED"
type input "DESIRE AWAKENED"
click at [316, 76] on input "Recording Artist Name" at bounding box center [349, 68] width 134 height 16
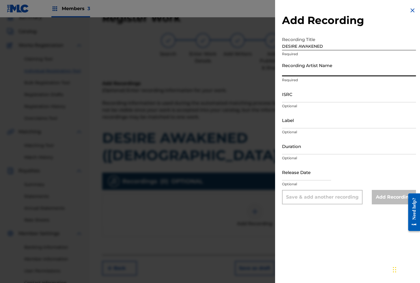
paste input "[DEMOGRAPHIC_DATA] OF SENSUALITY"
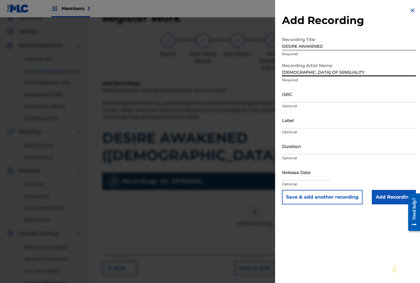
type input "[DEMOGRAPHIC_DATA] OF SENSUALITY"
click at [316, 95] on input "ISRC" at bounding box center [349, 94] width 134 height 16
paste input "AEA3A2172271"
type input "AEA3A2172271"
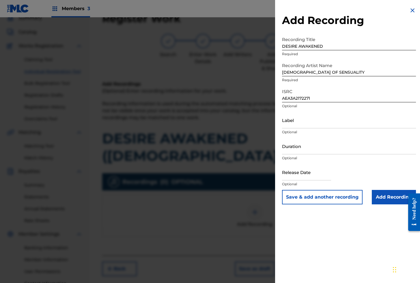
click at [393, 195] on input "Add Recording" at bounding box center [394, 197] width 44 height 14
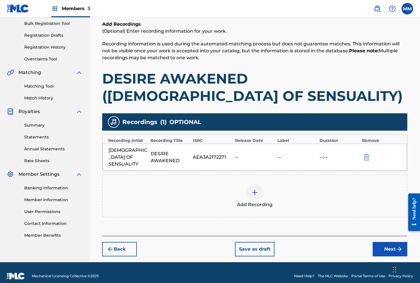
click at [391, 247] on button "Next" at bounding box center [390, 249] width 35 height 14
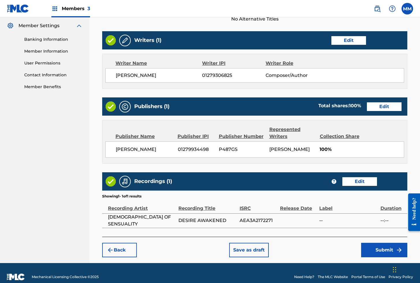
scroll to position [248, 0]
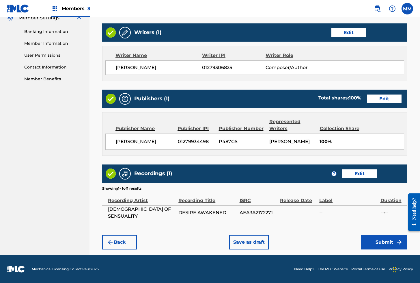
click at [387, 244] on button "Submit" at bounding box center [384, 242] width 46 height 14
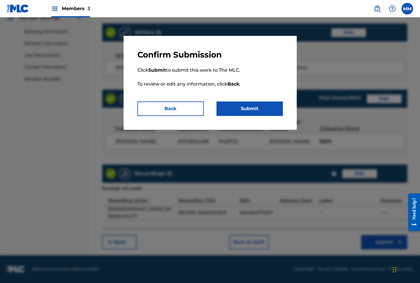
click at [249, 106] on button "Submit" at bounding box center [249, 108] width 66 height 14
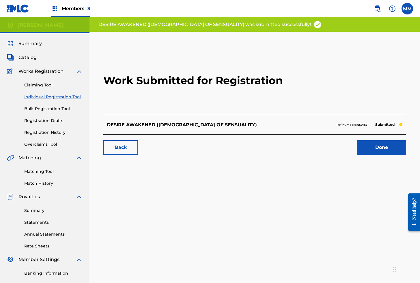
click at [378, 148] on link "Done" at bounding box center [381, 147] width 49 height 14
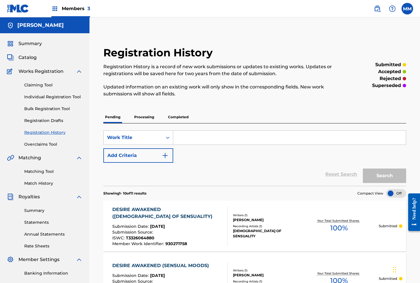
click at [46, 95] on link "Individual Registration Tool" at bounding box center [53, 97] width 58 height 6
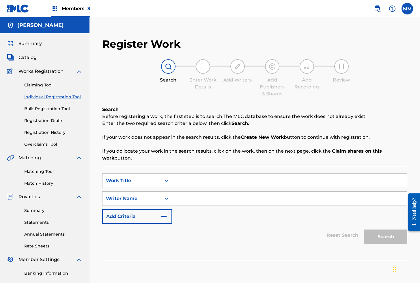
click at [196, 184] on input "Search Form" at bounding box center [289, 180] width 235 height 14
paste input "DESMESURA"
type input "DESMESURA"
click at [201, 199] on input "Search Form" at bounding box center [289, 198] width 235 height 14
type input "[PERSON_NAME]"
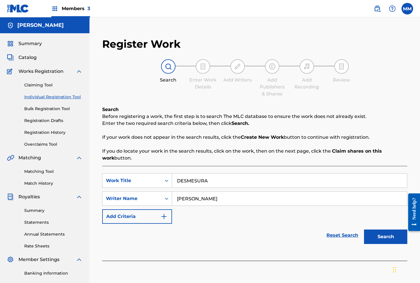
click at [377, 236] on button "Search" at bounding box center [385, 236] width 43 height 14
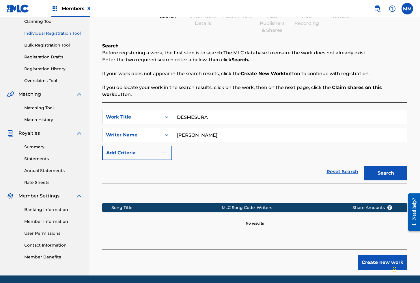
scroll to position [84, 0]
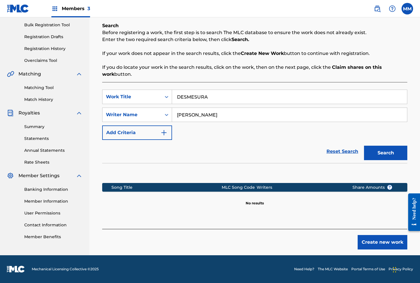
click at [402, 247] on button "Create new work" at bounding box center [383, 242] width 50 height 14
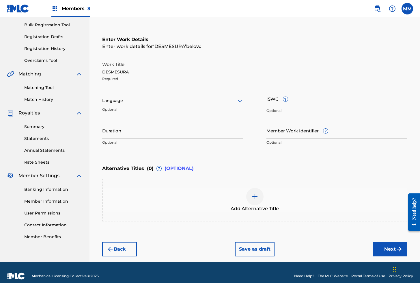
drag, startPoint x: 124, startPoint y: 102, endPoint x: 125, endPoint y: 106, distance: 4.1
click at [125, 102] on div at bounding box center [172, 100] width 141 height 7
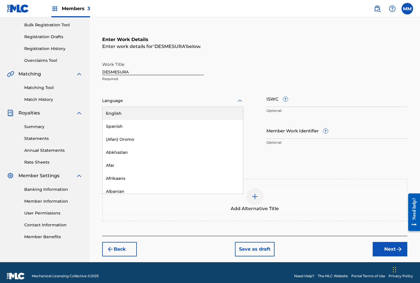
click at [119, 115] on div "English" at bounding box center [172, 113] width 141 height 13
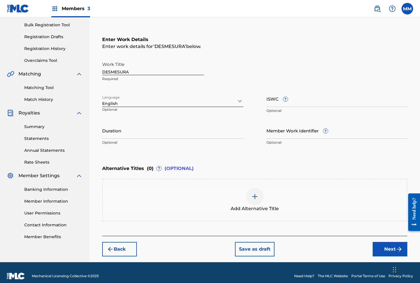
click at [154, 100] on div at bounding box center [172, 100] width 141 height 7
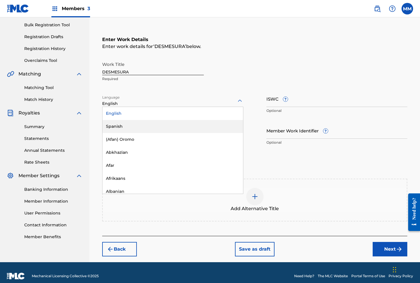
drag, startPoint x: 116, startPoint y: 126, endPoint x: 149, endPoint y: 112, distance: 35.6
click at [116, 126] on div "Spanish" at bounding box center [172, 126] width 141 height 13
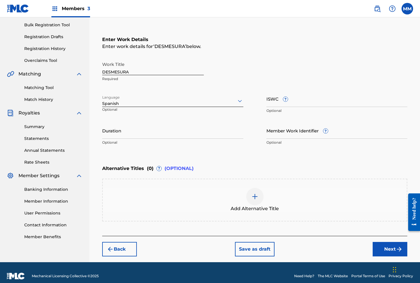
click at [274, 102] on input "ISWC ?" at bounding box center [336, 98] width 141 height 16
paste input "T3321963199"
type input "T3321963199"
click at [282, 131] on input "Member Work Identifier ?" at bounding box center [336, 130] width 141 height 16
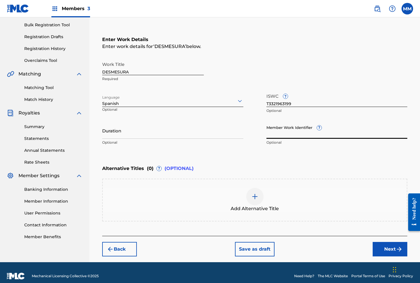
scroll to position [85, 0]
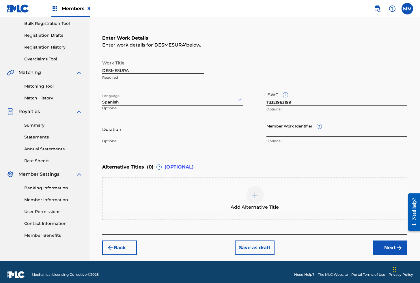
paste input "930012379"
type input "930012379"
click at [378, 247] on button "Next" at bounding box center [390, 247] width 35 height 14
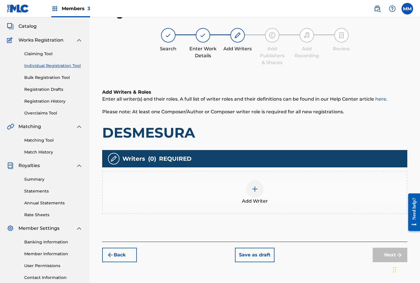
scroll to position [26, 0]
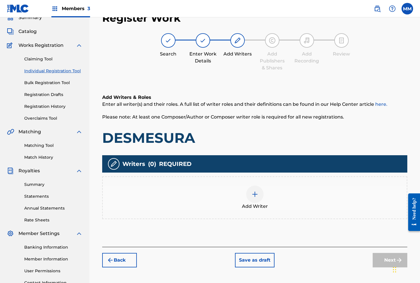
click at [256, 195] on img at bounding box center [254, 194] width 7 height 7
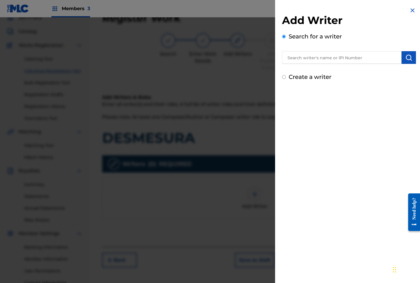
click at [309, 58] on input "text" at bounding box center [342, 57] width 120 height 13
paste input "01280563847"
type input "01280563847"
click at [412, 57] on button "submit" at bounding box center [409, 57] width 14 height 13
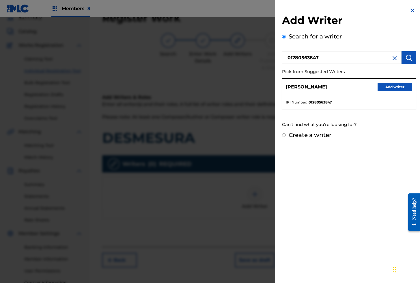
click at [384, 85] on button "Add writer" at bounding box center [395, 87] width 35 height 9
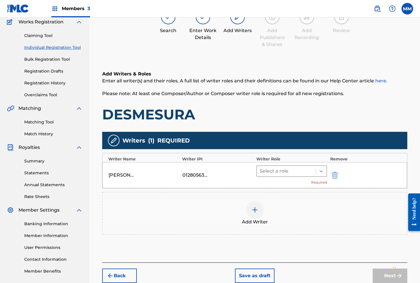
scroll to position [83, 0]
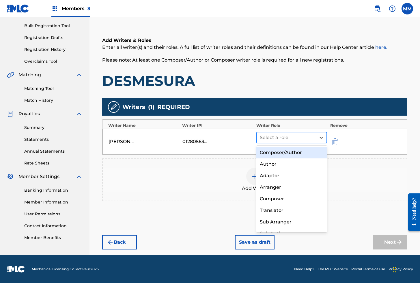
click at [267, 136] on div at bounding box center [286, 137] width 53 height 8
click at [269, 154] on div "Composer/Author" at bounding box center [291, 153] width 71 height 12
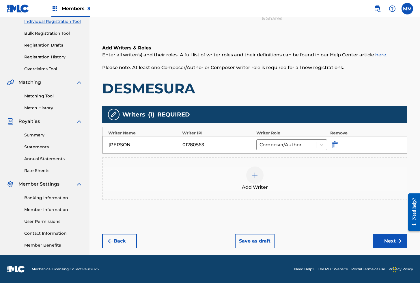
click at [384, 242] on button "Next" at bounding box center [390, 241] width 35 height 14
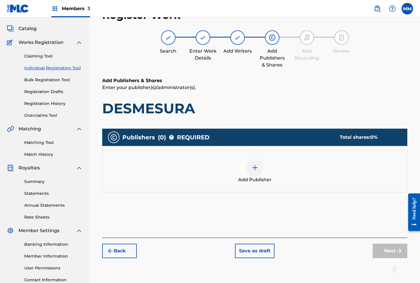
scroll to position [26, 0]
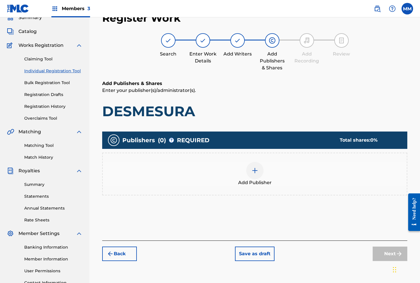
click at [258, 167] on img at bounding box center [254, 170] width 7 height 7
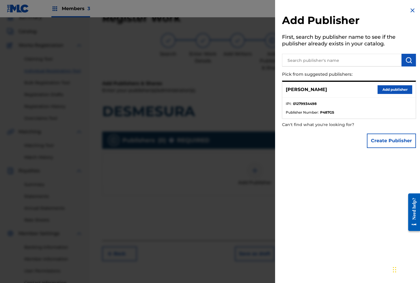
click at [406, 89] on button "Add publisher" at bounding box center [395, 89] width 35 height 9
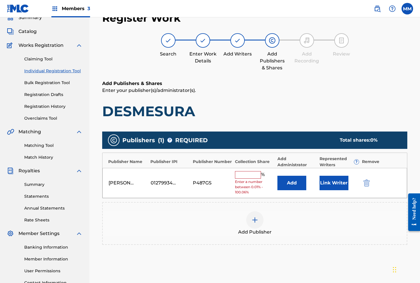
click at [331, 186] on button "Link Writer" at bounding box center [334, 182] width 29 height 14
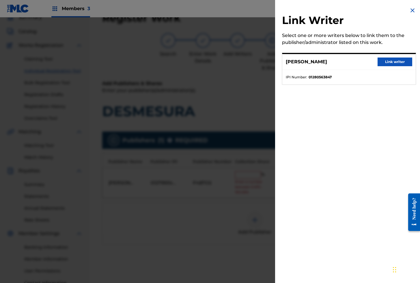
click at [391, 65] on button "Link writer" at bounding box center [395, 61] width 35 height 9
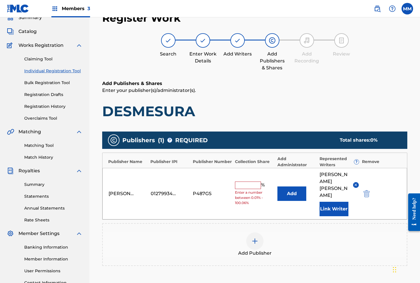
click at [250, 181] on input "text" at bounding box center [248, 185] width 26 height 8
type input "100"
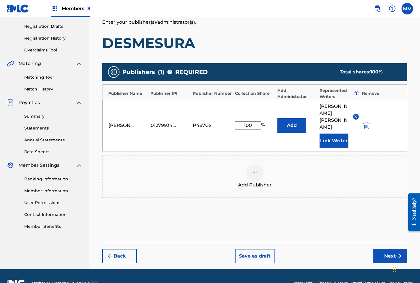
click at [389, 249] on button "Next" at bounding box center [390, 256] width 35 height 14
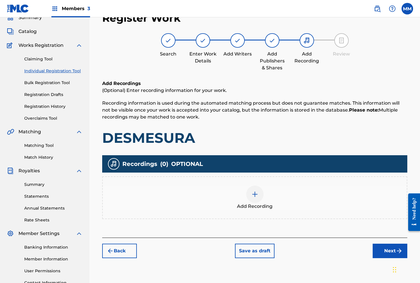
click at [260, 194] on div at bounding box center [254, 193] width 17 height 17
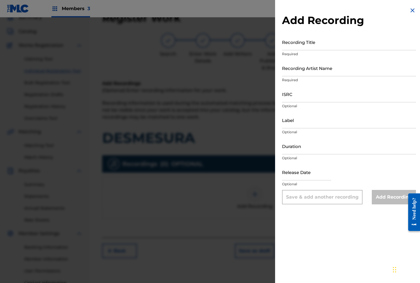
click at [311, 46] on input "Recording Title" at bounding box center [349, 42] width 134 height 16
paste input "DESMESURA"
type input "DESMESURA"
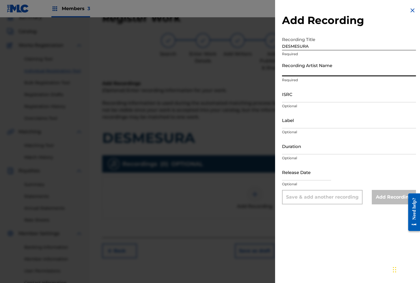
click at [299, 64] on input "Recording Artist Name" at bounding box center [349, 68] width 134 height 16
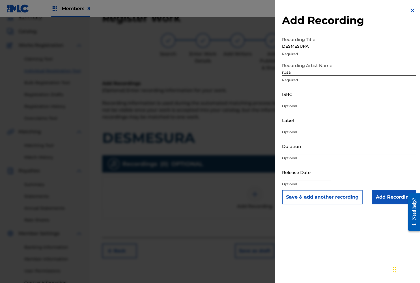
type input "[PERSON_NAME]"
click at [320, 96] on input "ISRC" at bounding box center [349, 94] width 134 height 16
paste input "AEA3A2580860"
type input "AEA3A2580860"
click at [386, 197] on input "Add Recording" at bounding box center [394, 197] width 44 height 14
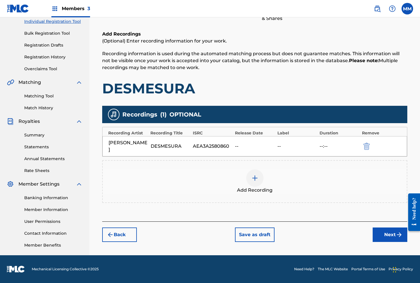
click at [387, 234] on button "Next" at bounding box center [390, 234] width 35 height 14
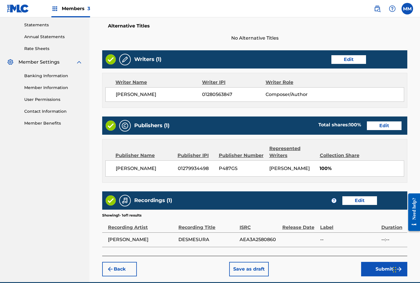
scroll to position [223, 0]
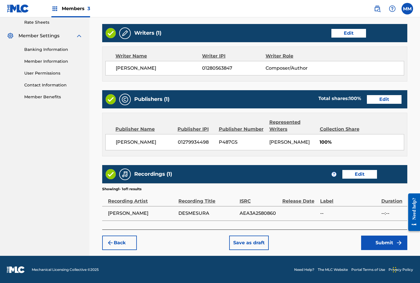
click at [375, 244] on button "Submit" at bounding box center [384, 242] width 46 height 14
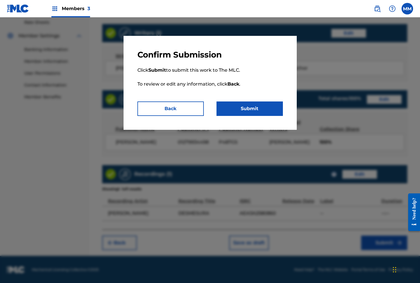
click at [249, 111] on button "Submit" at bounding box center [249, 108] width 66 height 14
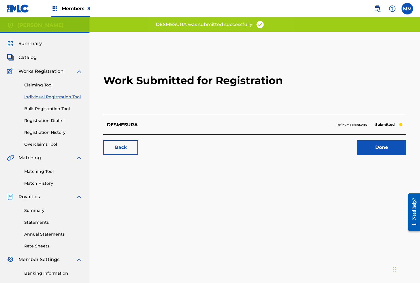
click at [387, 152] on link "Done" at bounding box center [381, 147] width 49 height 14
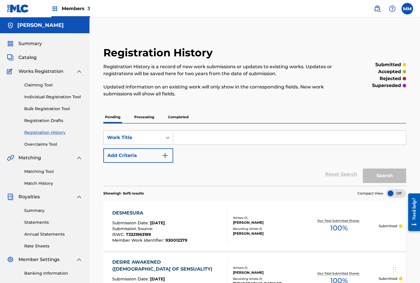
drag, startPoint x: 48, startPoint y: 98, endPoint x: 51, endPoint y: 99, distance: 3.9
click at [48, 98] on link "Individual Registration Tool" at bounding box center [53, 97] width 58 height 6
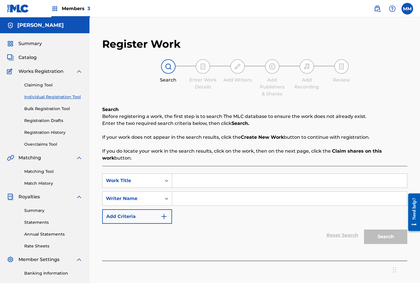
click at [191, 180] on input "Search Form" at bounding box center [289, 180] width 235 height 14
paste input "DESPACIO POR UN LADO Y RAPIDO POR EL OTRO"
type input "DESPACIO POR UN LADO Y RAPIDO POR EL OTRO"
click at [202, 202] on input "Search Form" at bounding box center [289, 198] width 235 height 14
type input "[PERSON_NAME]"
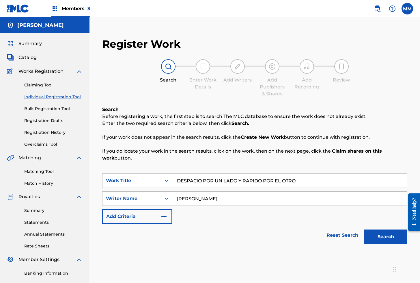
click at [385, 237] on button "Search" at bounding box center [385, 236] width 43 height 14
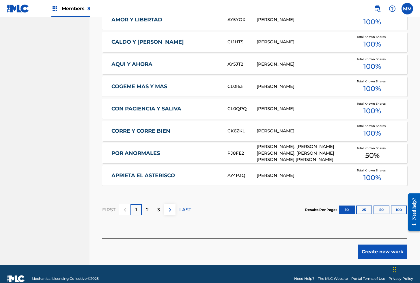
click at [374, 253] on button "Create new work" at bounding box center [383, 251] width 50 height 14
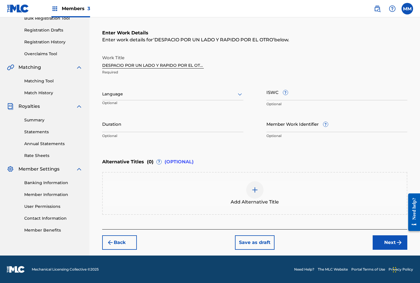
click at [120, 92] on div at bounding box center [172, 93] width 141 height 7
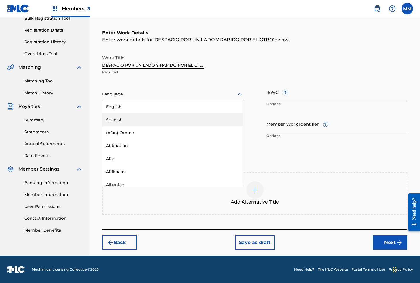
click at [110, 116] on div "Spanish" at bounding box center [172, 119] width 141 height 13
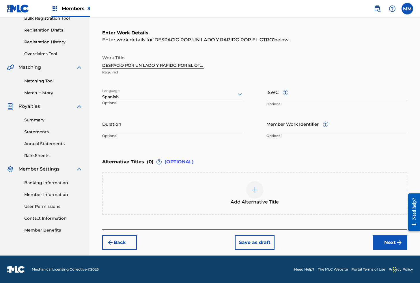
click at [277, 99] on input "ISWC ?" at bounding box center [336, 92] width 141 height 16
paste input "T3310065788"
type input "T3310065788"
click at [279, 128] on input "Member Work Identifier ?" at bounding box center [336, 123] width 141 height 16
paste input "928996853"
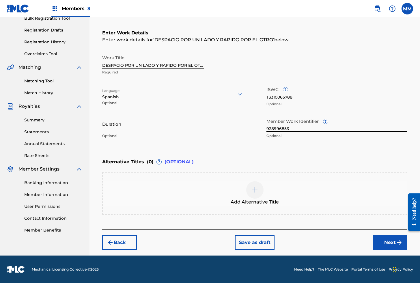
type input "928996853"
click at [381, 245] on button "Next" at bounding box center [390, 242] width 35 height 14
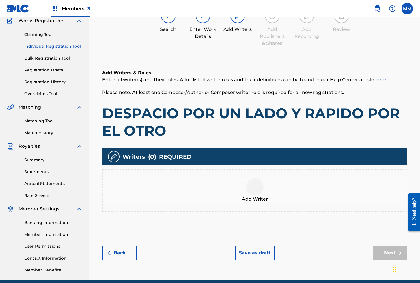
scroll to position [26, 0]
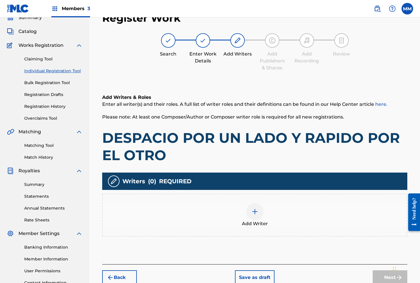
click at [266, 210] on div "Add Writer" at bounding box center [255, 215] width 304 height 24
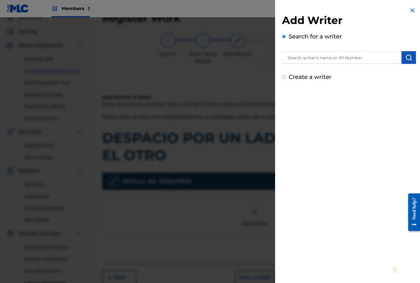
click at [319, 55] on input "text" at bounding box center [342, 57] width 120 height 13
paste input "01280563847"
type input "01280563847"
click at [408, 58] on img "submit" at bounding box center [408, 57] width 7 height 7
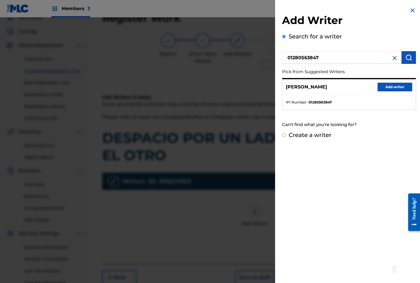
click at [392, 86] on button "Add writer" at bounding box center [395, 87] width 35 height 9
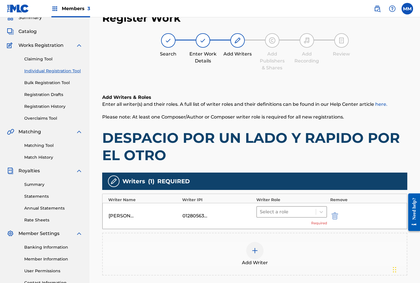
click at [289, 212] on div at bounding box center [286, 212] width 53 height 8
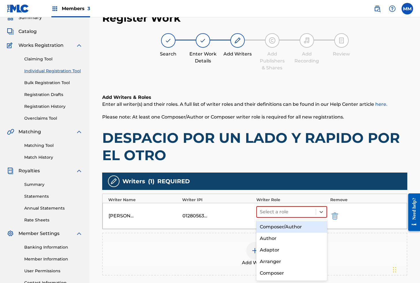
click at [278, 226] on div "Composer/Author" at bounding box center [291, 227] width 71 height 12
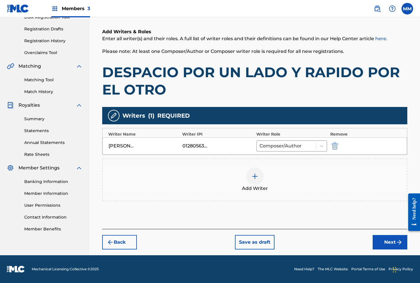
click at [384, 240] on button "Next" at bounding box center [390, 242] width 35 height 14
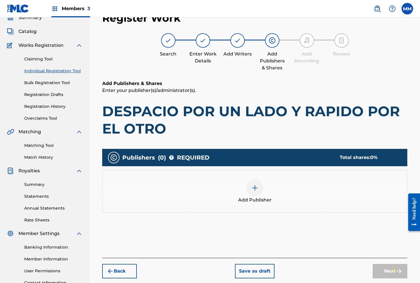
click at [254, 186] on img at bounding box center [254, 187] width 7 height 7
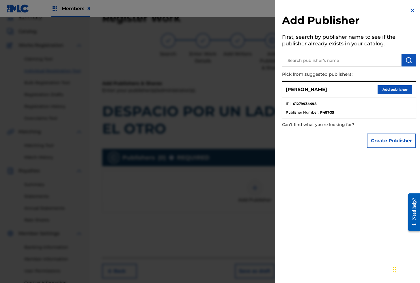
click at [393, 90] on button "Add publisher" at bounding box center [395, 89] width 35 height 9
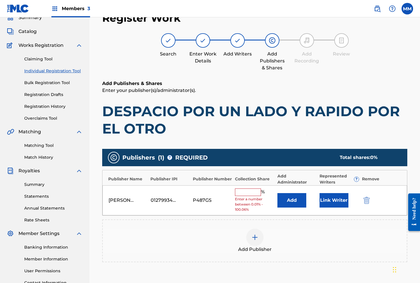
click at [244, 195] on input "text" at bounding box center [248, 192] width 26 height 8
type input "100"
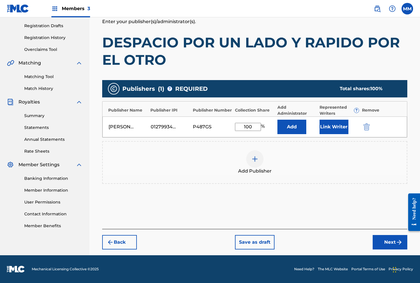
click at [384, 244] on button "Next" at bounding box center [390, 242] width 35 height 14
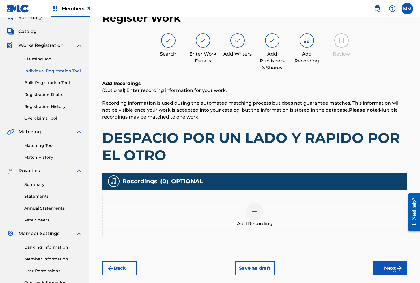
click at [254, 212] on img at bounding box center [254, 211] width 7 height 7
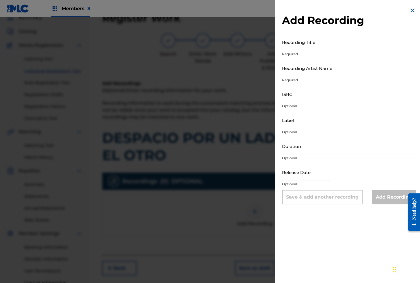
scroll to position [26, 0]
click at [282, 43] on input "Recording Title" at bounding box center [349, 42] width 134 height 16
paste input "DESPACIO POR UN LADO Y RAPIDO POR EL OTRO"
type input "DESPACIO POR UN LADO Y RAPIDO POR EL OTRO"
click at [298, 67] on input "Recording Artist Name" at bounding box center [349, 68] width 134 height 16
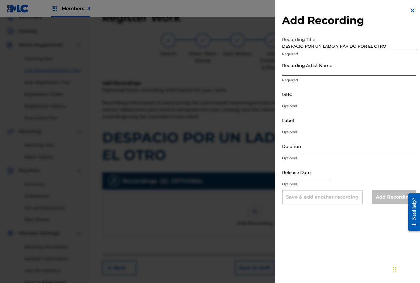
paste input "[PERSON_NAME]"
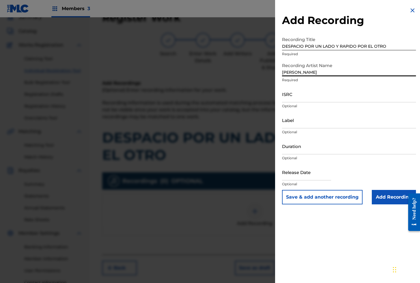
type input "[PERSON_NAME]"
click at [304, 94] on input "ISRC" at bounding box center [349, 94] width 134 height 16
paste input "GXBAV2558341"
type input "GXBAV2558341"
click at [396, 200] on input "Add Recording" at bounding box center [394, 197] width 44 height 14
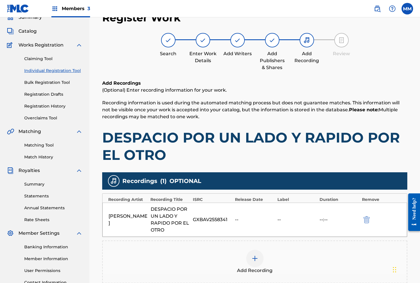
scroll to position [99, 0]
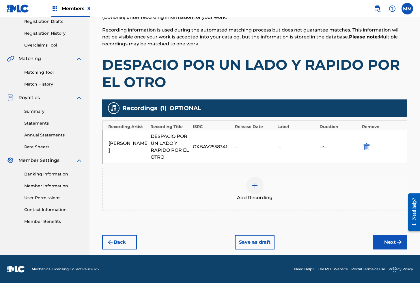
click at [386, 240] on button "Next" at bounding box center [390, 242] width 35 height 14
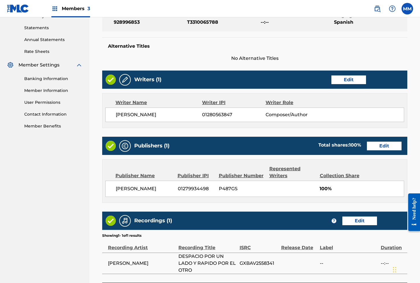
scroll to position [247, 0]
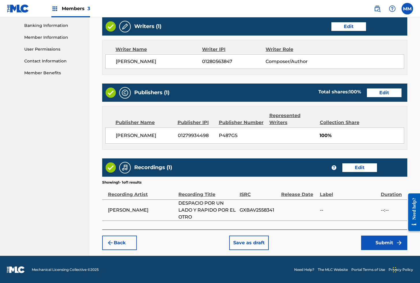
click at [384, 242] on button "Submit" at bounding box center [384, 242] width 46 height 14
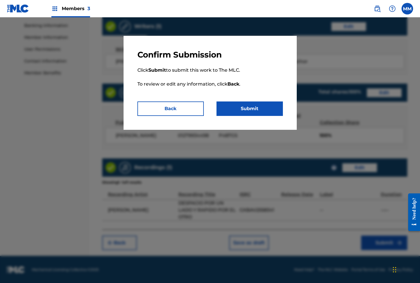
click at [243, 109] on button "Submit" at bounding box center [249, 108] width 66 height 14
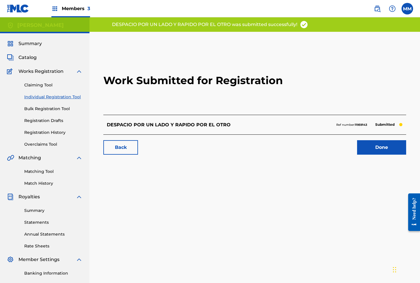
click at [374, 145] on link "Done" at bounding box center [381, 147] width 49 height 14
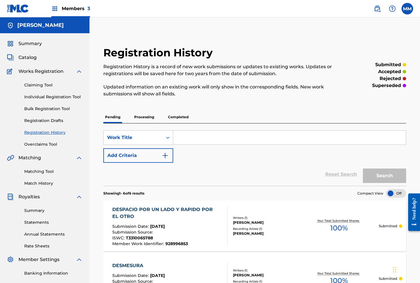
click at [30, 42] on span "Summary" at bounding box center [29, 43] width 23 height 7
